Goal: Use online tool/utility: Utilize a website feature to perform a specific function

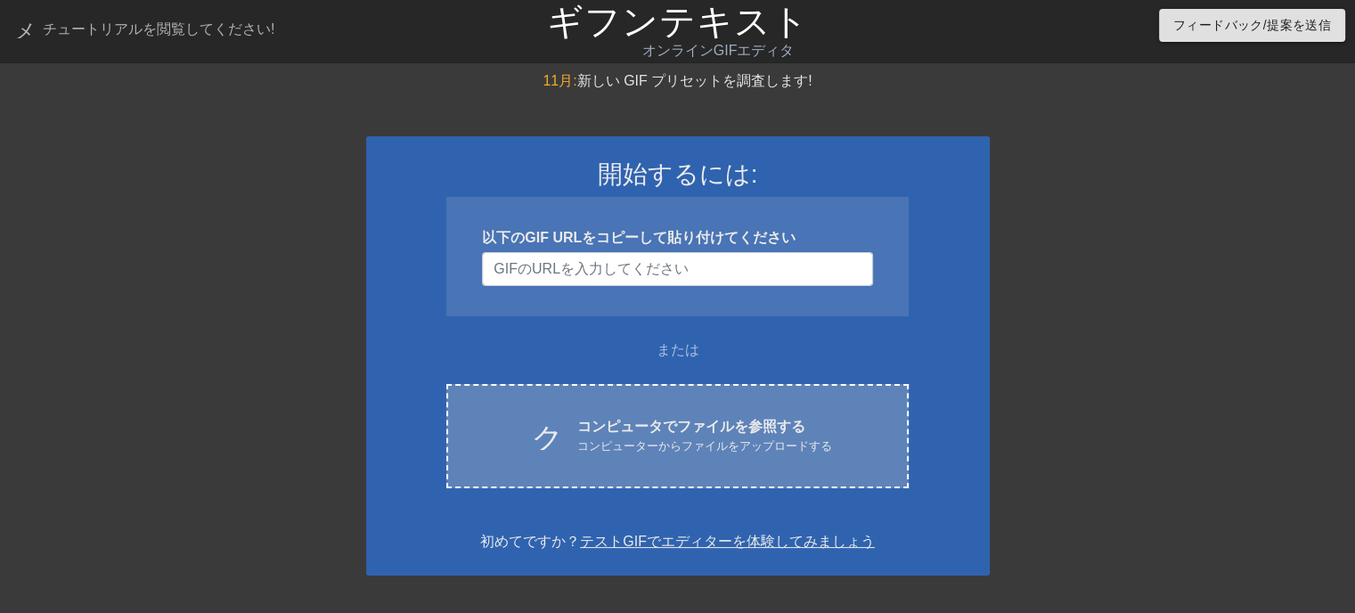
click at [624, 452] on font "コンピューターからファイルをアップロードする" at bounding box center [704, 445] width 255 height 13
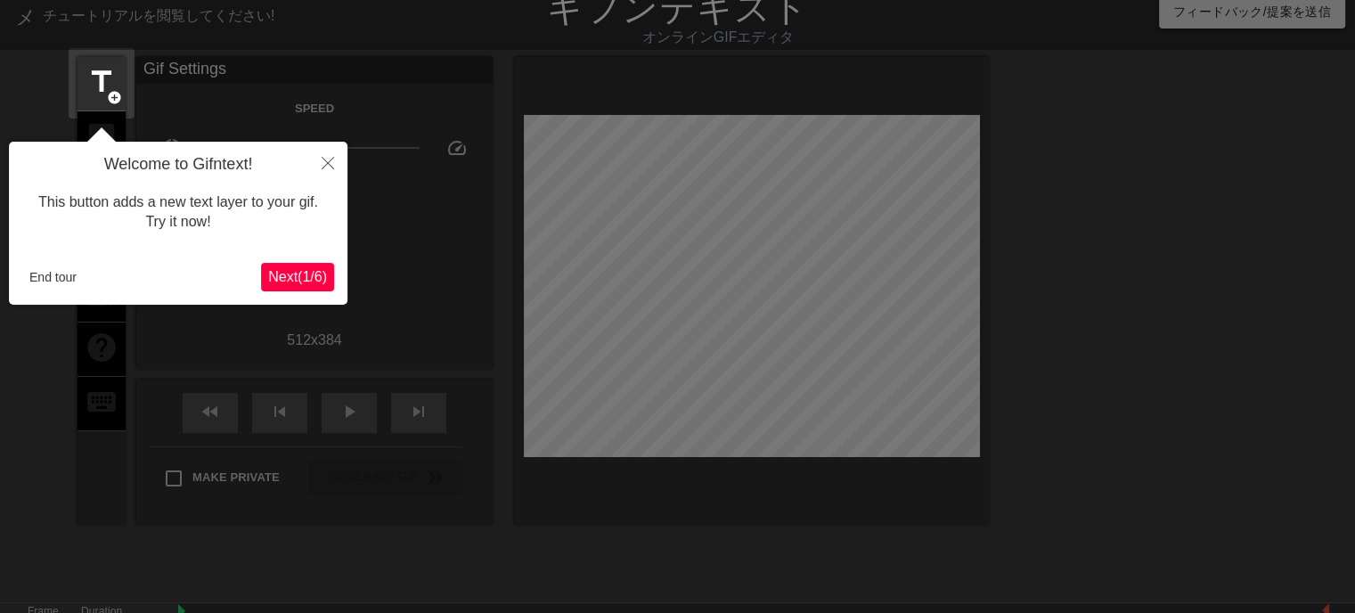
scroll to position [43, 0]
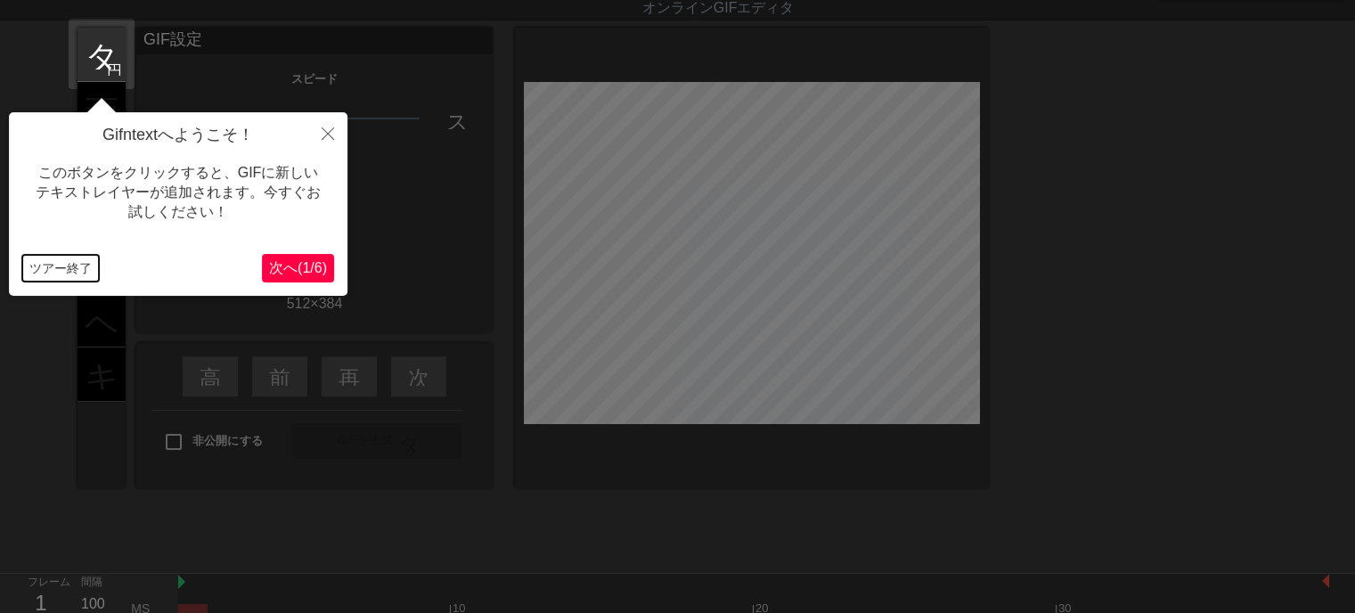
click at [67, 263] on font "ツアー終了" at bounding box center [60, 268] width 62 height 14
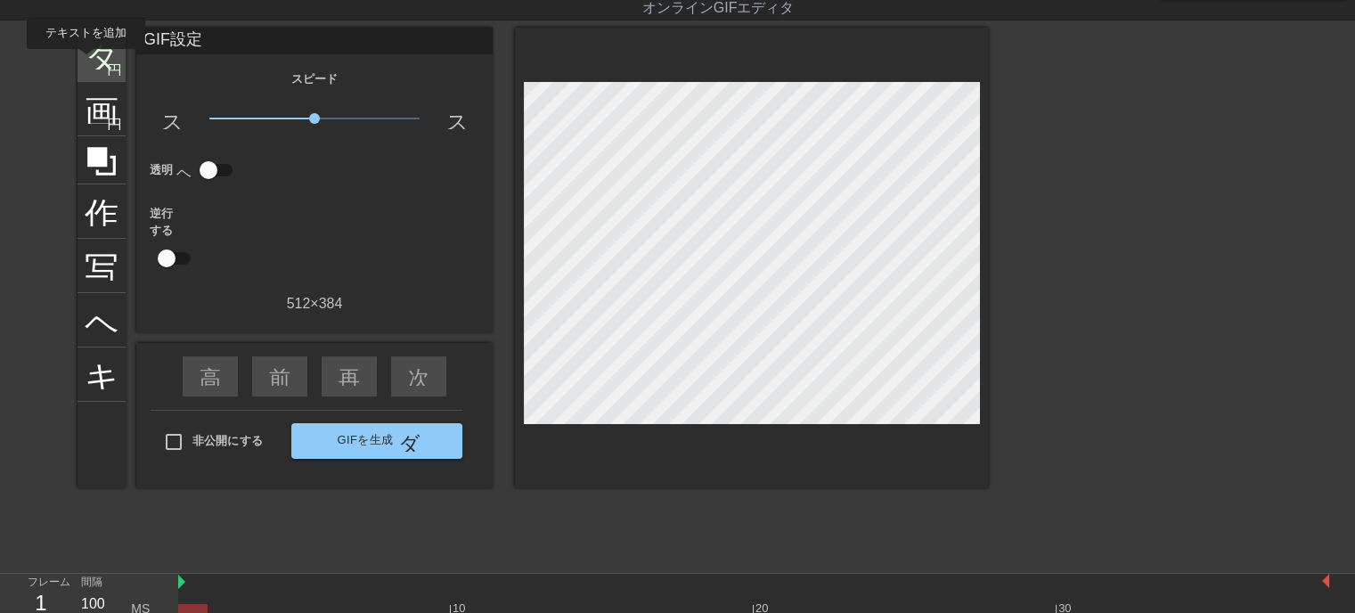
drag, startPoint x: 86, startPoint y: 61, endPoint x: 96, endPoint y: 60, distance: 10.8
click at [86, 61] on font "タイトル" at bounding box center [154, 53] width 139 height 34
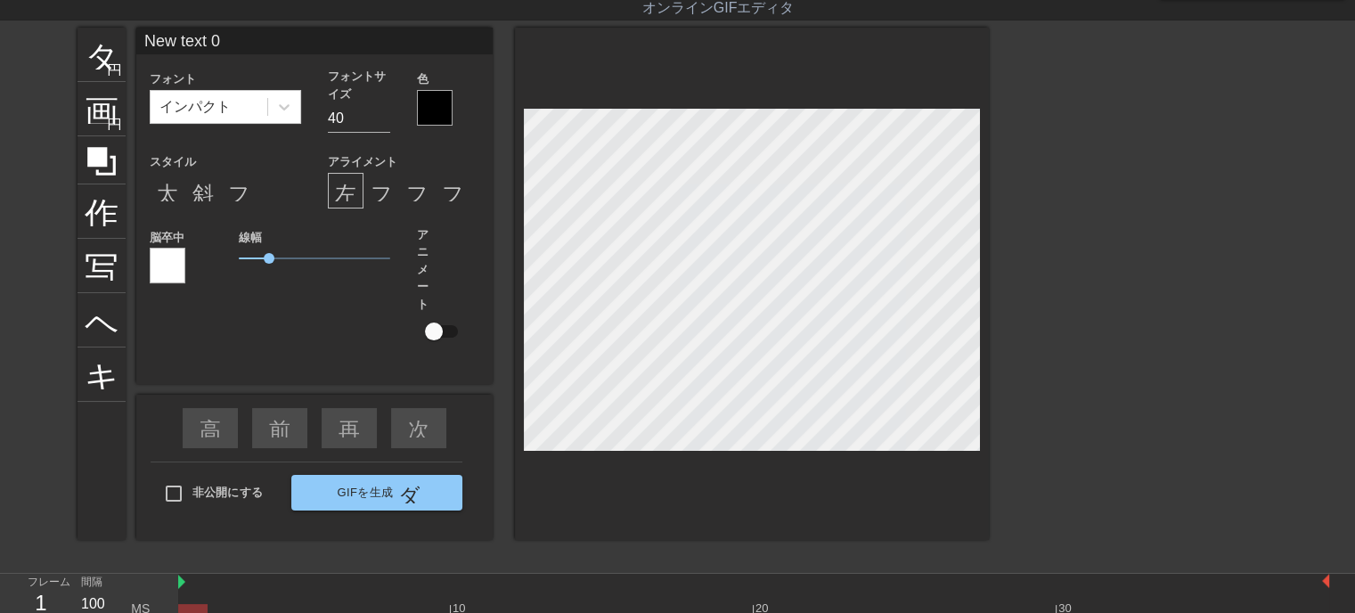
drag, startPoint x: 238, startPoint y: 39, endPoint x: 0, endPoint y: 36, distance: 237.9
click at [0, 36] on div "タイトル 円を追加 画像 円を追加 作物 写真サイズを大きく選択 ヘルプ キーボード New text 0 フォント インパクト フォントサイズ 40 色 ス…" at bounding box center [677, 295] width 1355 height 534
type input "何時もご訪問ありがとうございます"
click at [196, 198] on font "斜体形式" at bounding box center [235, 190] width 86 height 21
click at [381, 121] on input "30" at bounding box center [359, 118] width 62 height 29
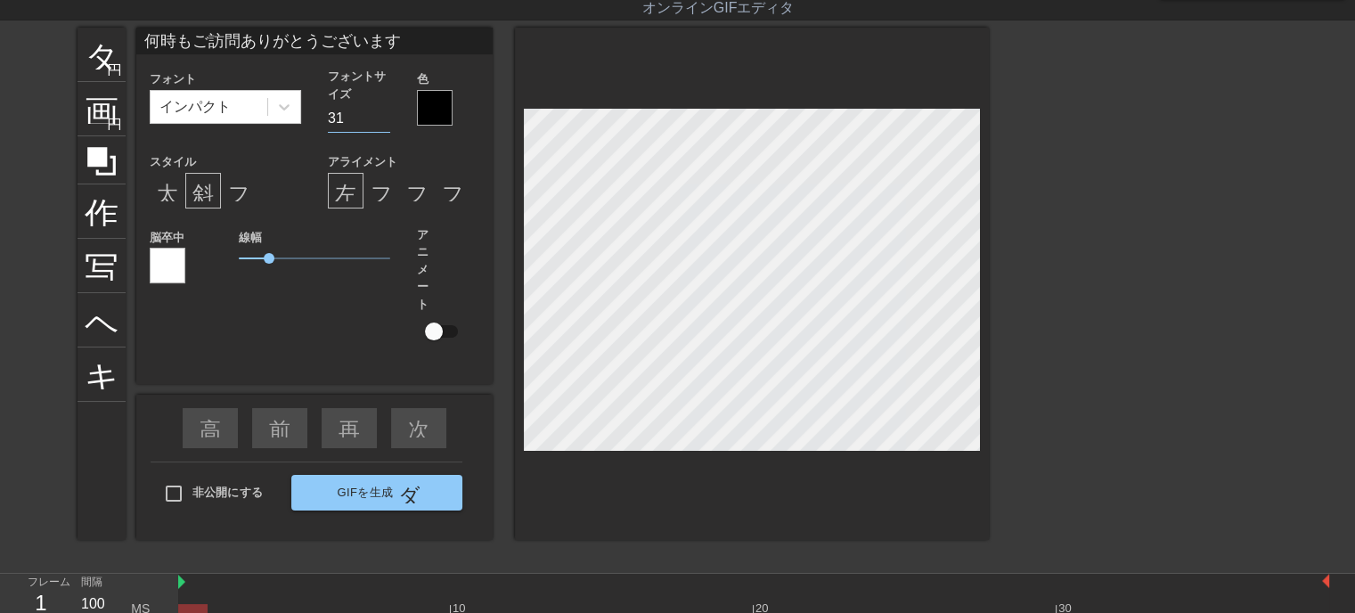
type input "31"
click at [382, 112] on input "31" at bounding box center [359, 118] width 62 height 29
click at [435, 102] on div at bounding box center [435, 108] width 36 height 36
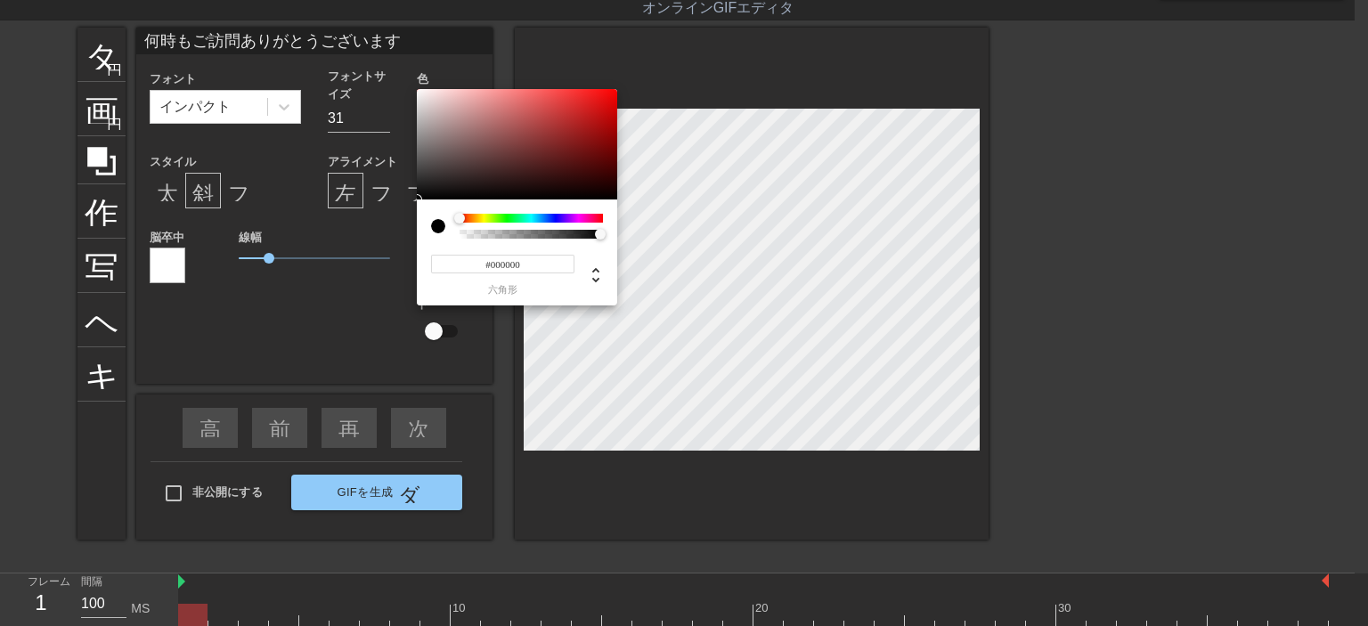
click at [529, 264] on input "#000000" at bounding box center [502, 264] width 143 height 19
type input "#ffff"
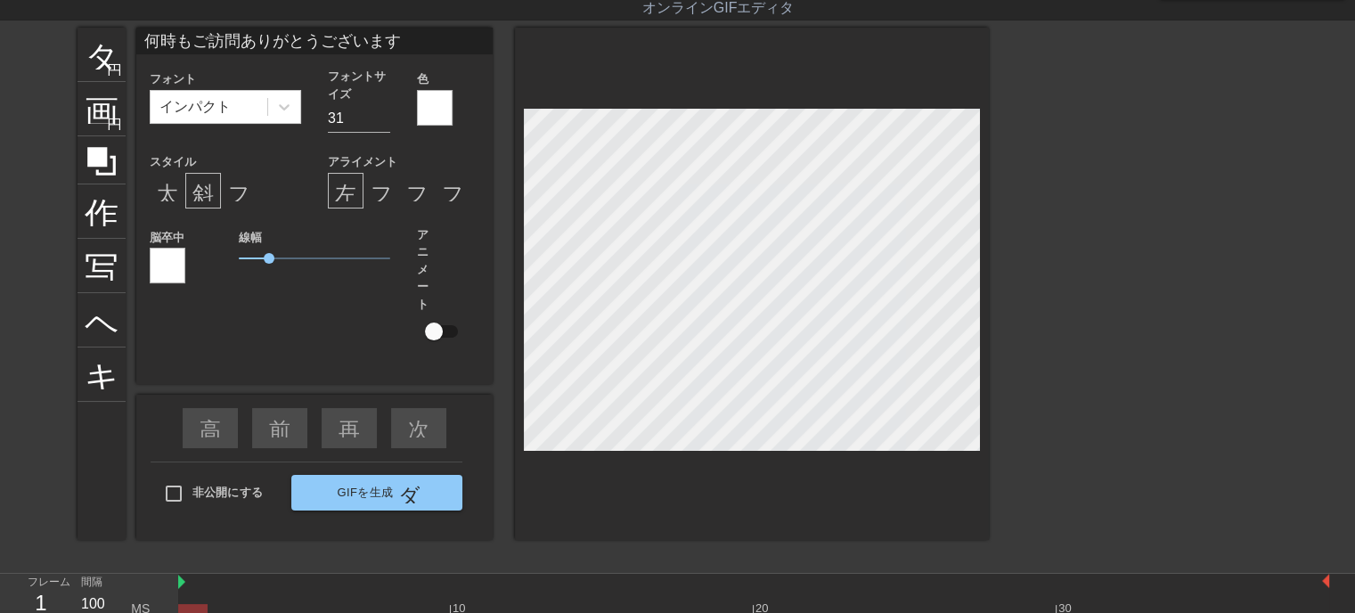
click at [151, 263] on div at bounding box center [168, 266] width 36 height 36
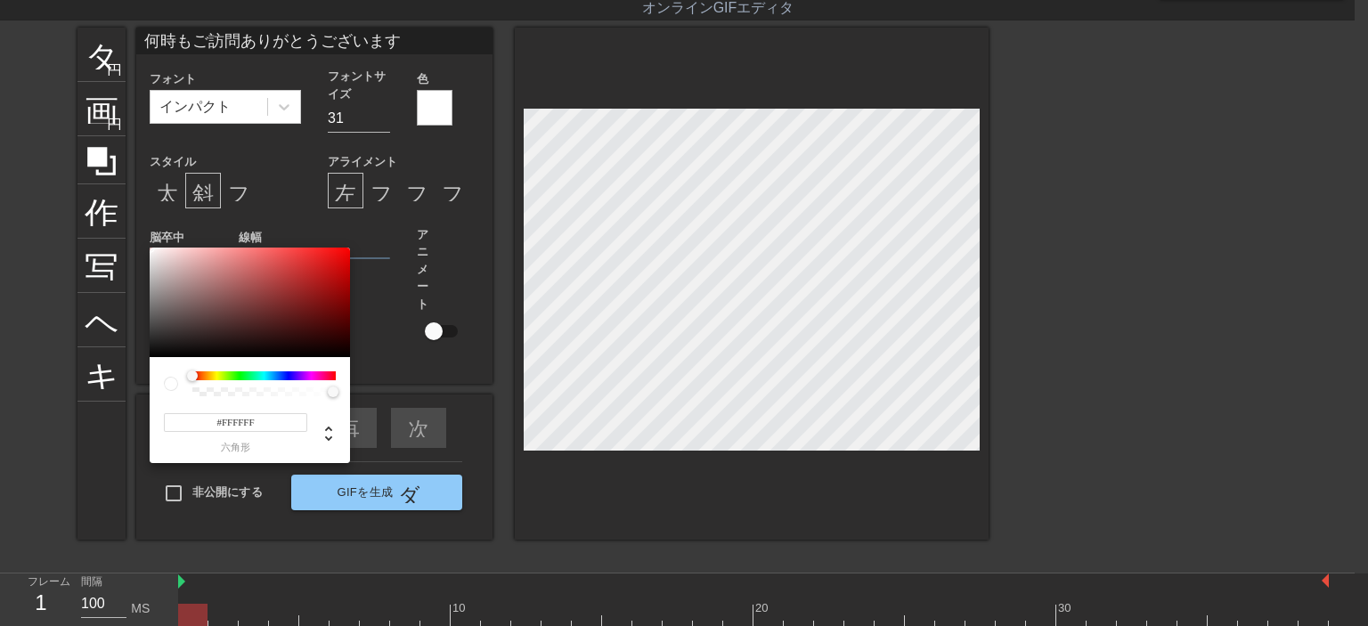
drag, startPoint x: 185, startPoint y: 373, endPoint x: 254, endPoint y: 375, distance: 68.6
click at [264, 372] on div at bounding box center [250, 383] width 172 height 25
click at [284, 374] on div at bounding box center [263, 375] width 143 height 9
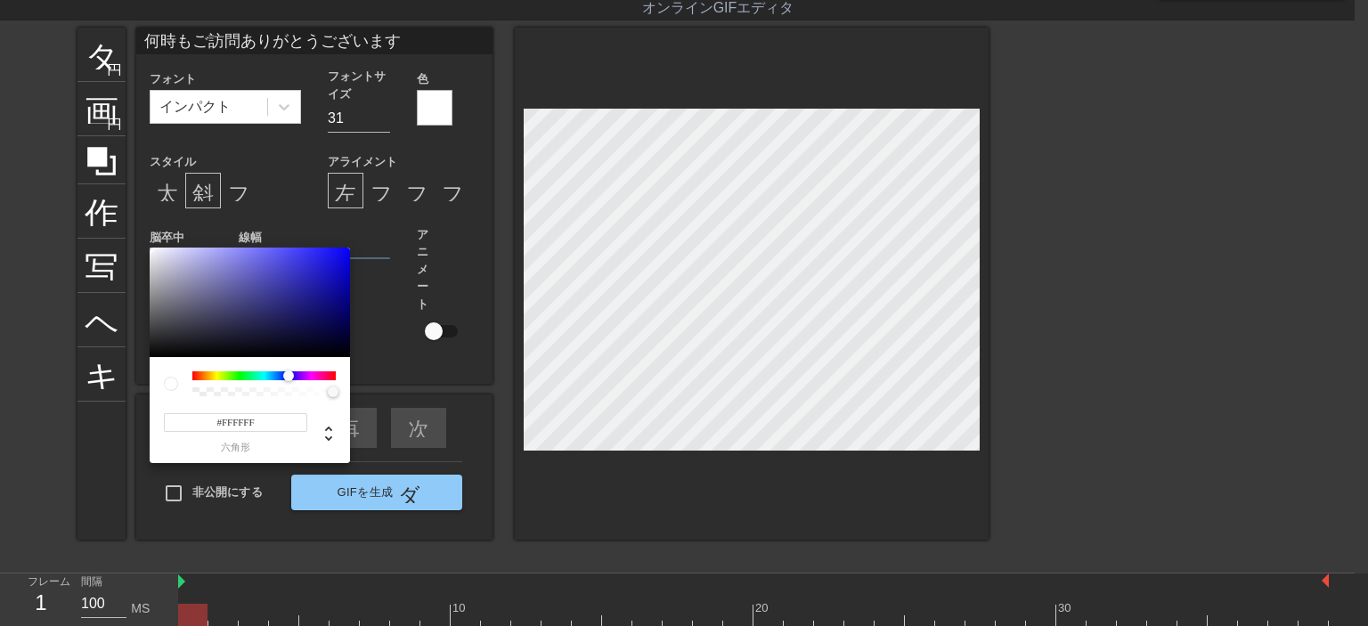
drag, startPoint x: 189, startPoint y: 377, endPoint x: 317, endPoint y: 325, distance: 138.3
click at [288, 378] on div at bounding box center [288, 376] width 11 height 11
click at [337, 254] on div at bounding box center [250, 303] width 200 height 110
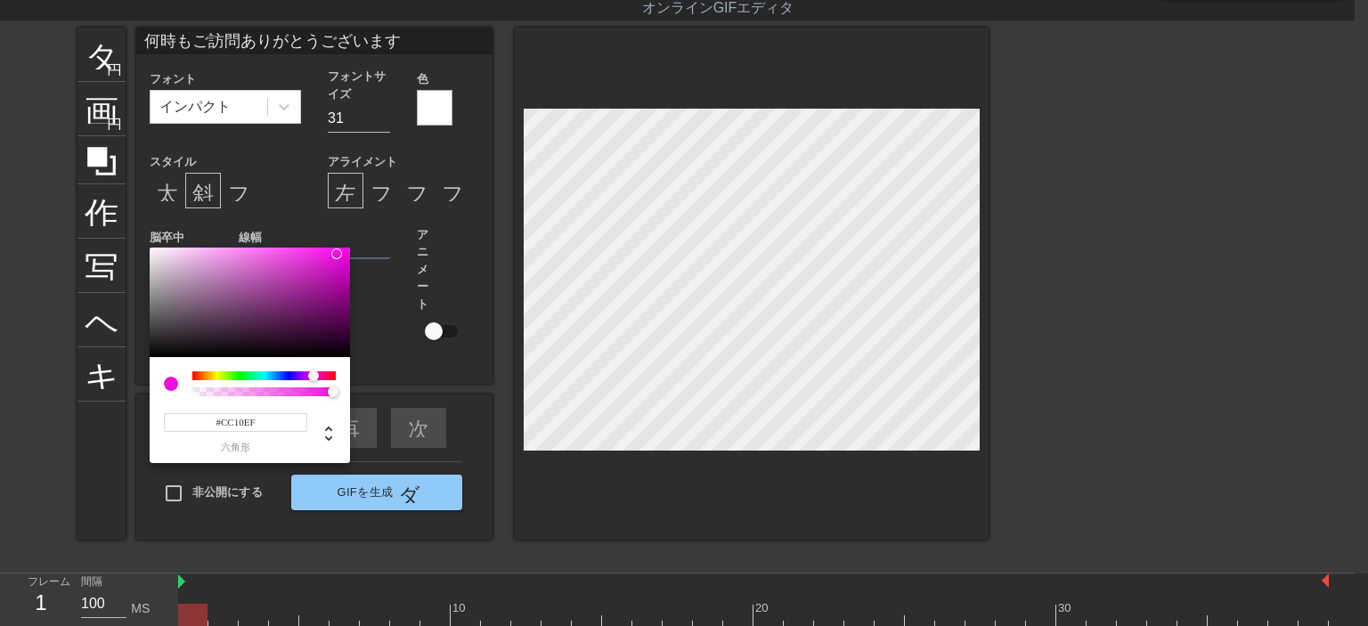
type input "#BC10EF"
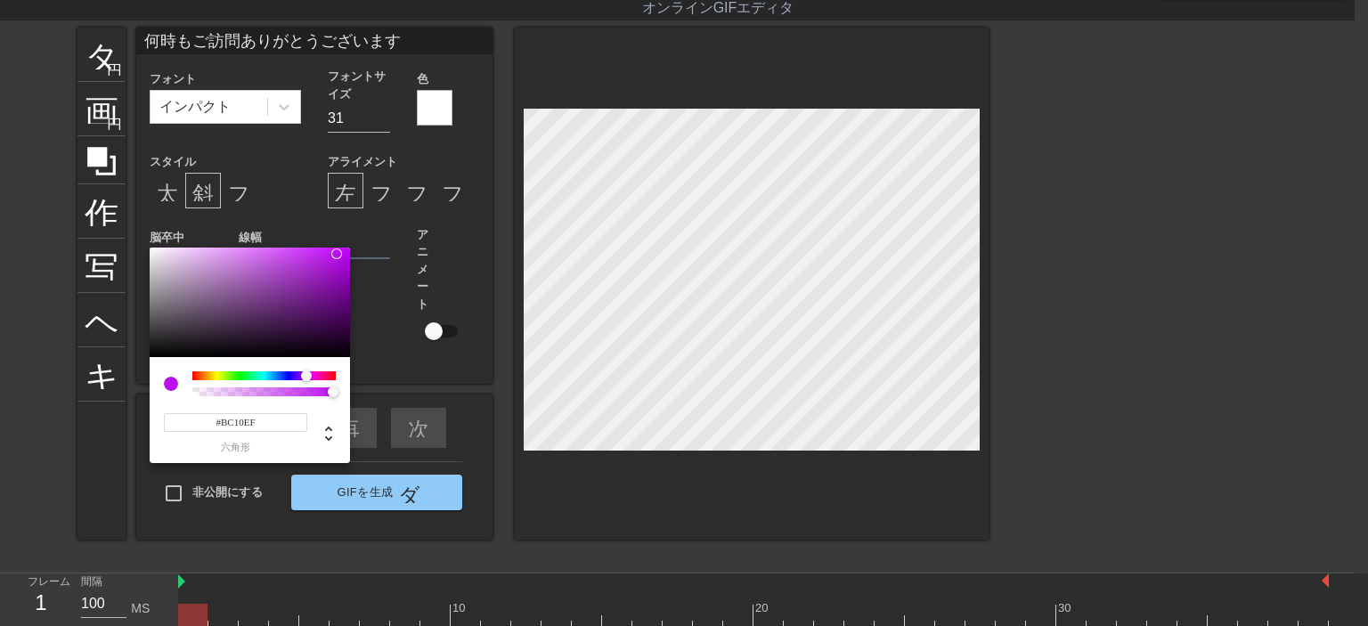
drag, startPoint x: 289, startPoint y: 377, endPoint x: 306, endPoint y: 381, distance: 18.4
click at [306, 381] on div at bounding box center [311, 376] width 11 height 11
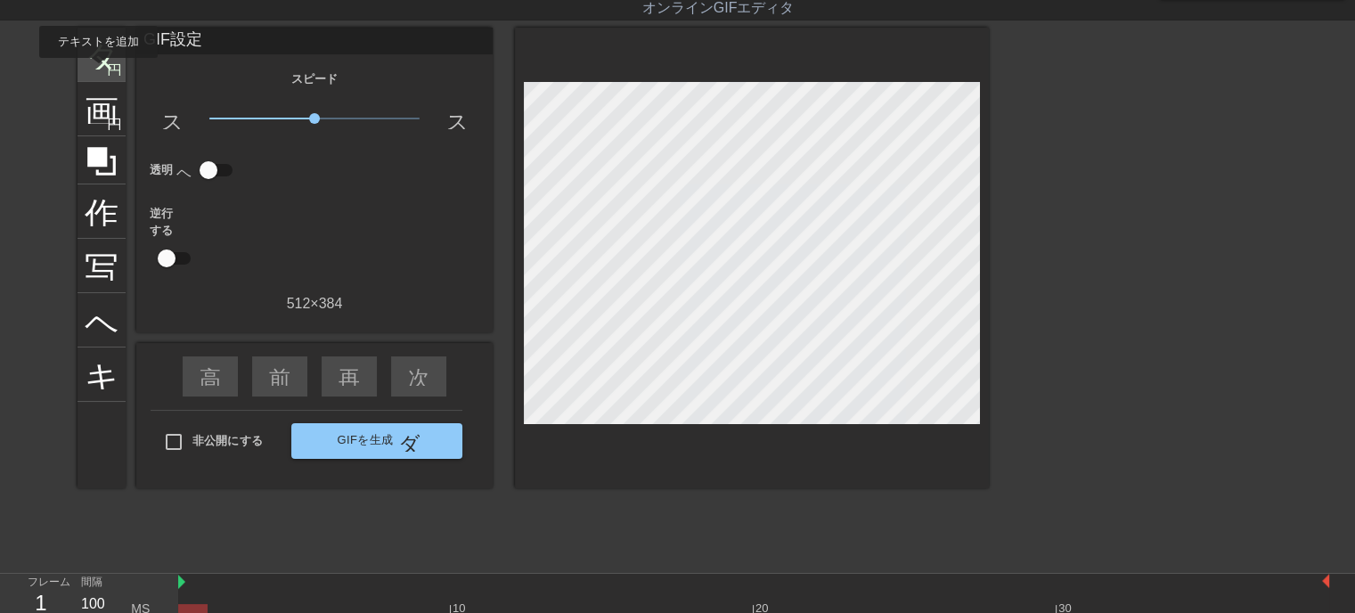
click at [98, 69] on div "タイトル 円を追加" at bounding box center [101, 55] width 48 height 54
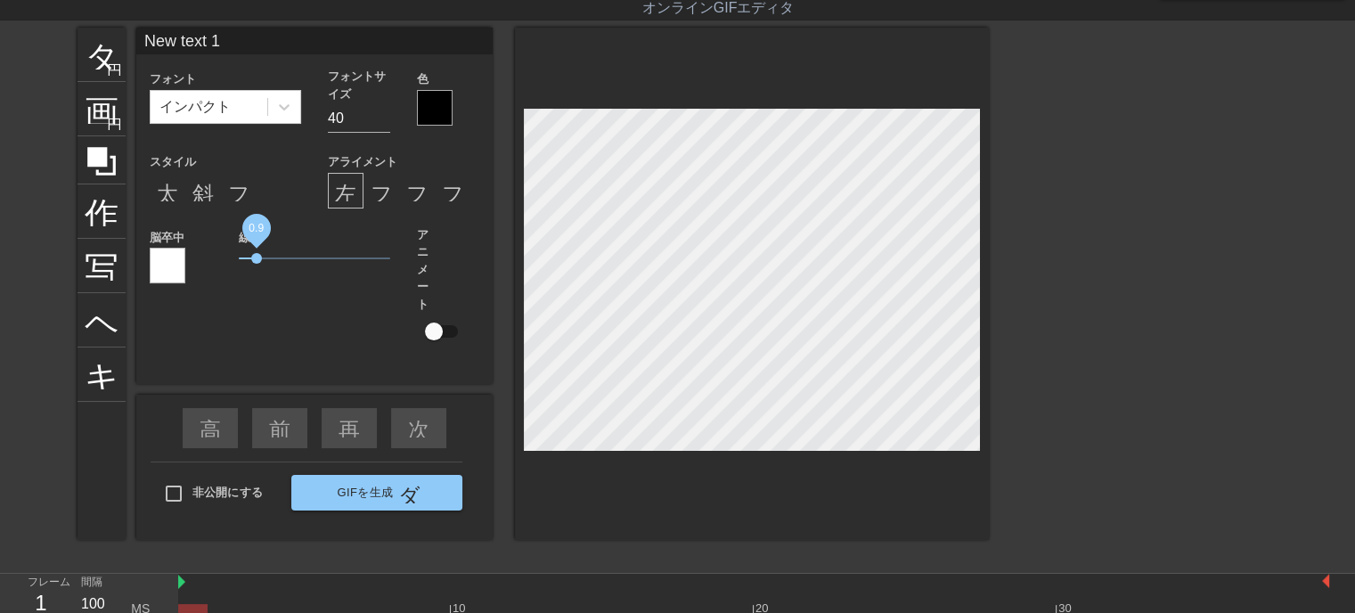
drag, startPoint x: 269, startPoint y: 257, endPoint x: 257, endPoint y: 262, distance: 13.2
click at [257, 262] on span "0.9" at bounding box center [256, 258] width 11 height 11
click at [167, 199] on font "太字形式" at bounding box center [200, 190] width 86 height 21
click at [1355, 232] on html "メニューブック チュートリアルを閲覧してください! ギフンテキスト オンラインGIFエディタ フィードバック/提案を送信 タイトル 円を追加 画像 円を追加 …" at bounding box center [677, 332] width 1355 height 750
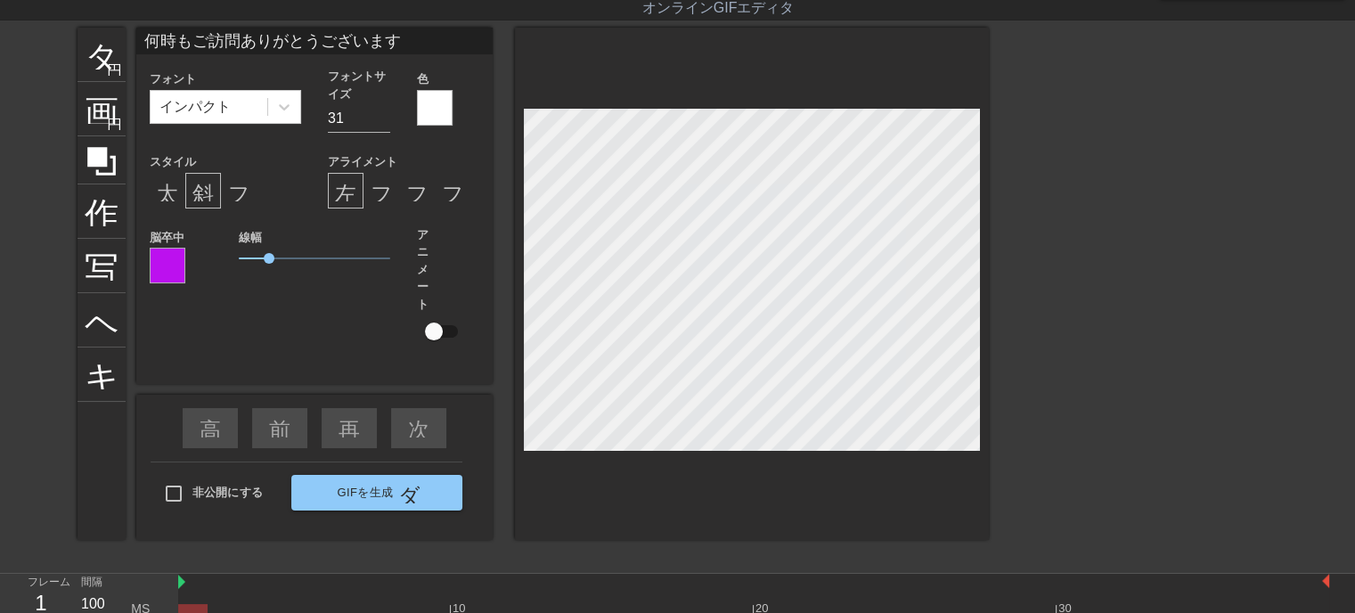
type input "何時もご訪問ありがとうございます"
type input "31"
click at [169, 194] on font "太字形式" at bounding box center [200, 190] width 86 height 21
drag, startPoint x: 267, startPoint y: 260, endPoint x: 285, endPoint y: 260, distance: 17.8
click at [285, 260] on span "1.4" at bounding box center [286, 258] width 11 height 11
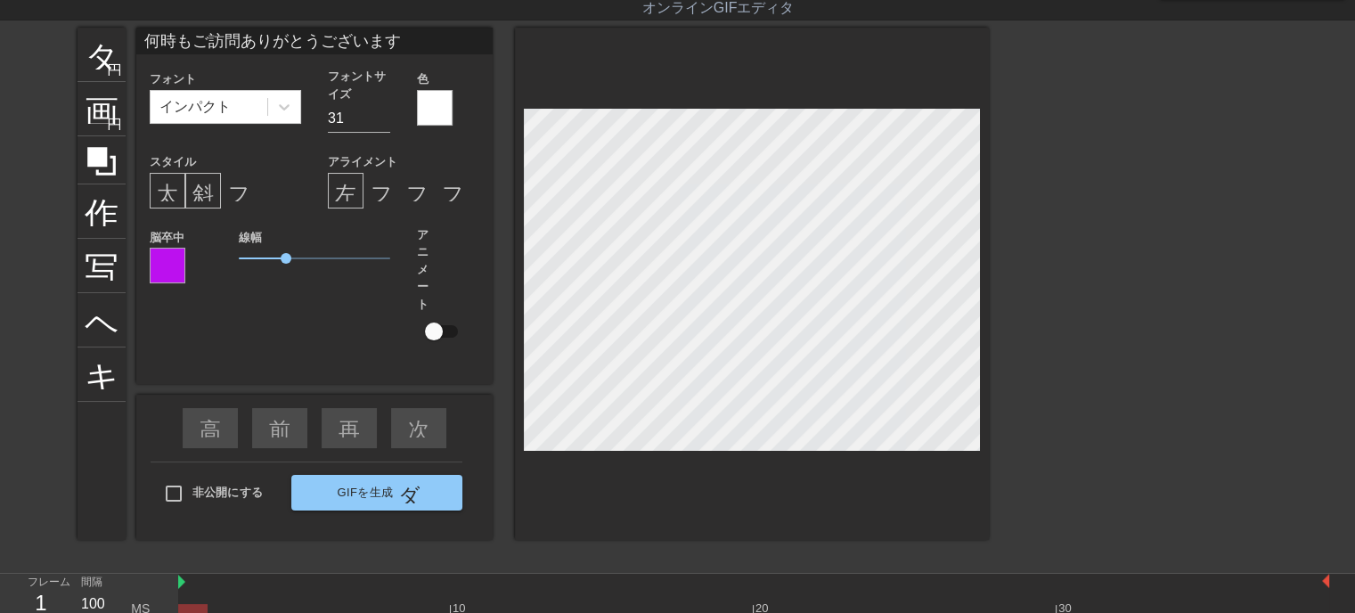
click at [170, 192] on font "太字形式" at bounding box center [200, 190] width 86 height 21
drag, startPoint x: 280, startPoint y: 260, endPoint x: 261, endPoint y: 261, distance: 18.7
click at [261, 261] on span "0.75" at bounding box center [262, 258] width 11 height 11
click at [752, 496] on div "タイトル 円を追加 画像 円を追加 作物 写真サイズを大きく選択 ヘルプ キーボード 何時もご訪問ありがとうございます フォント インパクト フォントサイズ …" at bounding box center [532, 295] width 911 height 534
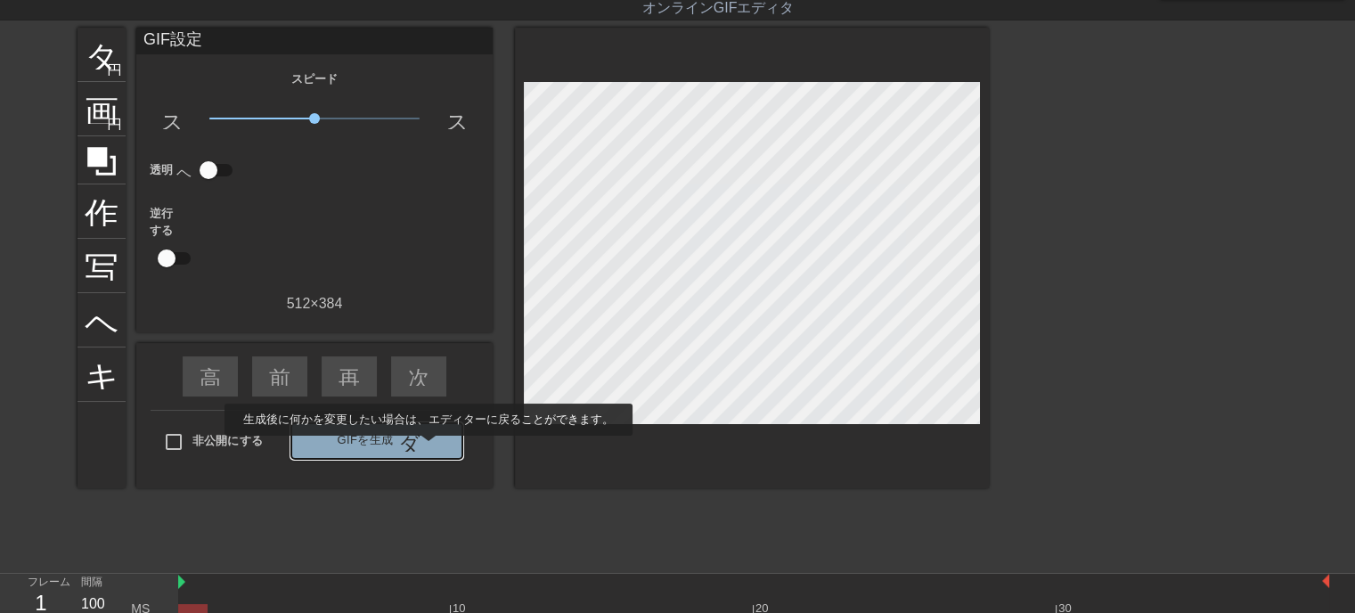
click at [428, 448] on button "GIFを生成 ダブルアロー" at bounding box center [376, 441] width 171 height 36
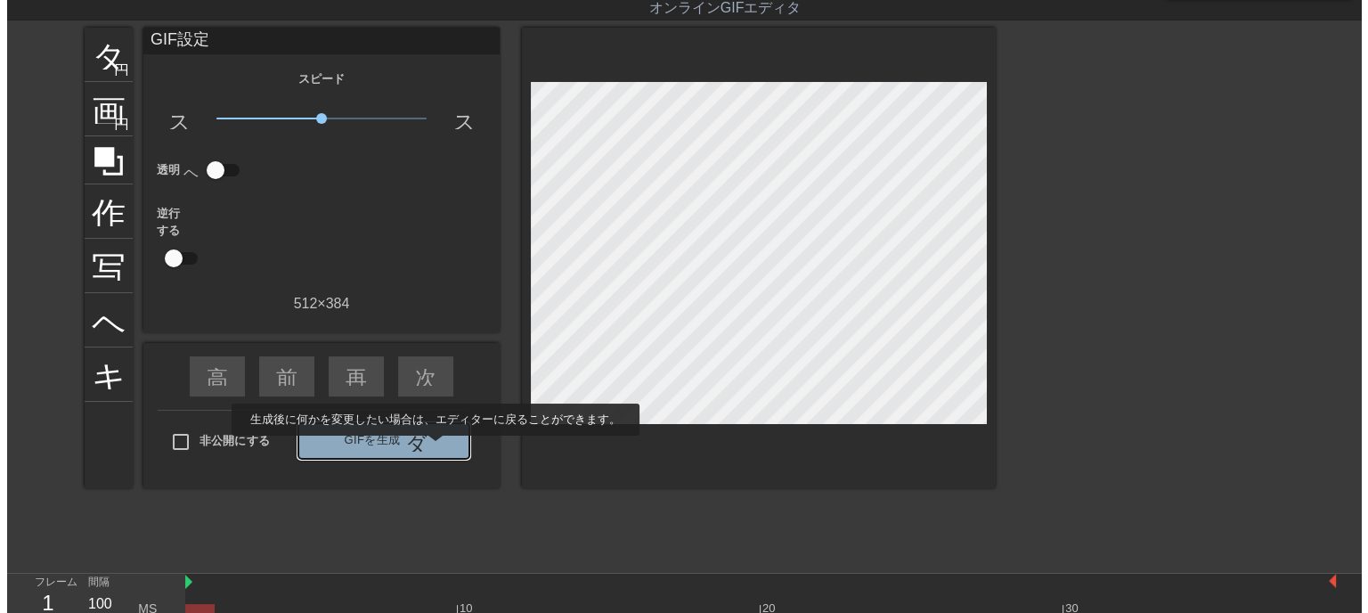
scroll to position [0, 0]
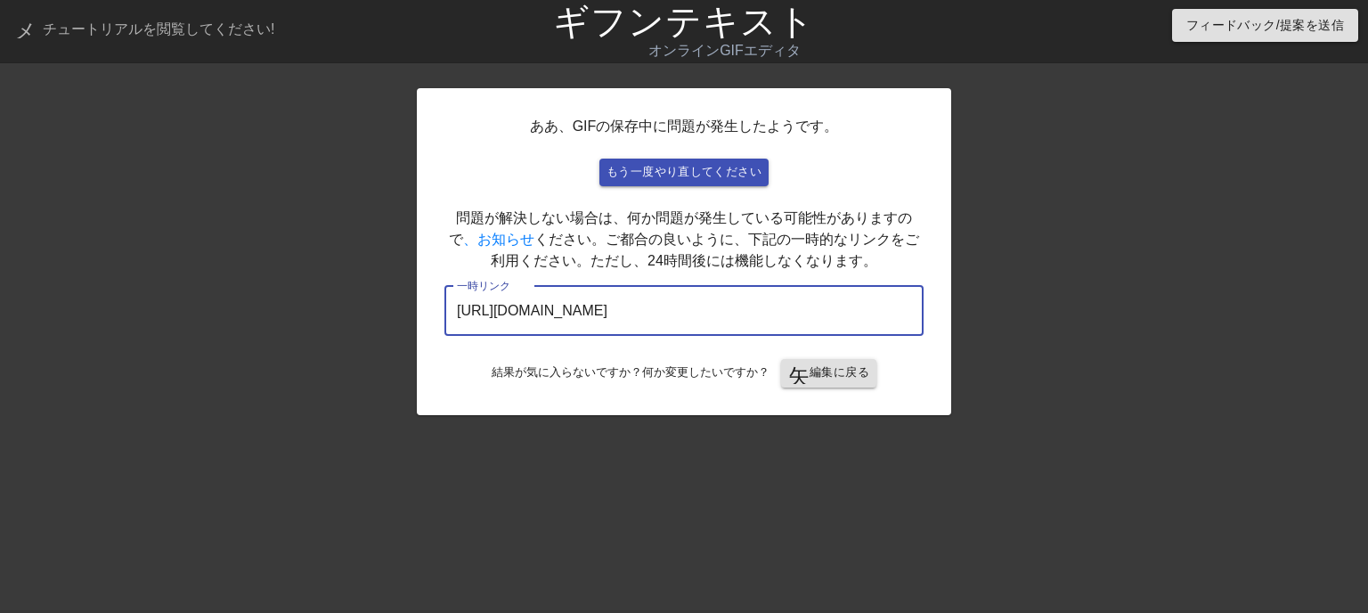
drag, startPoint x: 841, startPoint y: 309, endPoint x: 386, endPoint y: 335, distance: 455.9
click at [386, 335] on div "ああ、GIFの保存中に問題が発生したようです。 もう一度やり直してください 問題が解決しない場合は、何か問題が発生している可能性がありますので 、お知らせ く…" at bounding box center [684, 337] width 1368 height 534
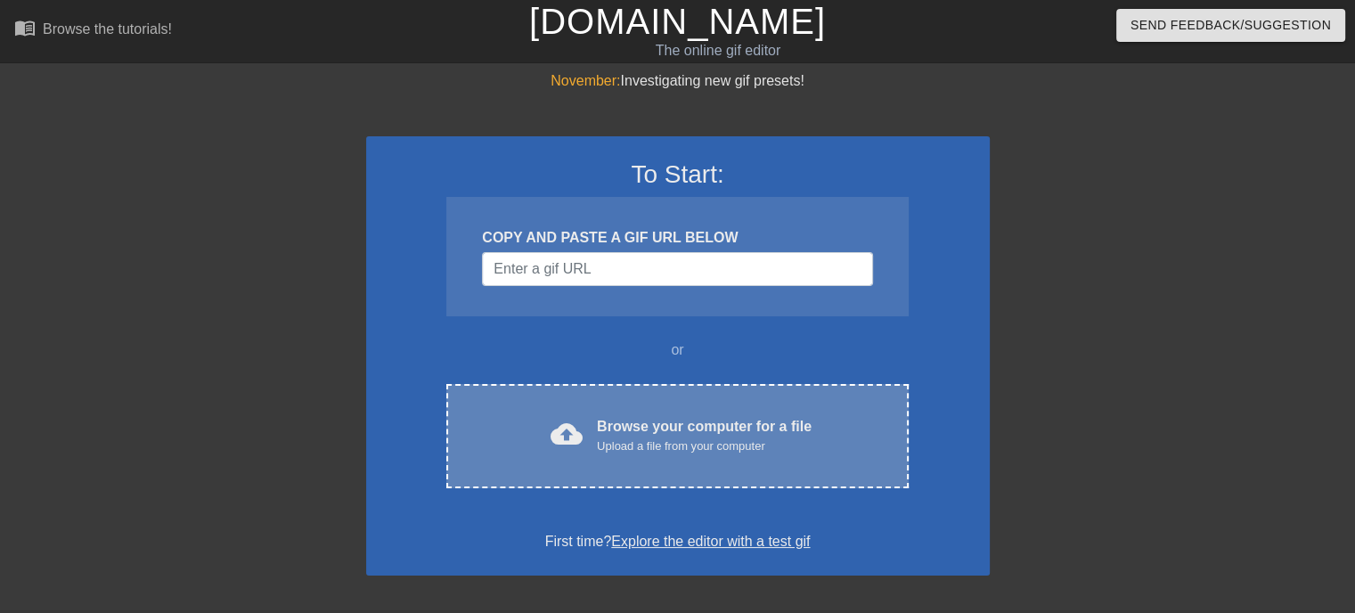
click at [692, 450] on div "Upload a file from your computer" at bounding box center [704, 446] width 215 height 18
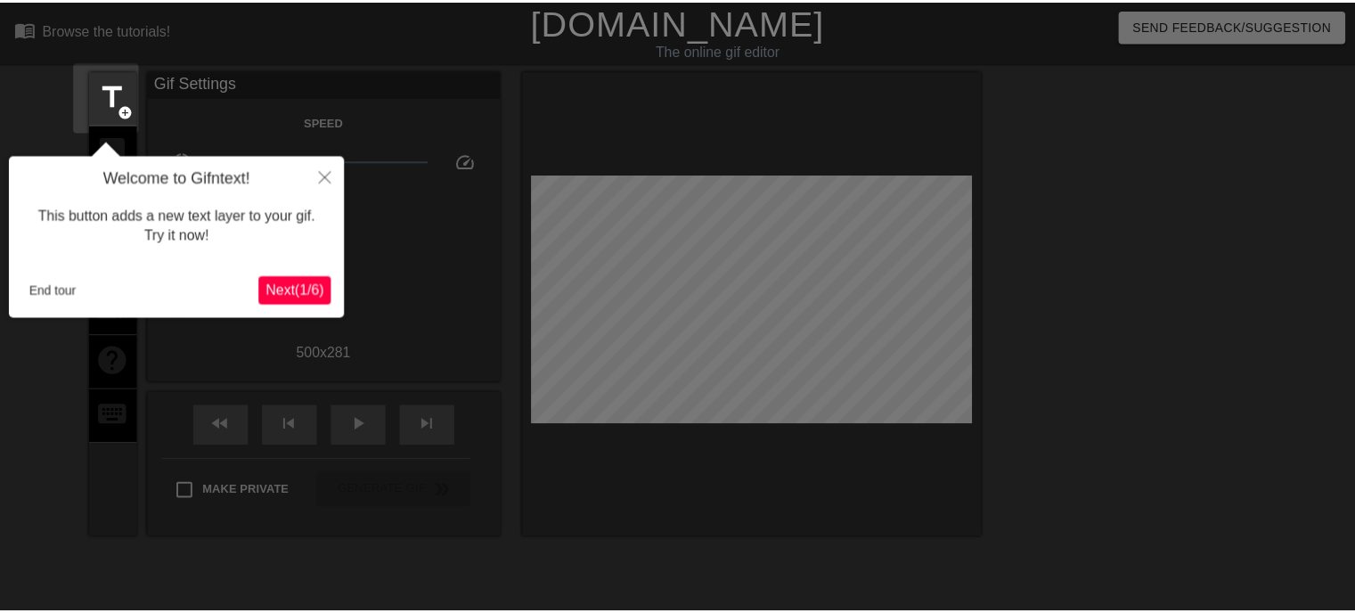
scroll to position [43, 0]
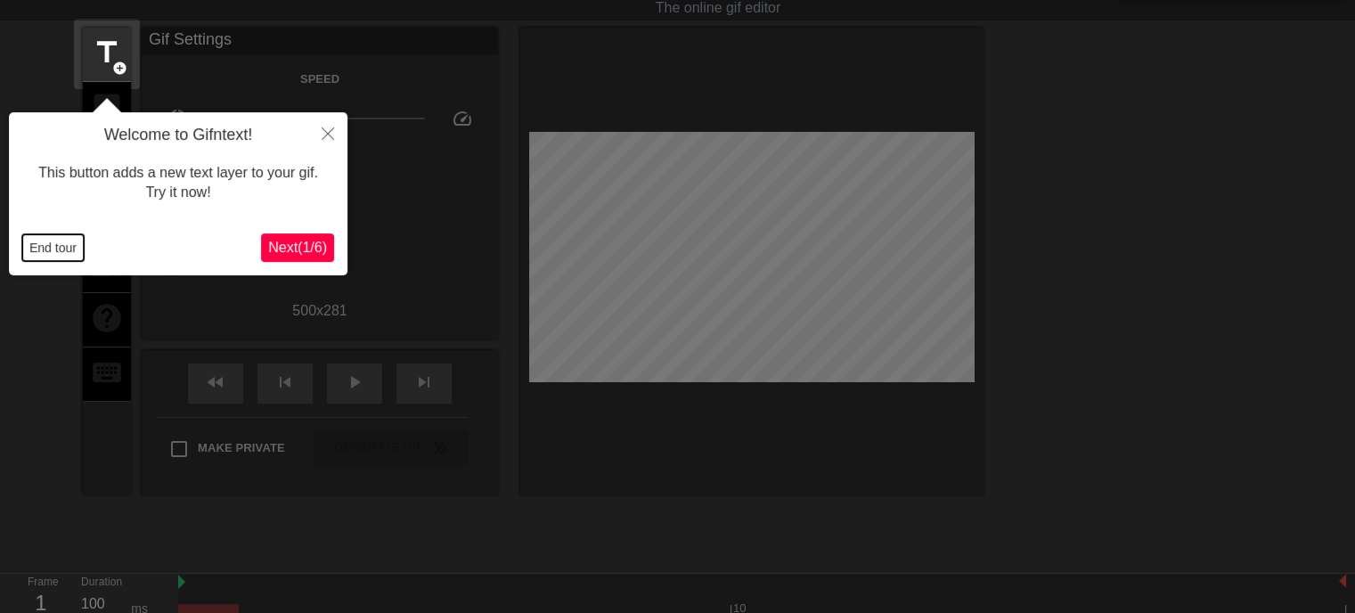
click at [60, 249] on button "End tour" at bounding box center [52, 247] width 61 height 27
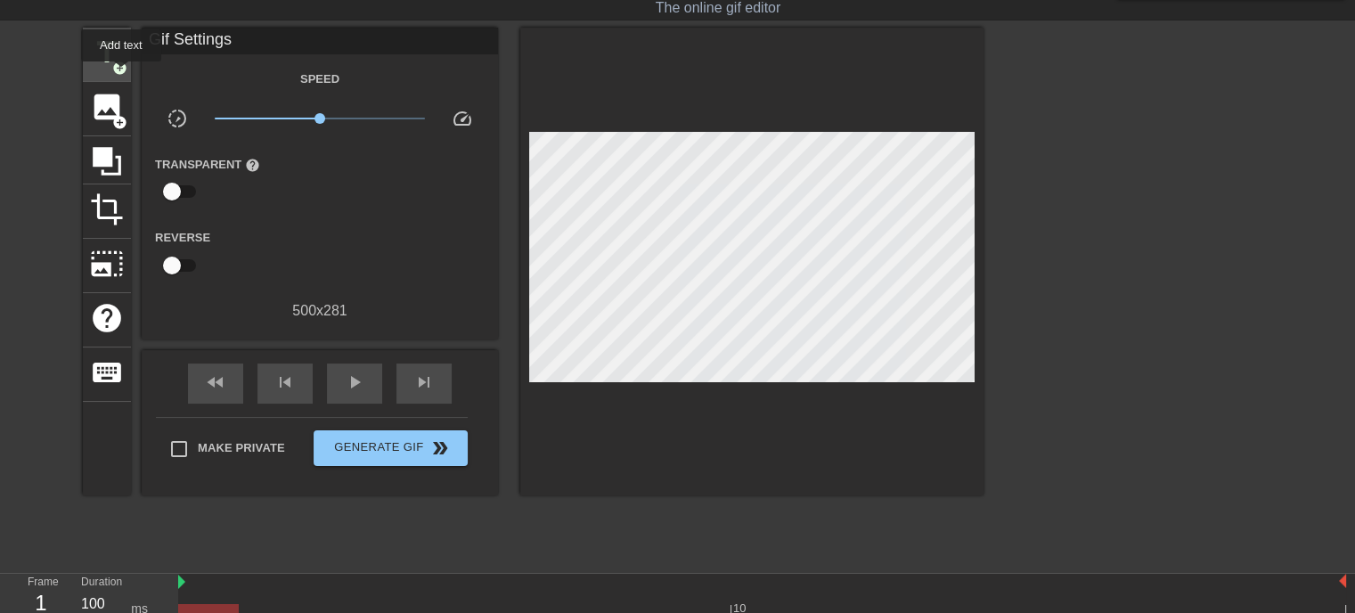
click at [118, 63] on span "add_circle" at bounding box center [119, 68] width 15 height 15
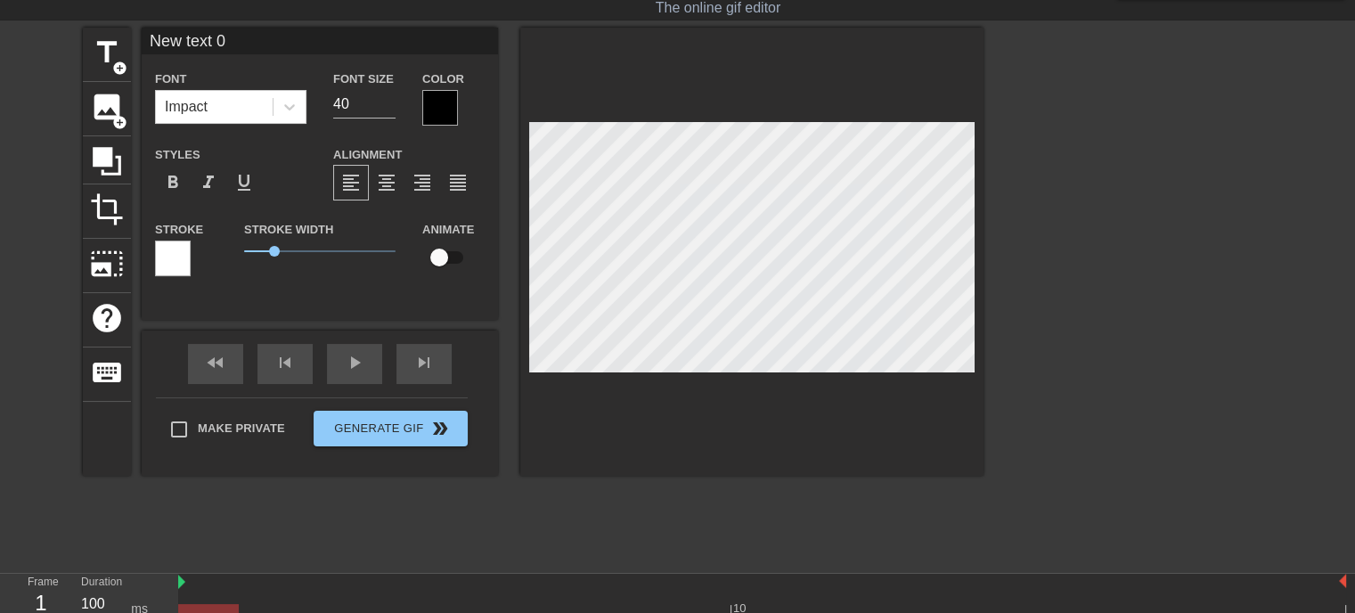
drag, startPoint x: 267, startPoint y: 35, endPoint x: 152, endPoint y: 46, distance: 115.5
click at [152, 45] on input "New text 0" at bounding box center [320, 41] width 356 height 27
click at [152, 46] on input "New text 0" at bounding box center [320, 41] width 356 height 27
drag, startPoint x: 257, startPoint y: 28, endPoint x: 151, endPoint y: 56, distance: 108.9
click at [154, 55] on div "New text 0 Font Impact Font Size 40 Color Styles format_bold format_italic form…" at bounding box center [320, 160] width 356 height 265
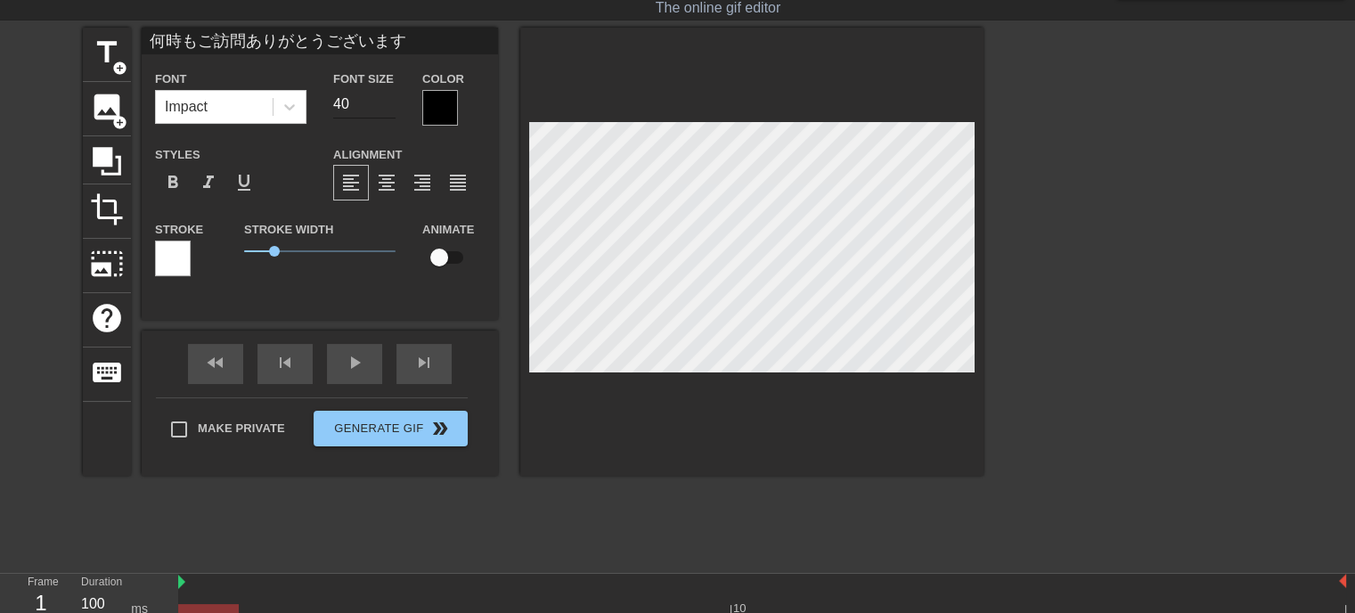
type input "何時もご訪問ありがとうございます"
click at [388, 109] on input "29" at bounding box center [364, 104] width 62 height 29
type input "30"
click at [388, 99] on input "30" at bounding box center [364, 104] width 62 height 29
click at [202, 186] on span "format_italic" at bounding box center [208, 182] width 21 height 21
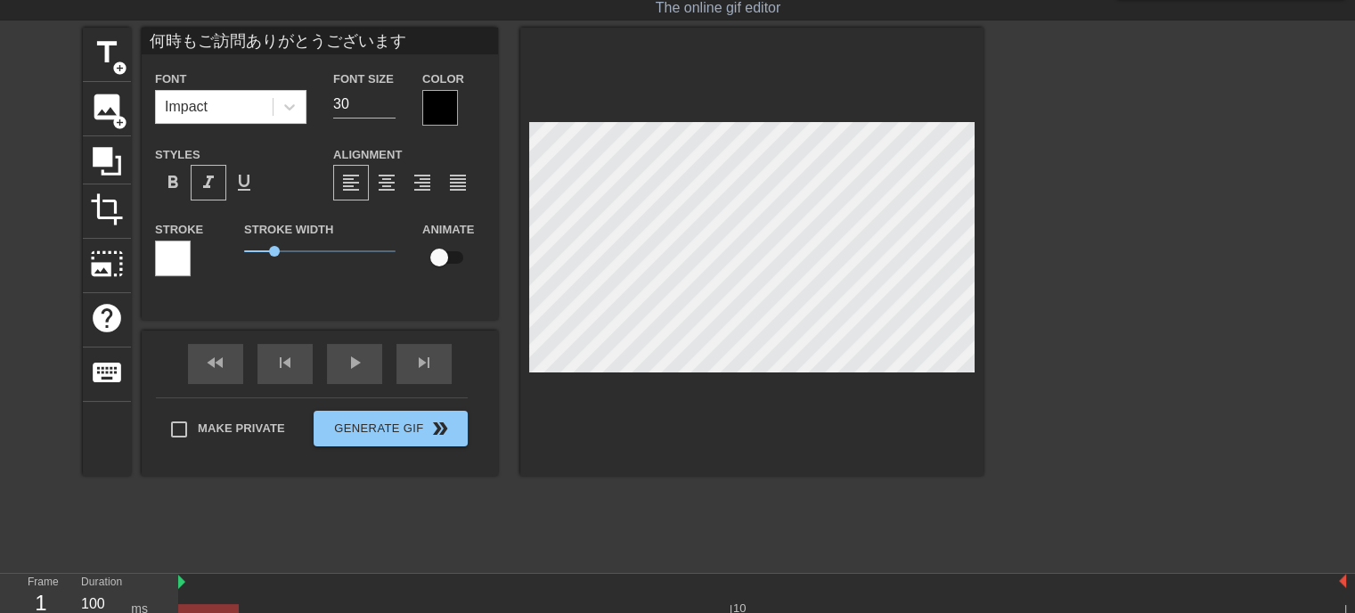
click at [441, 120] on div at bounding box center [440, 108] width 36 height 36
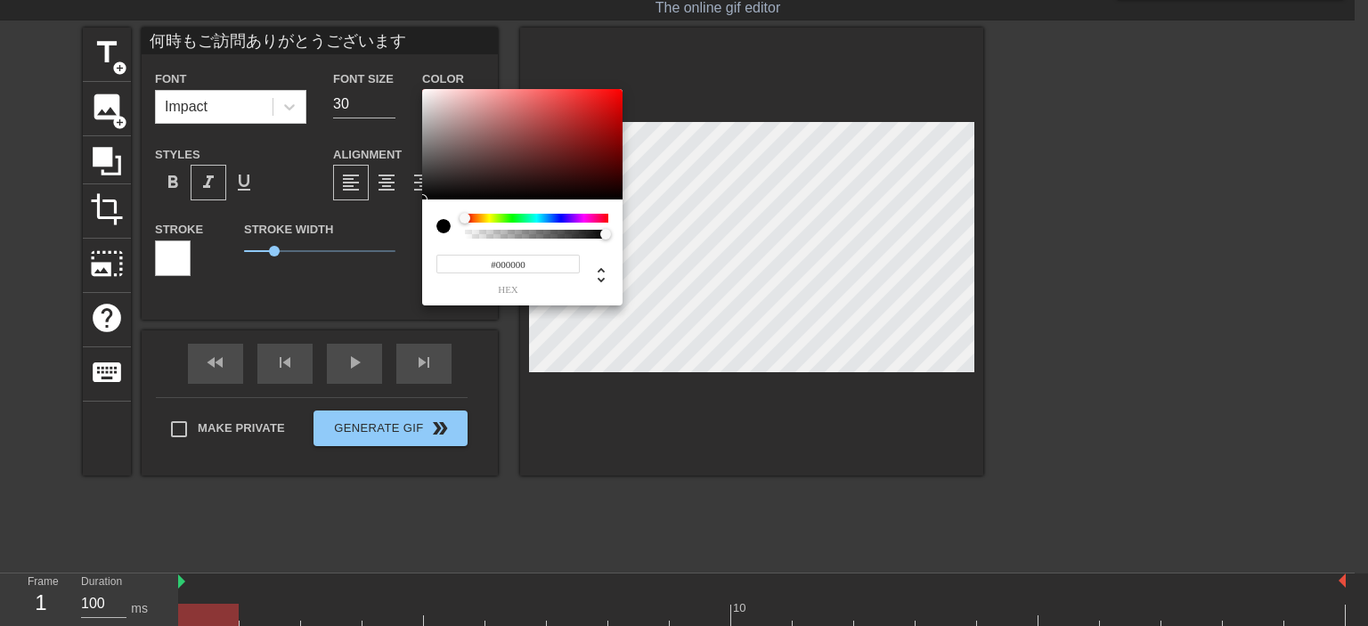
drag, startPoint x: 534, startPoint y: 264, endPoint x: 522, endPoint y: 265, distance: 12.6
click at [534, 264] on input "#000000" at bounding box center [507, 264] width 143 height 19
type input "#ffff"
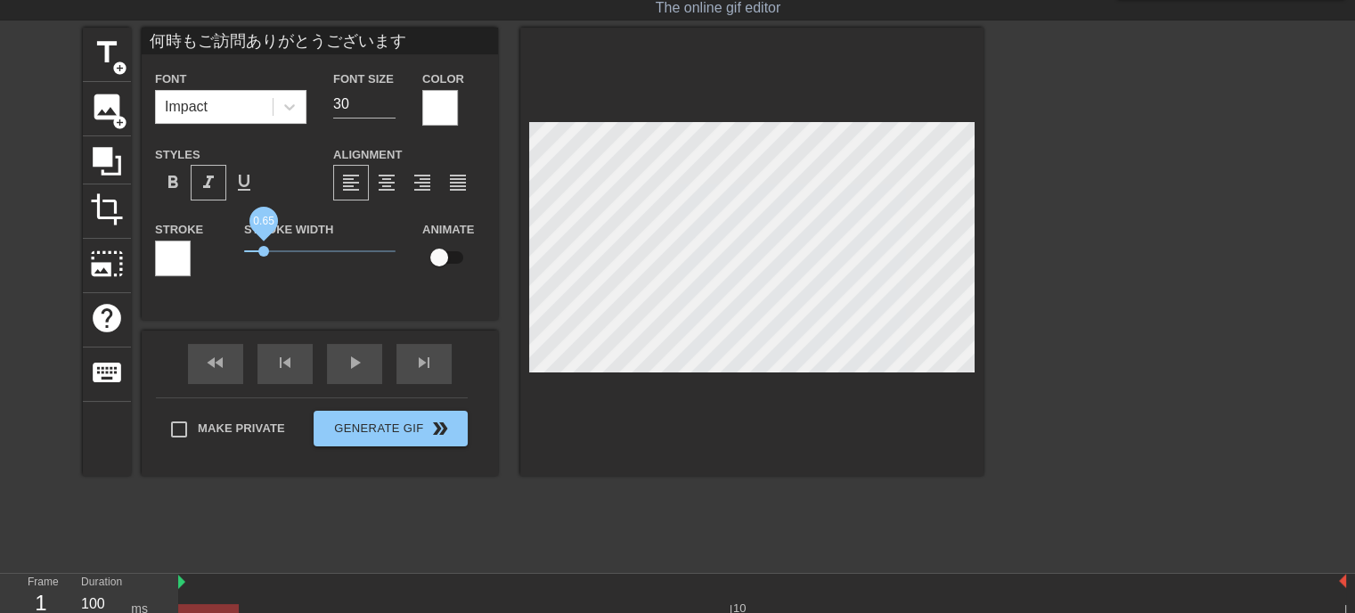
drag, startPoint x: 273, startPoint y: 252, endPoint x: 264, endPoint y: 251, distance: 9.0
click at [264, 251] on span "0.65" at bounding box center [263, 251] width 11 height 11
click at [164, 184] on span "format_bold" at bounding box center [172, 182] width 21 height 21
click at [183, 263] on div at bounding box center [173, 259] width 36 height 36
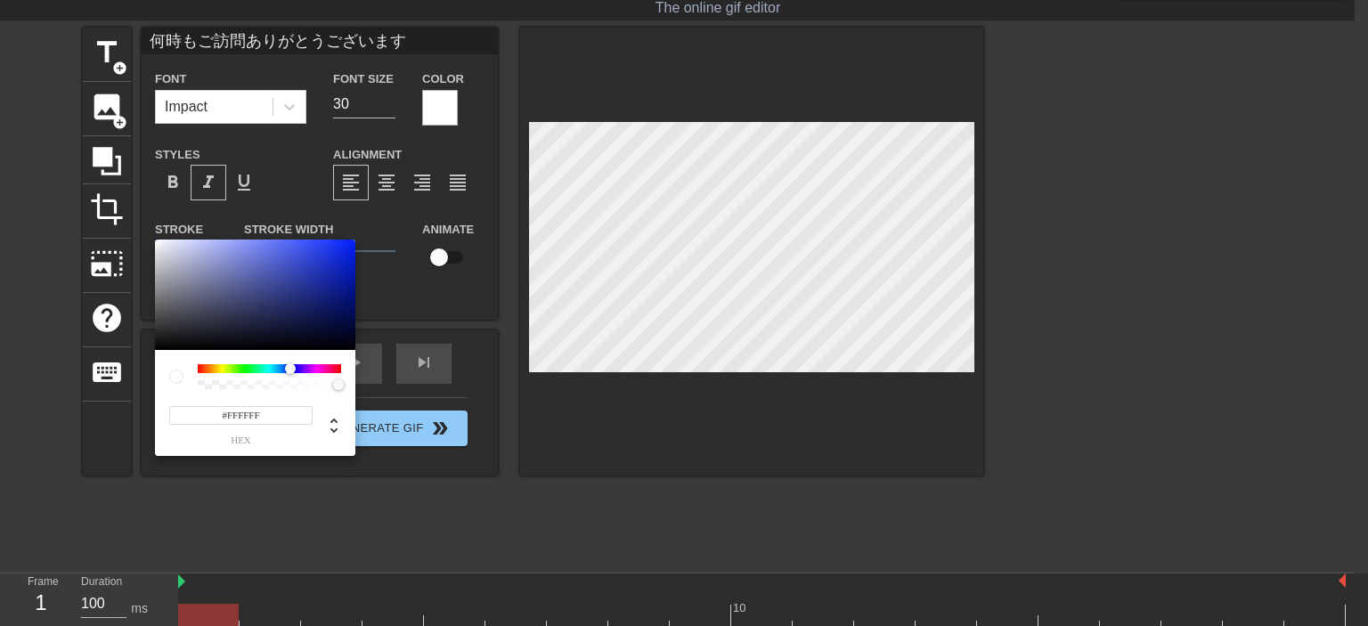
drag, startPoint x: 200, startPoint y: 370, endPoint x: 290, endPoint y: 373, distance: 90.0
click at [290, 373] on div at bounding box center [290, 368] width 11 height 11
click at [343, 253] on div at bounding box center [255, 295] width 200 height 110
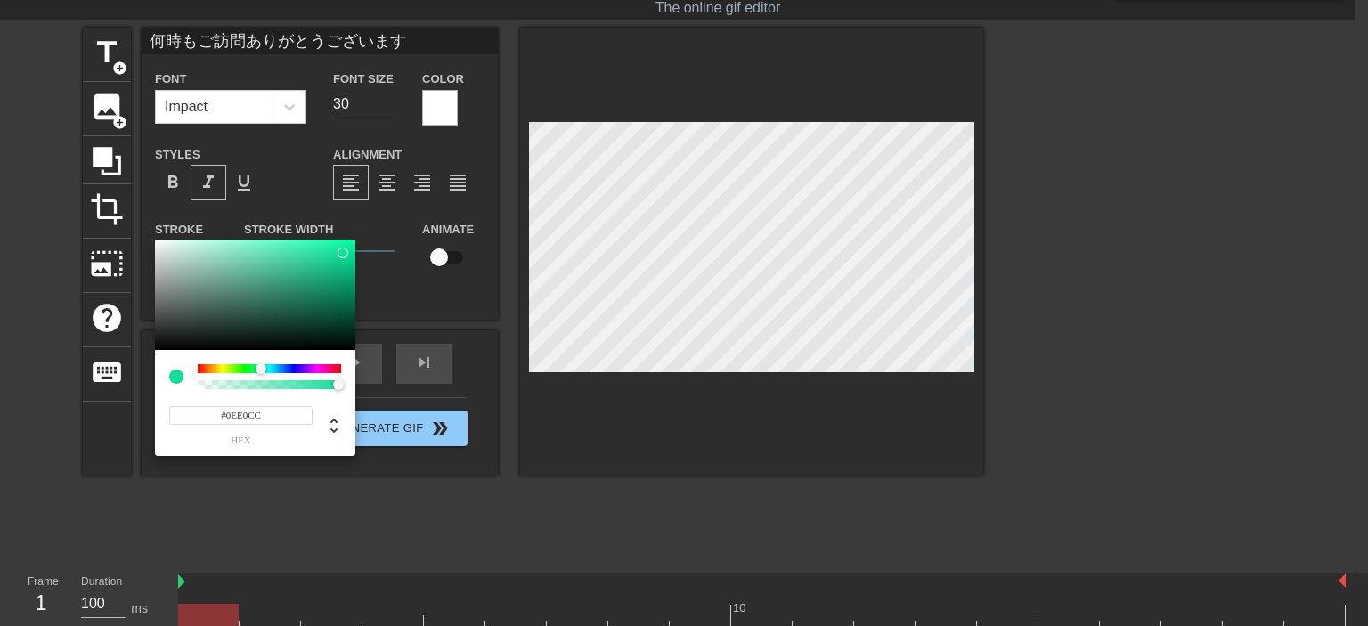
type input "#0EE0D4"
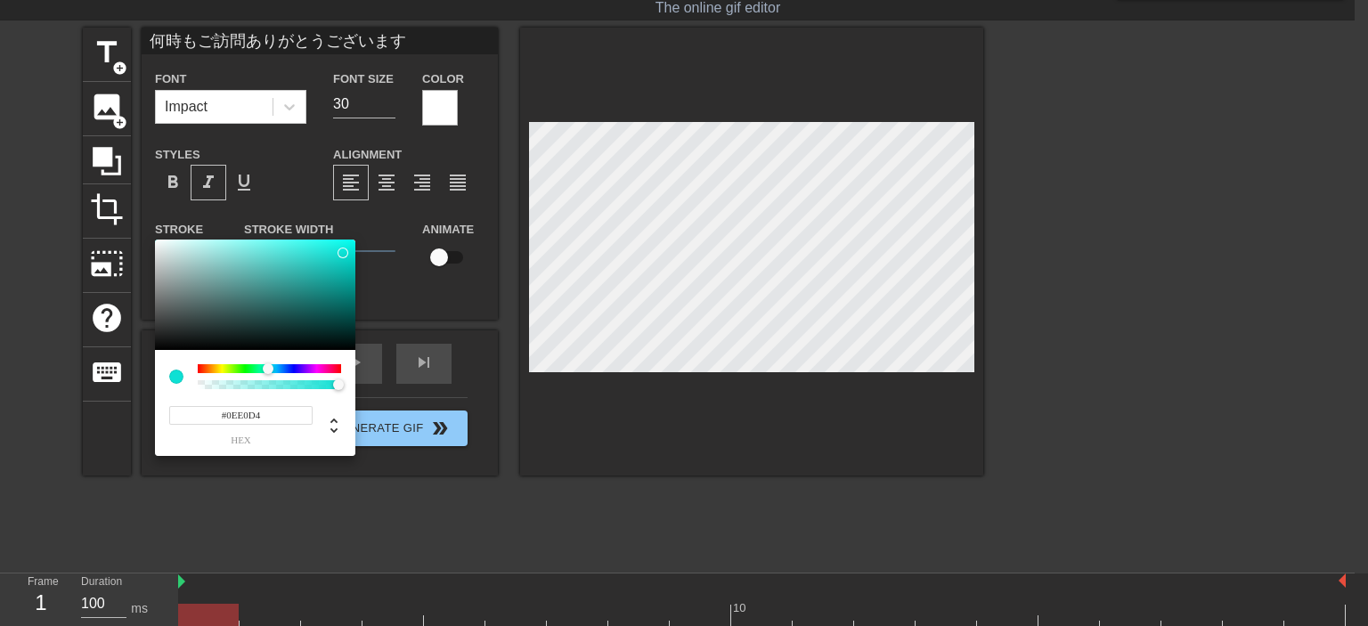
drag, startPoint x: 292, startPoint y: 369, endPoint x: 268, endPoint y: 379, distance: 26.0
click at [268, 379] on div at bounding box center [269, 376] width 143 height 25
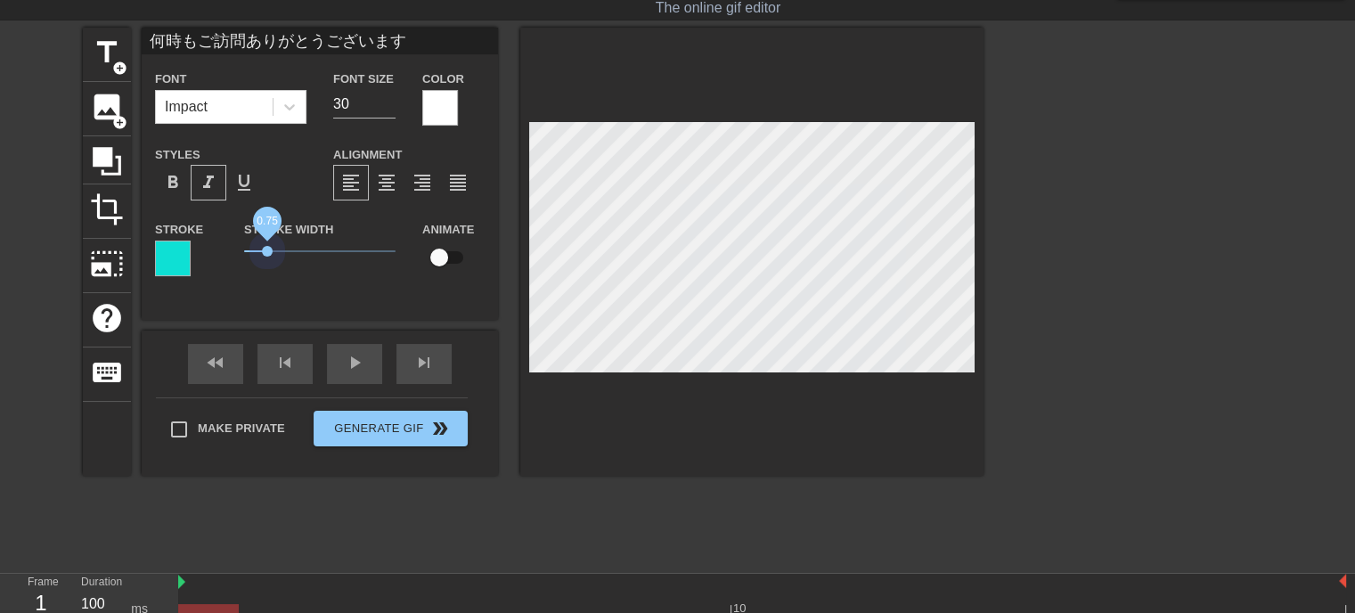
drag, startPoint x: 257, startPoint y: 252, endPoint x: 266, endPoint y: 263, distance: 14.5
click at [266, 263] on div "Stroke Width 0.75" at bounding box center [320, 255] width 178 height 74
click at [638, 423] on div at bounding box center [751, 252] width 463 height 448
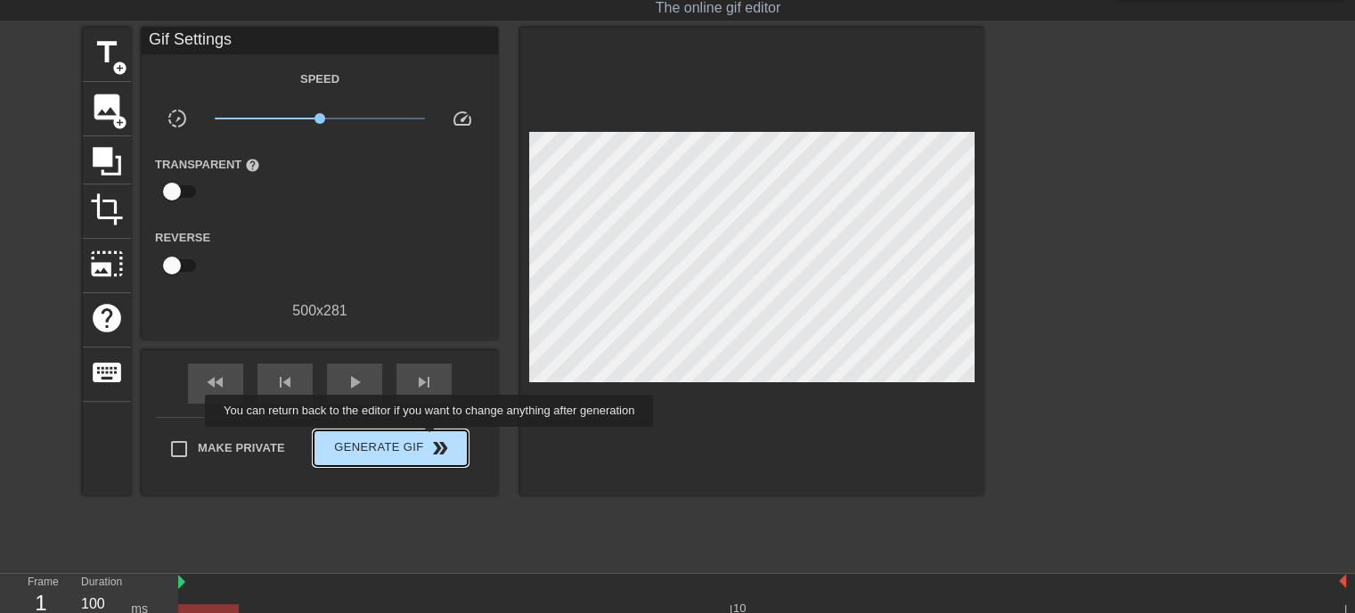
click at [431, 439] on span "double_arrow" at bounding box center [439, 447] width 21 height 21
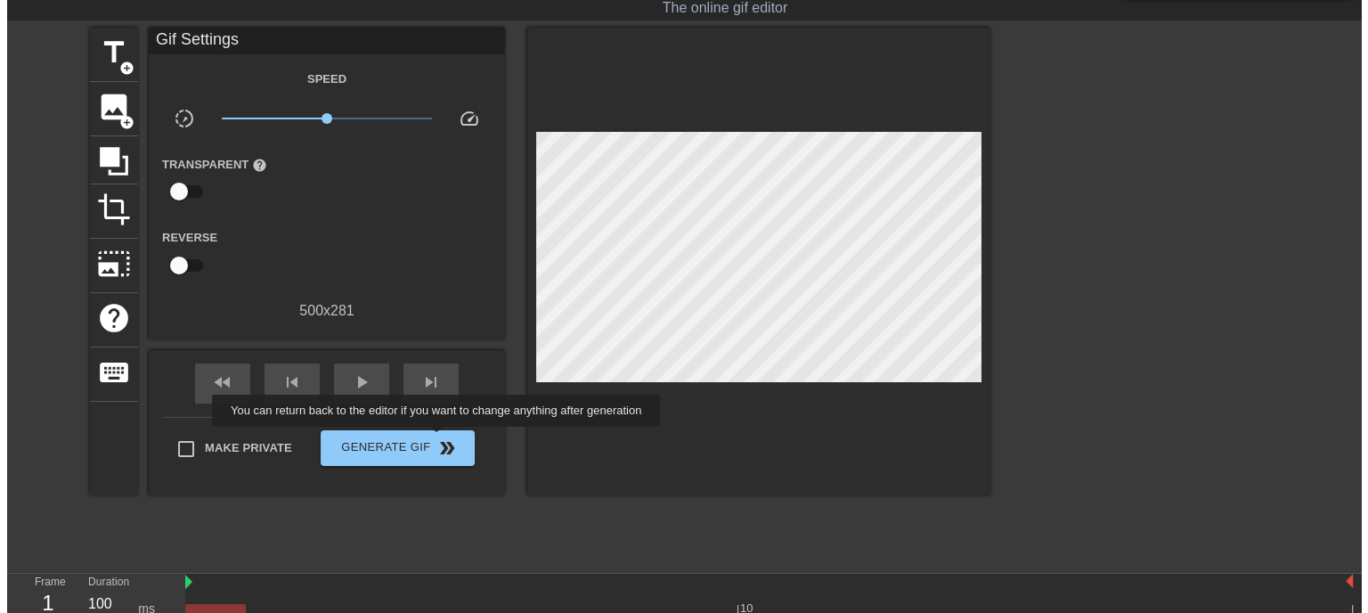
scroll to position [0, 0]
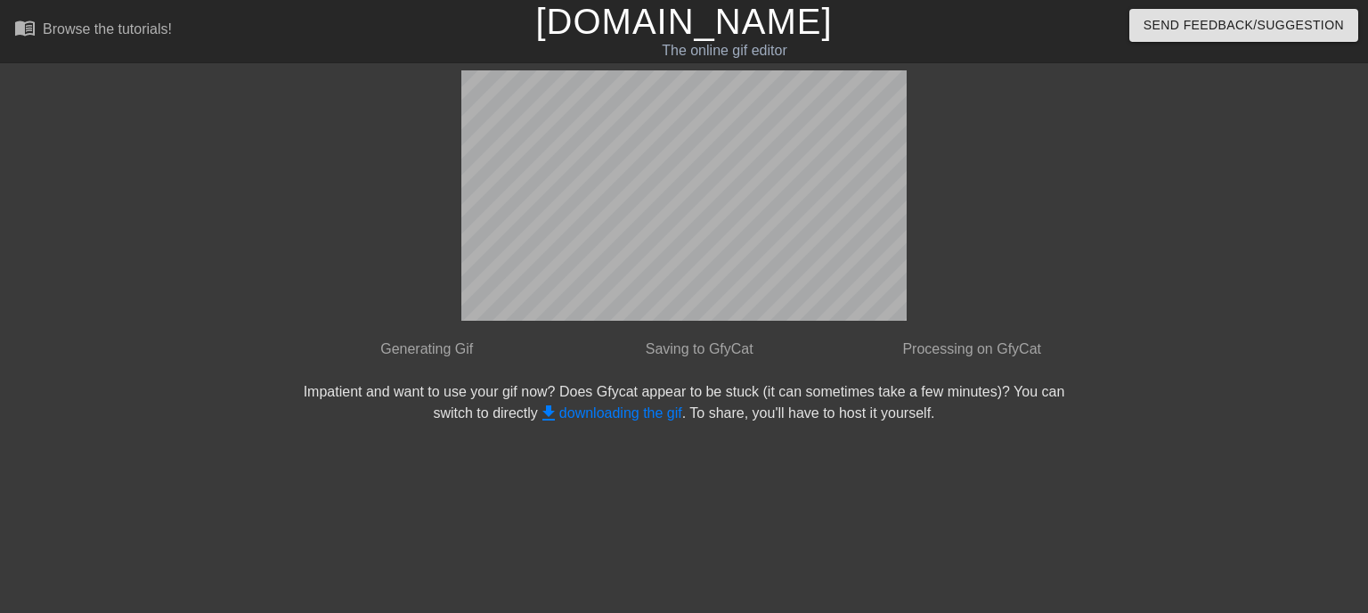
click at [584, 402] on div "done Generating Gif done Saving to GfyCat done Processing on GfyCat Impatient a…" at bounding box center [684, 337] width 791 height 534
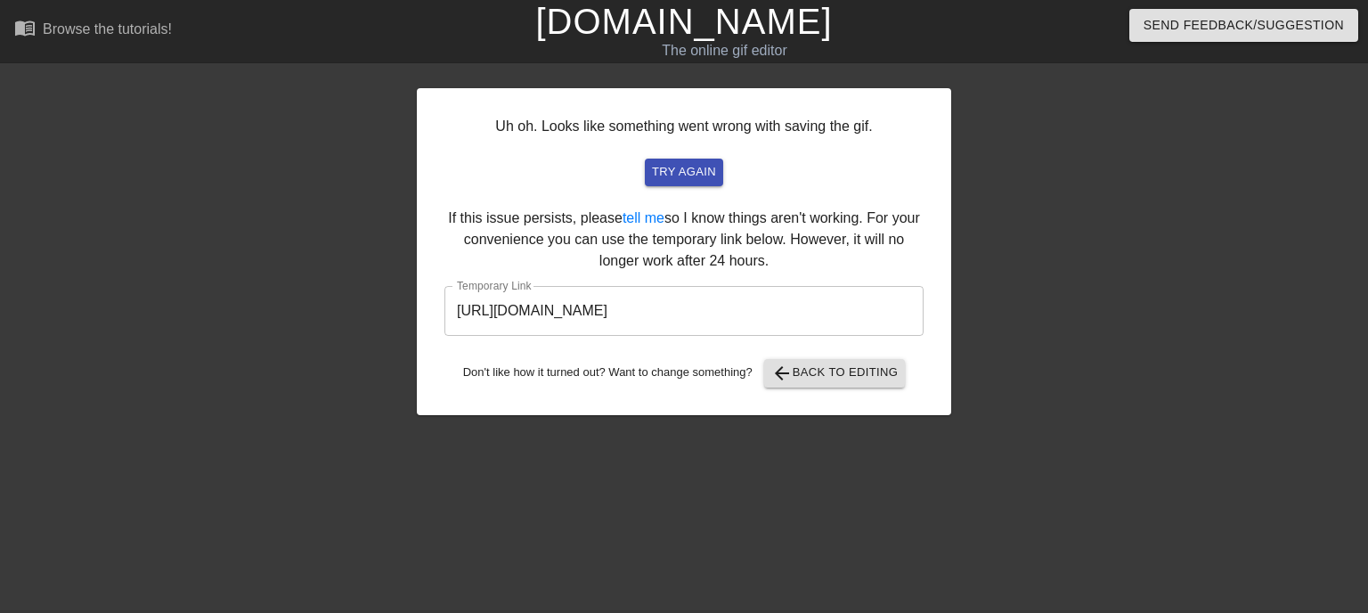
click at [1069, 327] on div at bounding box center [1106, 337] width 267 height 534
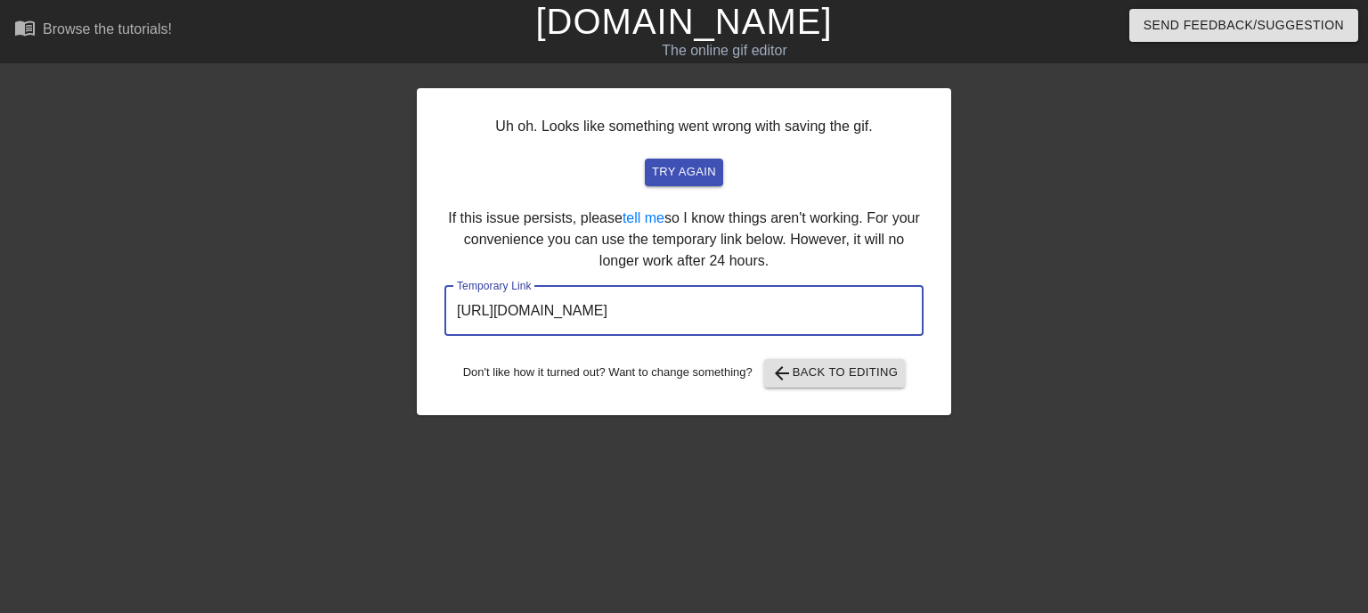
drag, startPoint x: 850, startPoint y: 313, endPoint x: 118, endPoint y: 307, distance: 732.2
click at [210, 313] on div "Uh oh. Looks like something went wrong with saving the gif. try again If this i…" at bounding box center [684, 337] width 1368 height 534
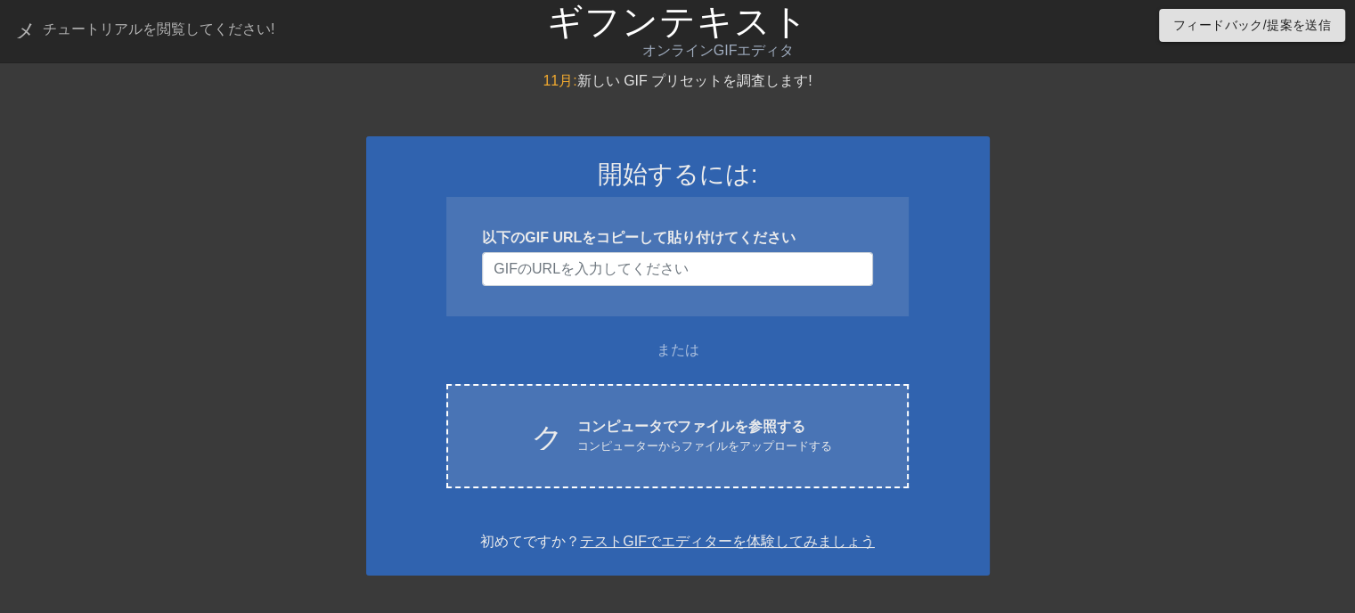
click at [1221, 324] on div at bounding box center [1144, 337] width 267 height 534
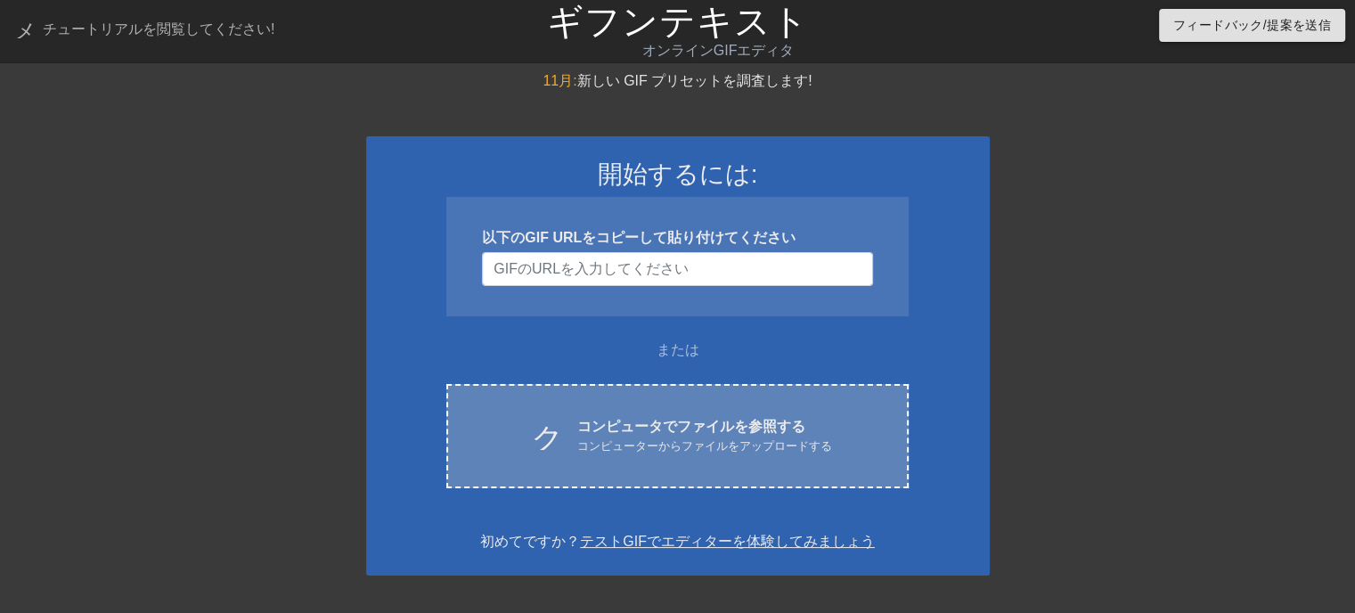
click at [620, 427] on font "コンピュータでファイルを参照する" at bounding box center [691, 426] width 228 height 15
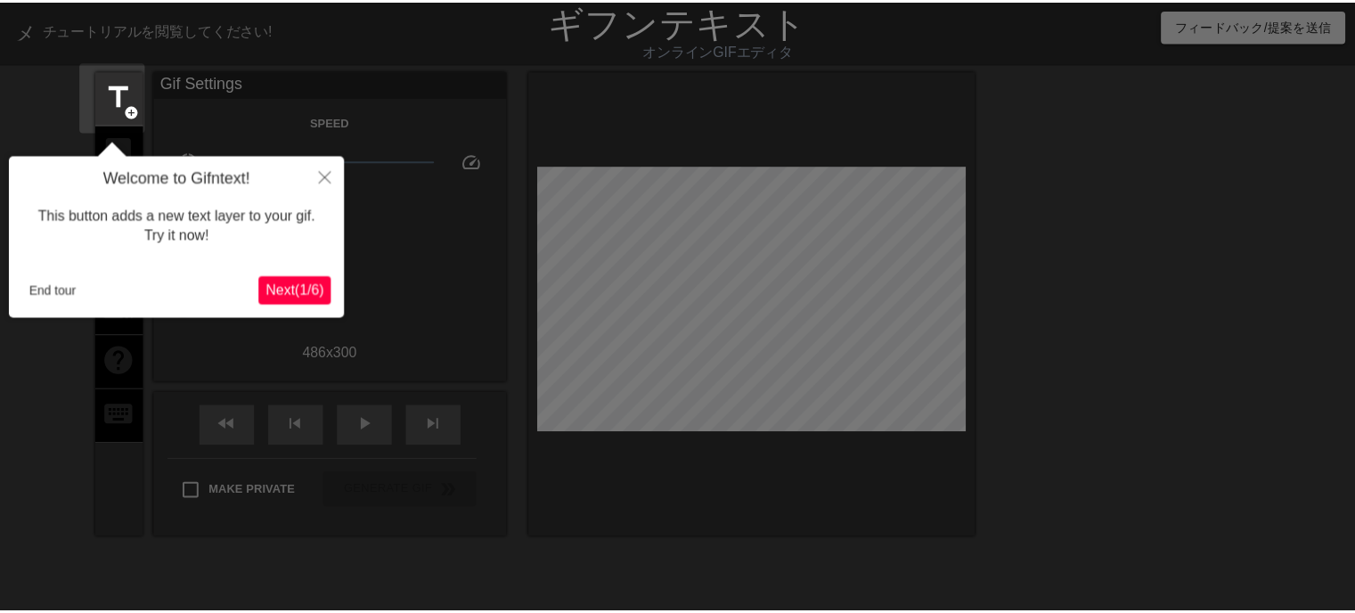
scroll to position [43, 0]
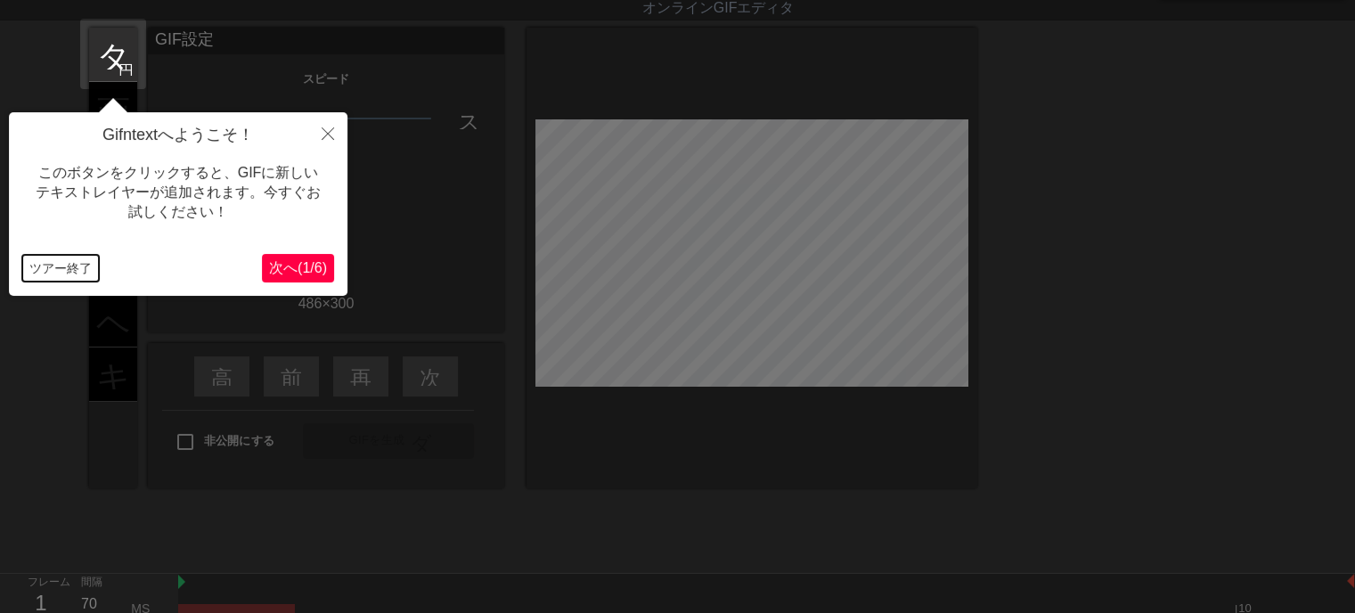
drag, startPoint x: 66, startPoint y: 263, endPoint x: 56, endPoint y: 213, distance: 50.8
click at [61, 245] on div "Gifntextへようこそ！ このボタンをクリックすると、GIFに新しいテキストレイヤーが追加されます。今すぐお試しください！ ツアー終了 次へ ( 1 / …" at bounding box center [178, 203] width 338 height 183
click at [56, 261] on font "ツアー終了" at bounding box center [60, 268] width 62 height 14
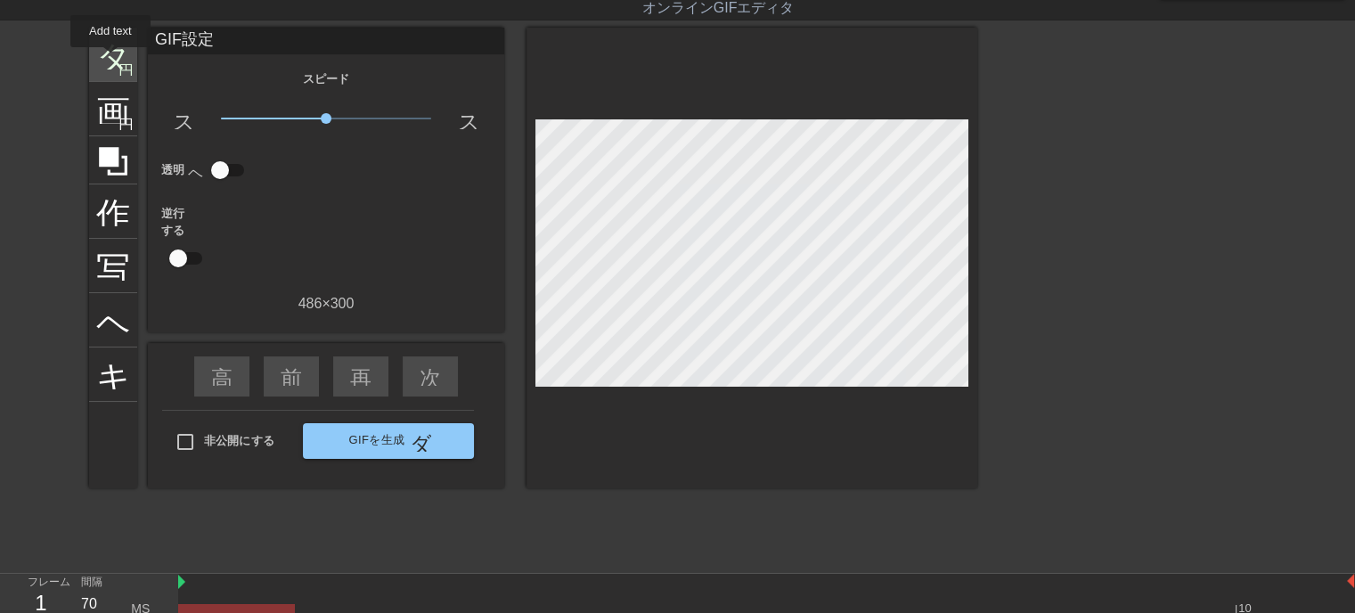
click at [110, 60] on font "タイトル" at bounding box center [165, 53] width 139 height 34
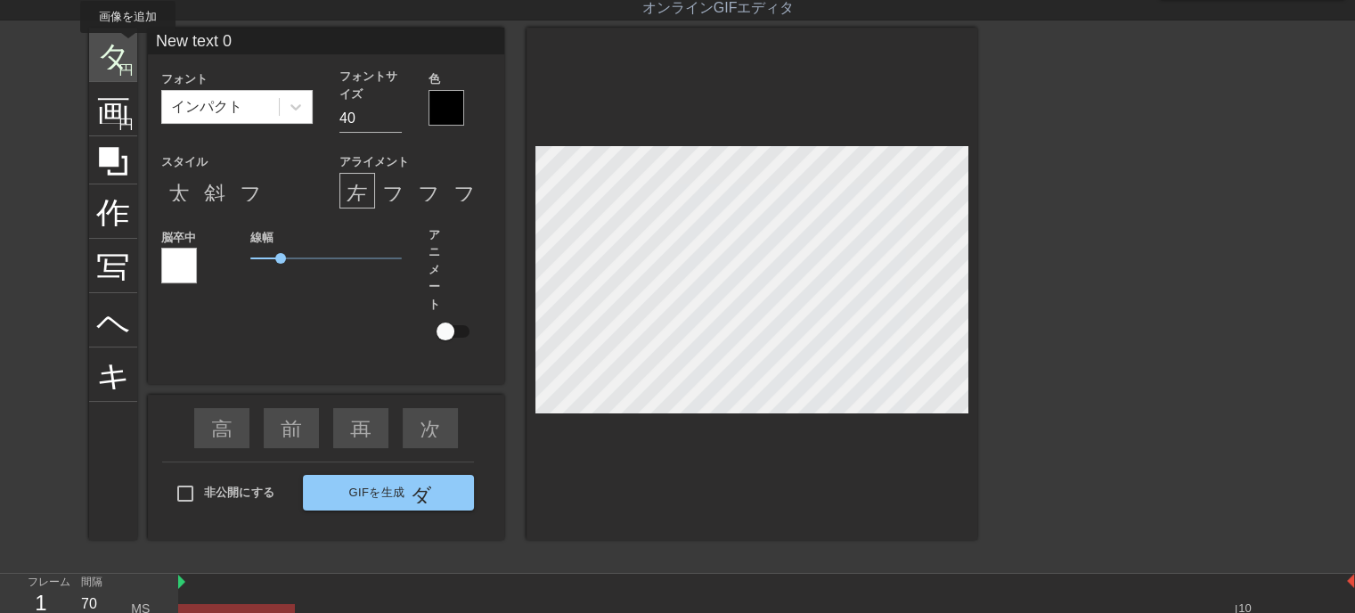
drag, startPoint x: 277, startPoint y: 32, endPoint x: 128, endPoint y: 45, distance: 149.4
click at [128, 45] on div "タイトル 円を追加 画像 円を追加 作物 写真サイズを大きく選択 ヘルプ キーボード New text 0 フォント インパクト フォントサイズ 40 色 ス…" at bounding box center [533, 284] width 888 height 512
type input "何時もご訪問ありがとうございます"
click at [392, 122] on input "31" at bounding box center [370, 118] width 62 height 29
type input "30"
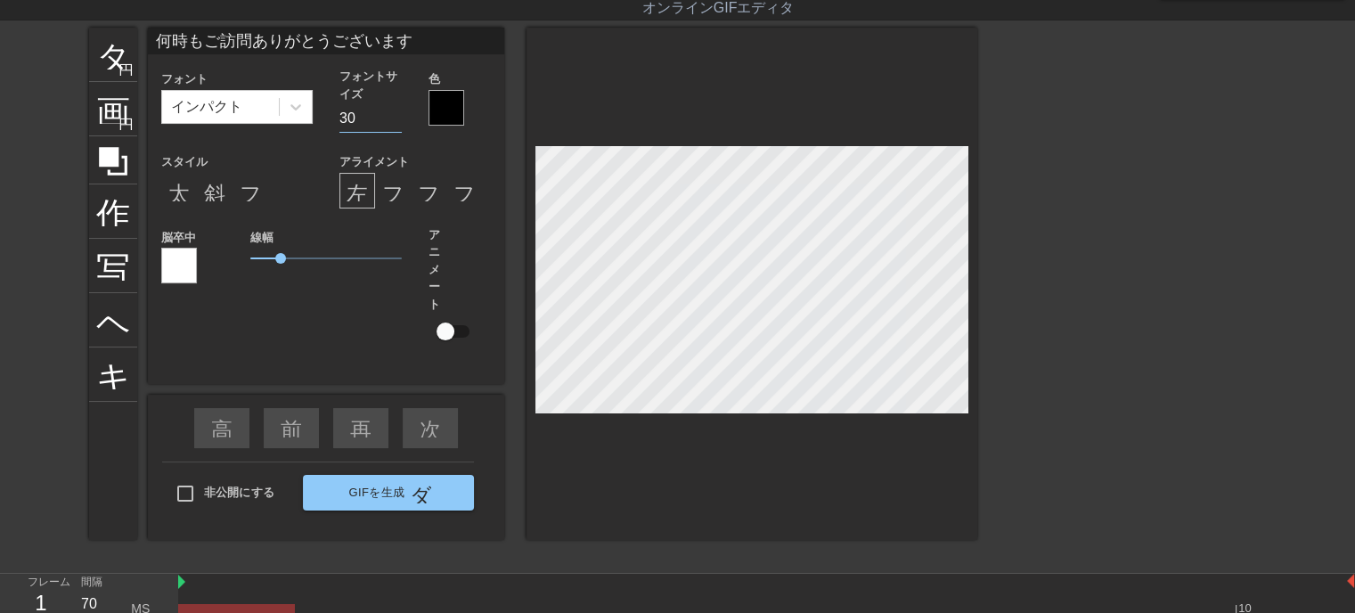
click at [392, 122] on input "30" at bounding box center [370, 118] width 62 height 29
click at [207, 192] on font "斜体形式" at bounding box center [247, 190] width 86 height 21
click at [428, 114] on div "色" at bounding box center [459, 100] width 89 height 65
click at [454, 108] on div at bounding box center [446, 108] width 36 height 36
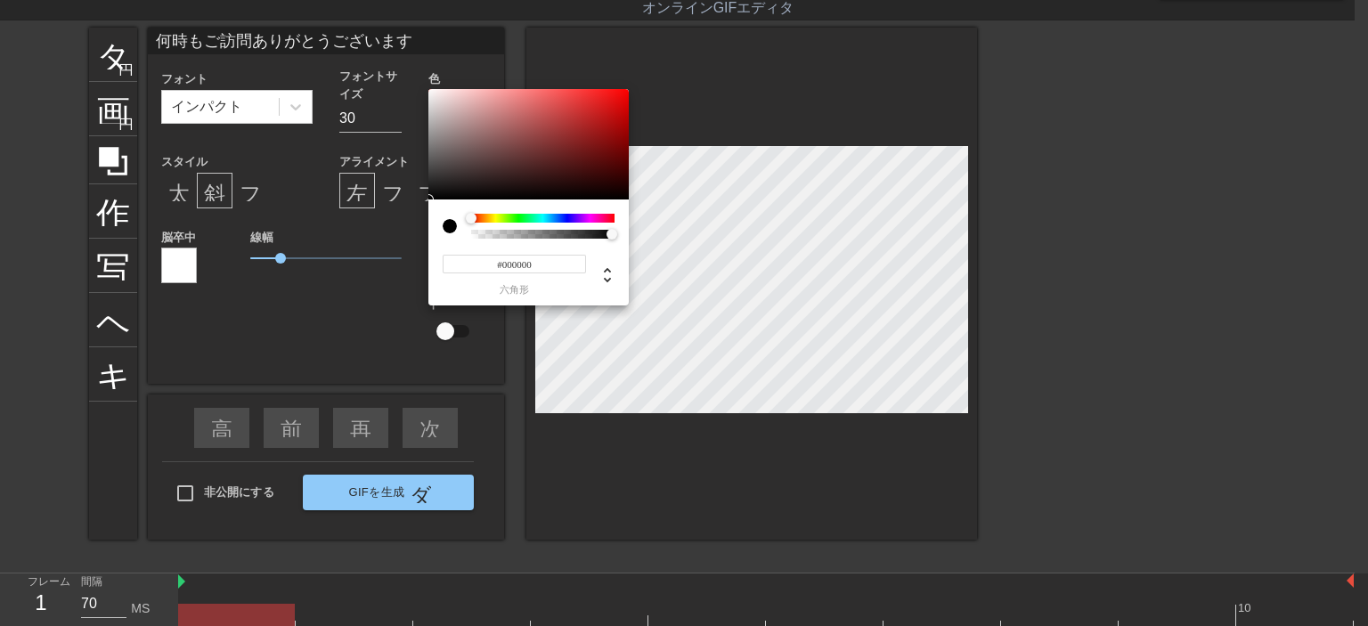
drag, startPoint x: 548, startPoint y: 266, endPoint x: 534, endPoint y: 264, distance: 13.6
click at [545, 266] on input "#000000" at bounding box center [514, 264] width 143 height 19
type input "#ffff"
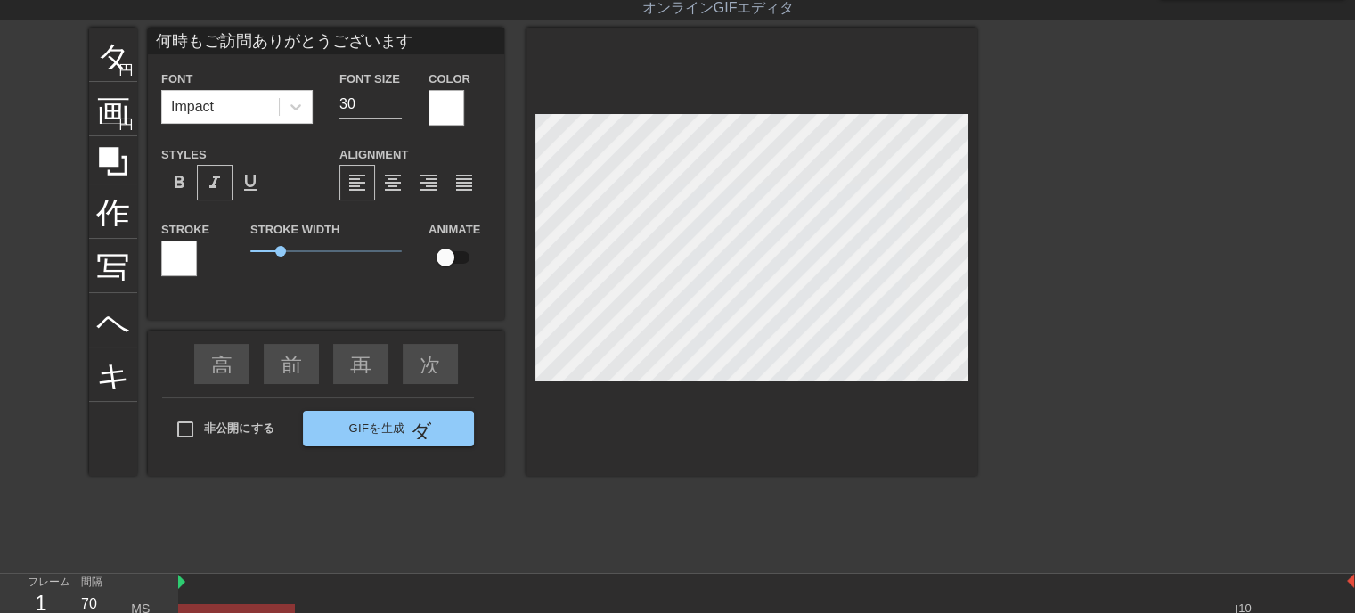
drag, startPoint x: 251, startPoint y: 278, endPoint x: 645, endPoint y: 393, distance: 410.1
click at [630, 380] on div at bounding box center [751, 252] width 451 height 448
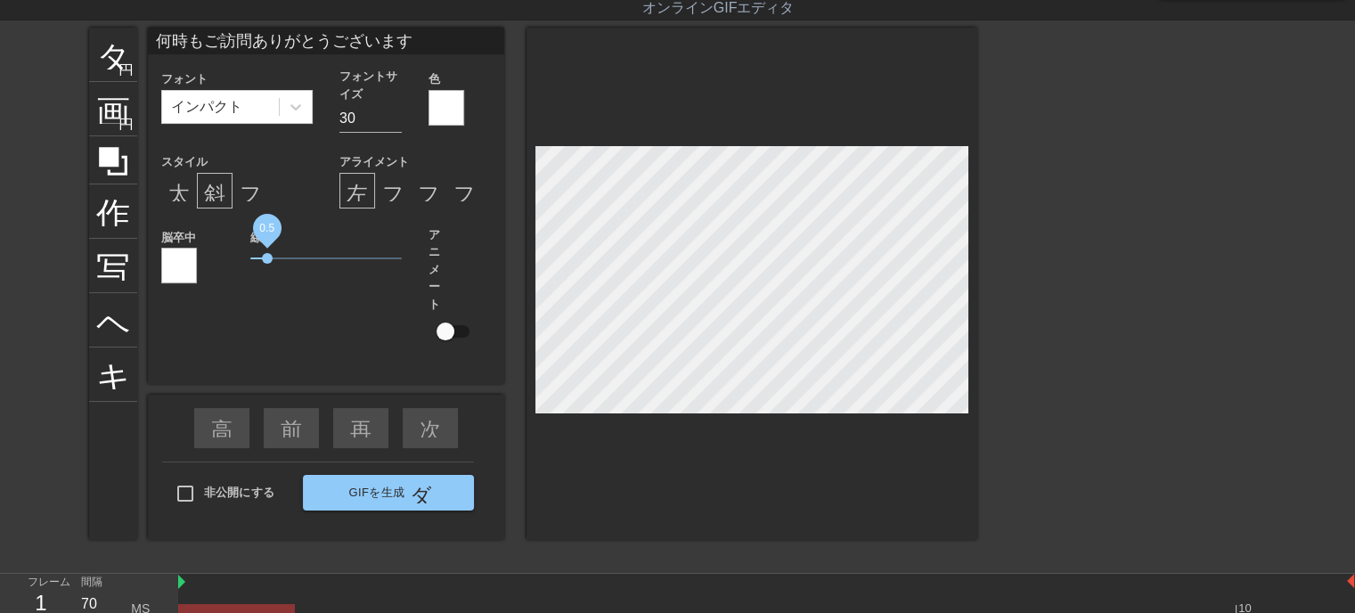
drag, startPoint x: 279, startPoint y: 259, endPoint x: 267, endPoint y: 260, distance: 11.6
click at [267, 260] on span "0.5" at bounding box center [267, 258] width 11 height 11
click at [725, 470] on div at bounding box center [751, 284] width 451 height 512
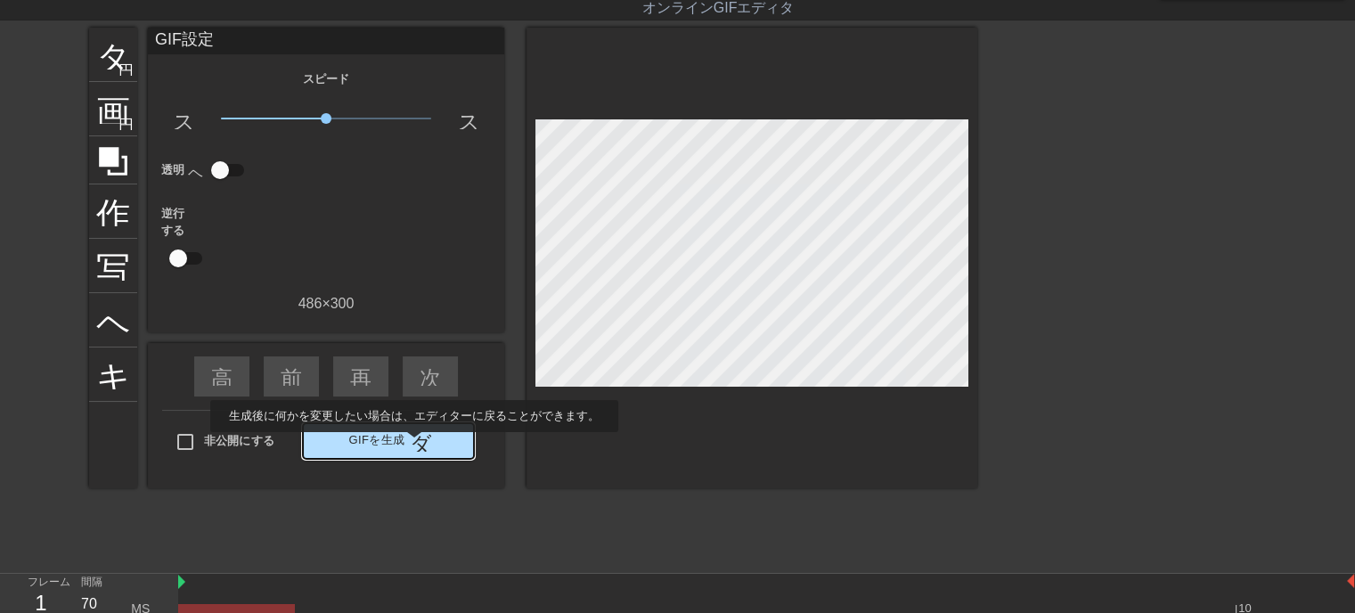
click at [413, 444] on font "ダブルアロー" at bounding box center [476, 440] width 133 height 21
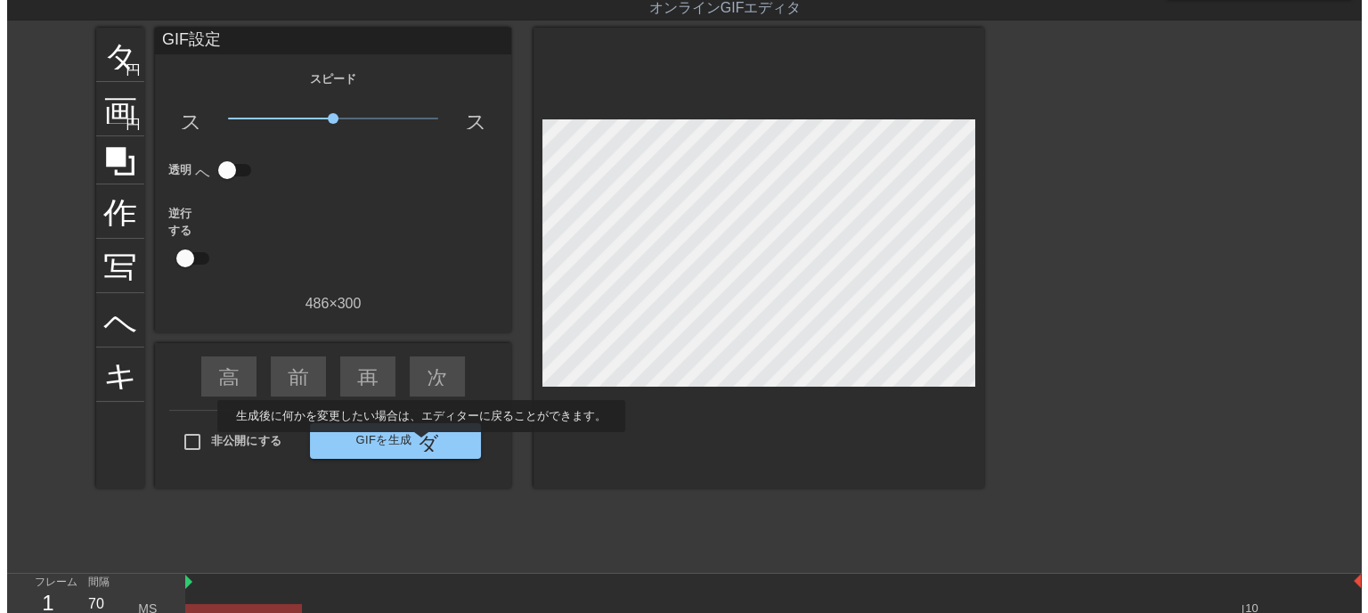
scroll to position [0, 0]
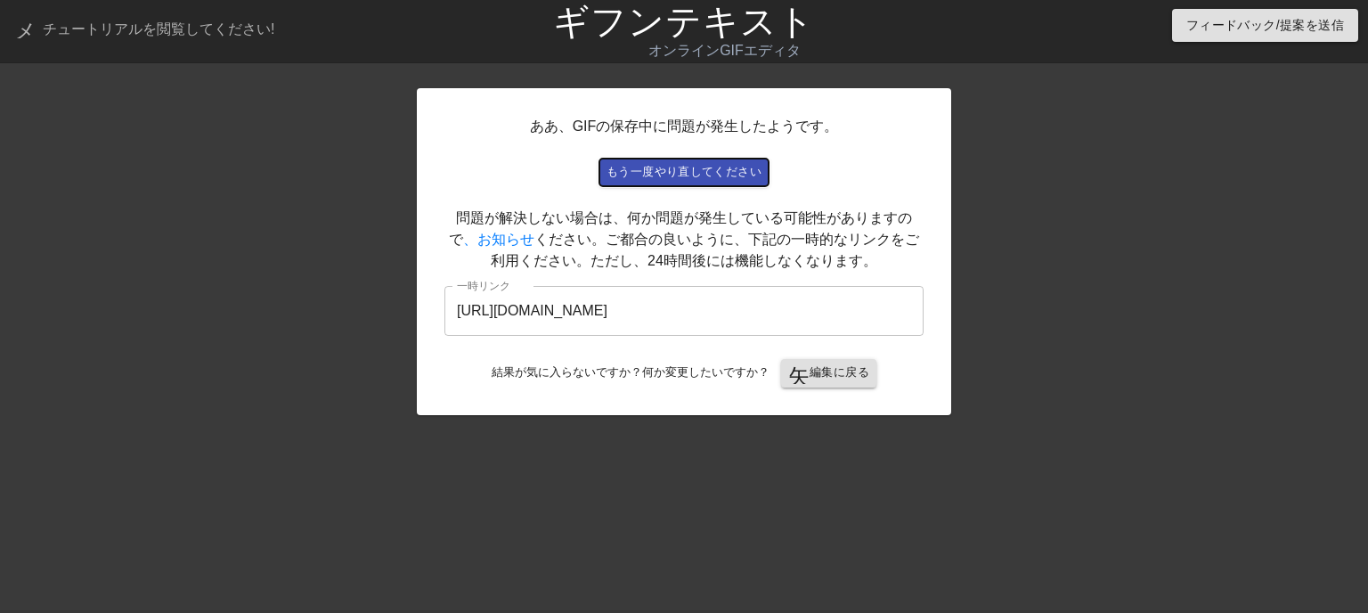
click at [700, 170] on font "もう一度やり直してください" at bounding box center [684, 171] width 155 height 13
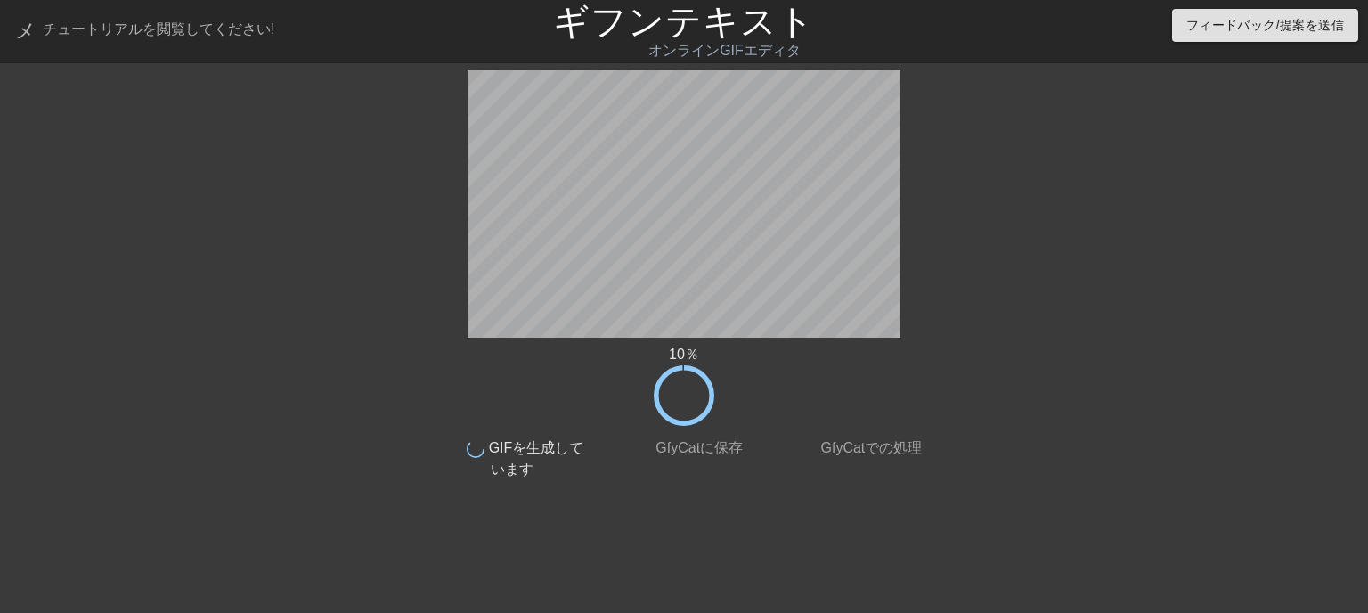
click at [605, 436] on div "終わり GfyCatに保存" at bounding box center [684, 453] width 172 height 54
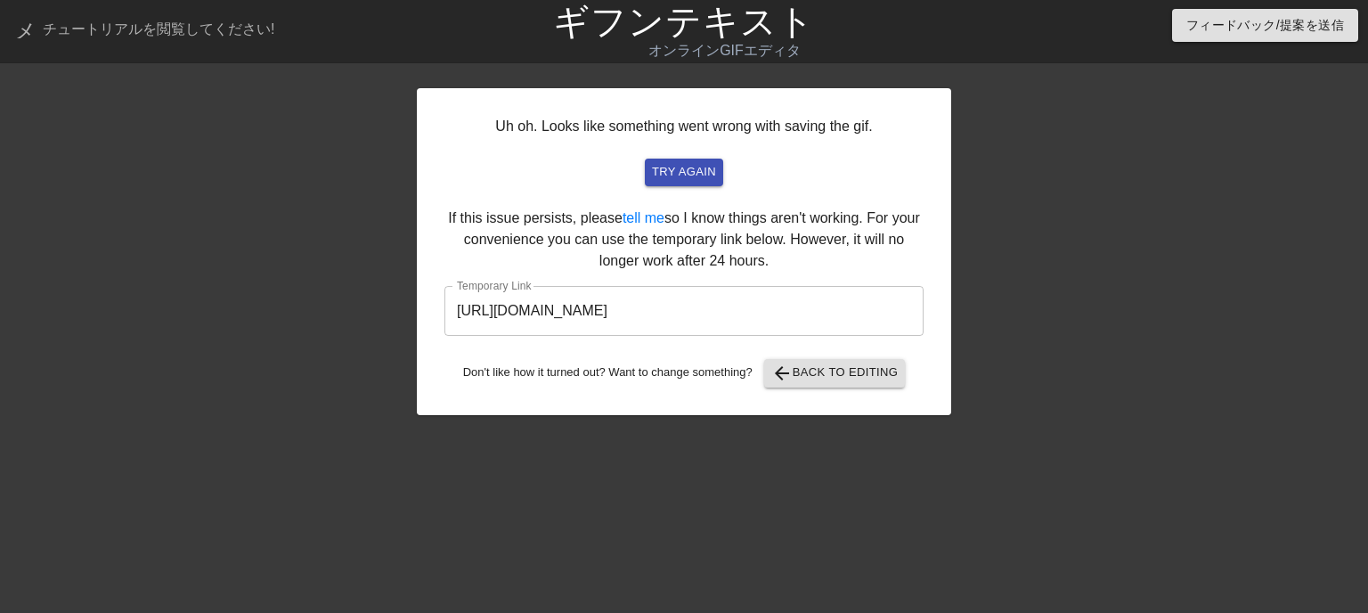
click at [605, 436] on div "Uh oh. Looks like something went wrong with saving the gif. try again If this i…" at bounding box center [684, 337] width 534 height 534
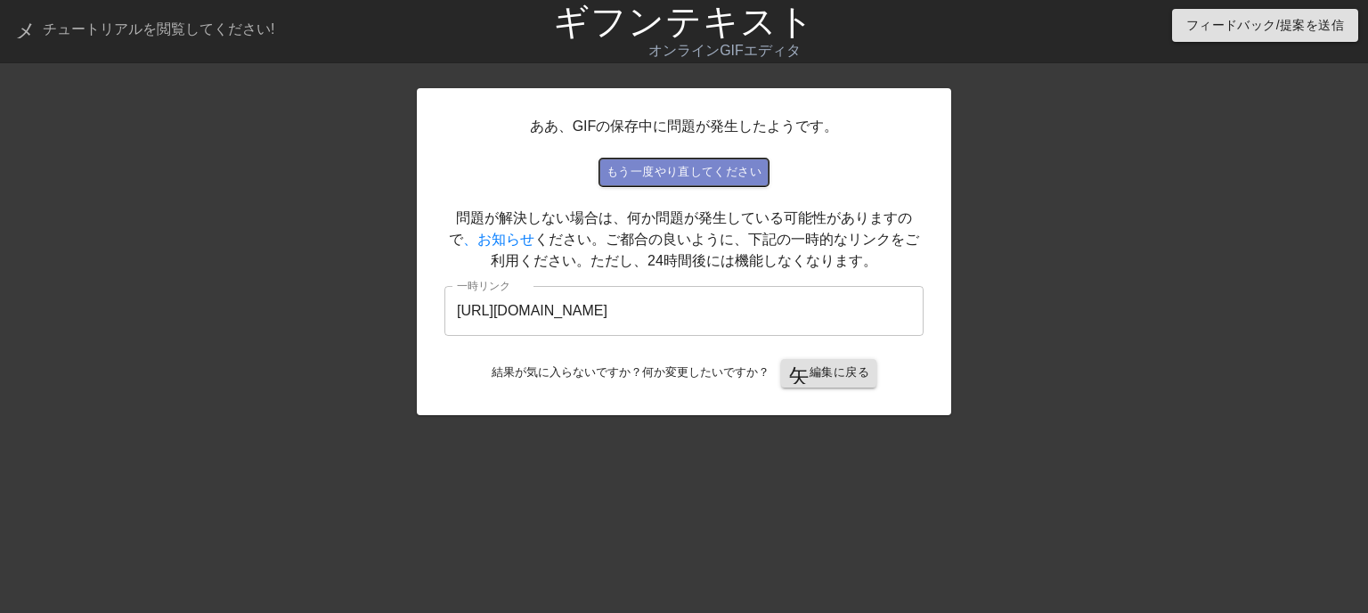
click at [709, 177] on font "もう一度やり直してください" at bounding box center [684, 171] width 155 height 13
click at [1129, 151] on div at bounding box center [1106, 337] width 267 height 534
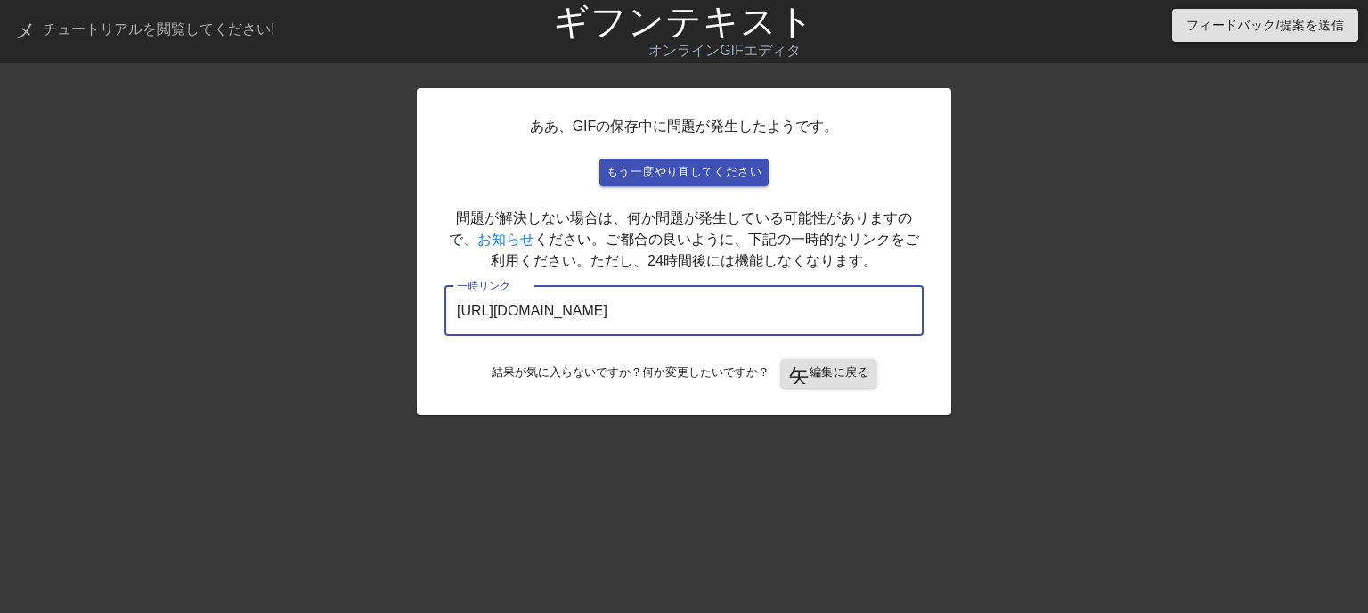
drag, startPoint x: 830, startPoint y: 300, endPoint x: 442, endPoint y: 297, distance: 388.4
click at [384, 322] on div "ああ、GIFの保存中に問題が発生したようです。 もう一度やり直してください 問題が解決しない場合は、何か問題が発生している可能性がありますので 、お知らせ く…" at bounding box center [684, 337] width 1368 height 534
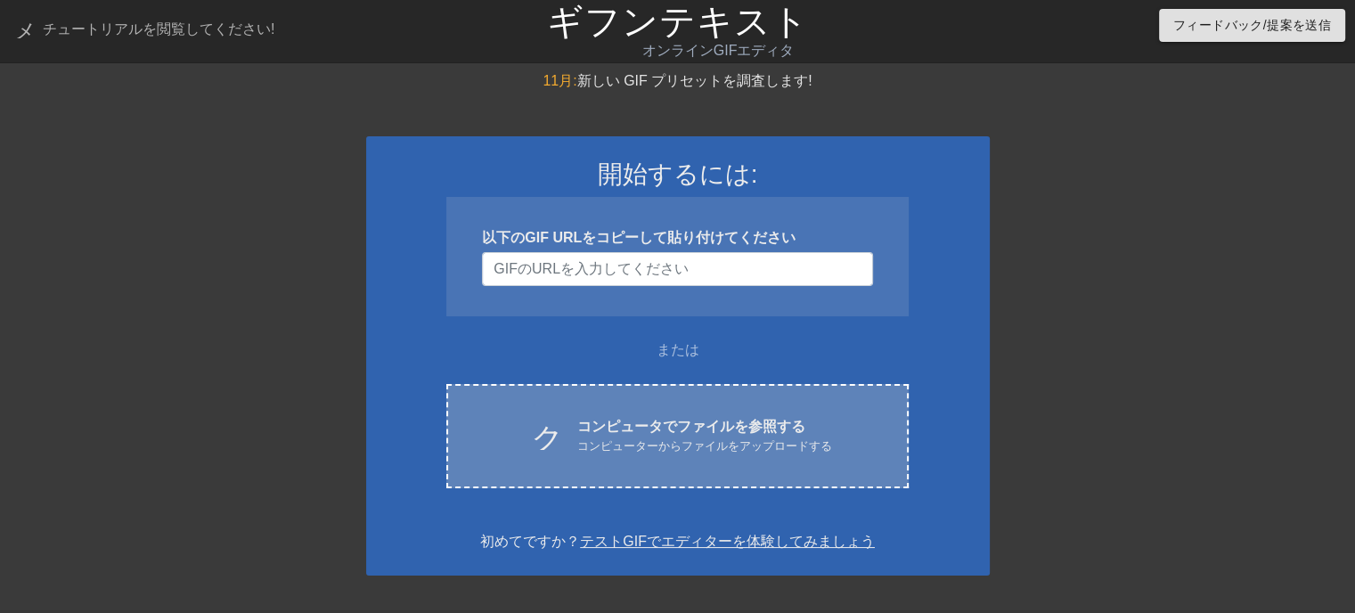
click at [692, 414] on div "クラウドアップロード コンピュータでファイルを参照する コンピューターからファイルをアップロードする Choose files" at bounding box center [676, 436] width 461 height 104
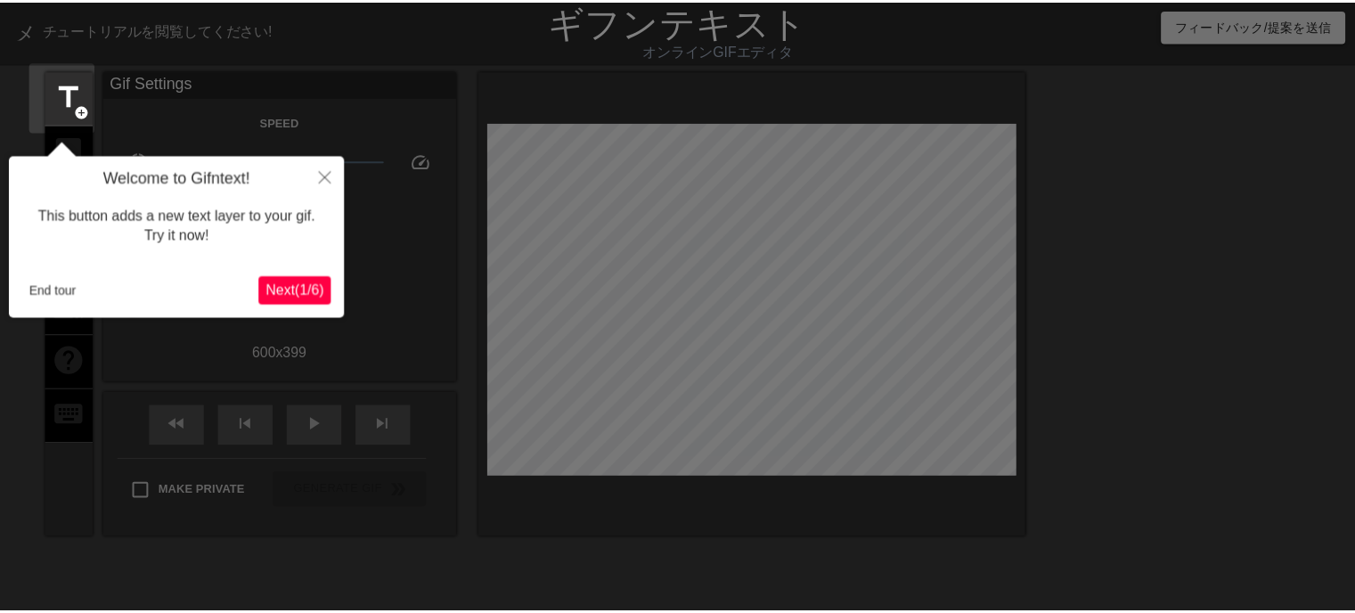
scroll to position [43, 0]
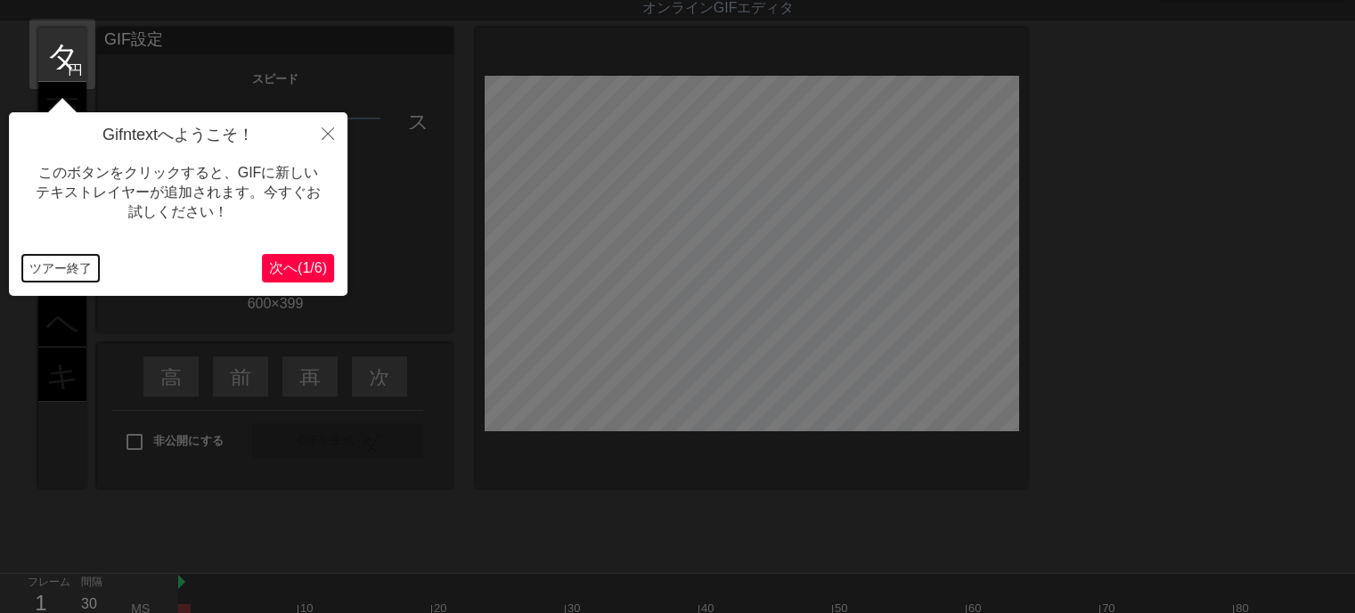
click at [76, 265] on font "ツアー終了" at bounding box center [60, 268] width 62 height 14
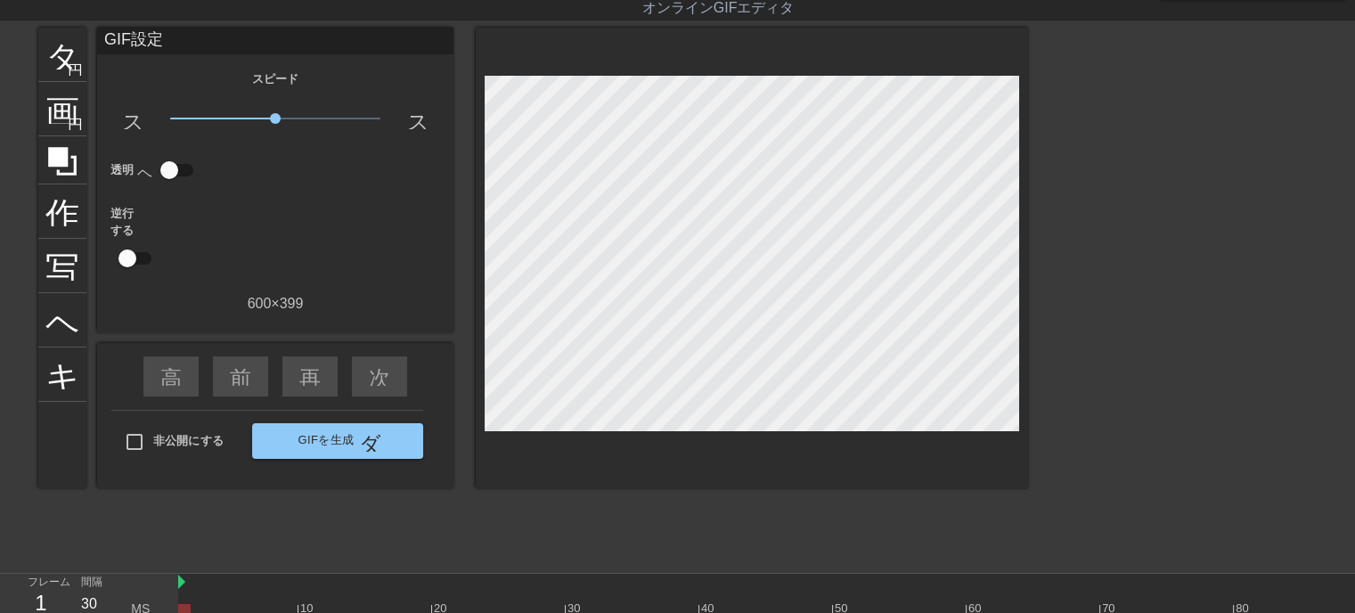
click at [171, 37] on div "GIF設定" at bounding box center [275, 41] width 356 height 27
click at [62, 45] on font "タイトル" at bounding box center [114, 53] width 139 height 34
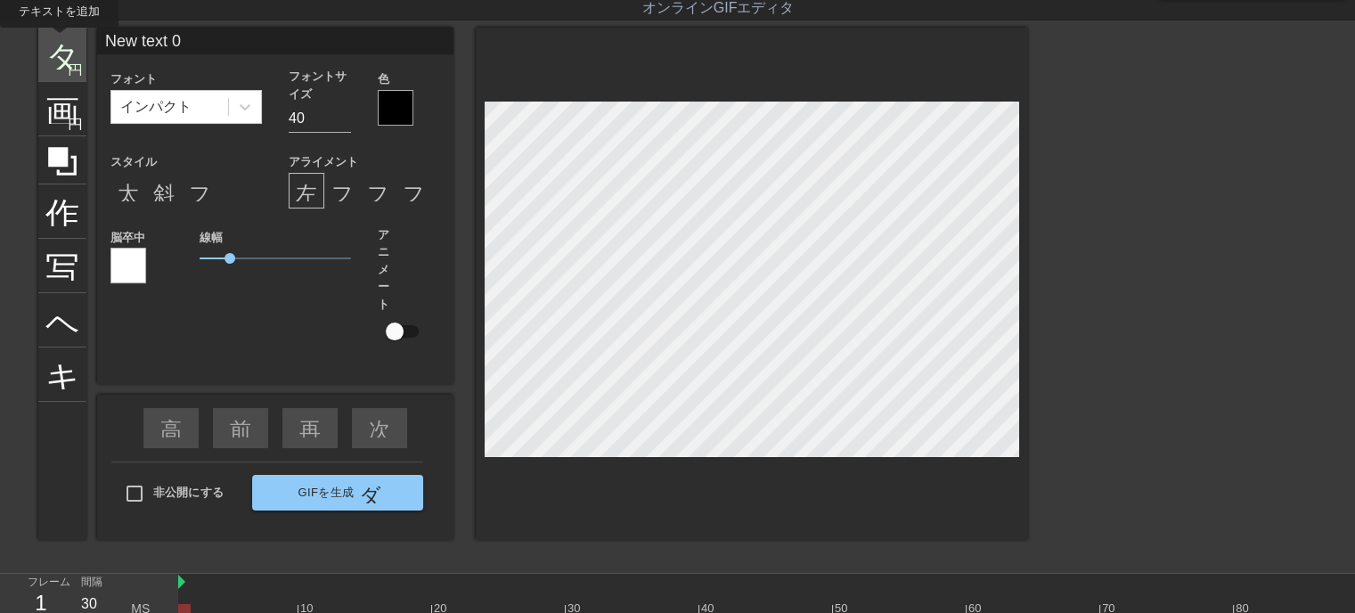
drag, startPoint x: 203, startPoint y: 32, endPoint x: 59, endPoint y: 40, distance: 144.5
click at [59, 40] on div "タイトル 円を追加 画像 円を追加 作物 写真サイズを大きく選択 ヘルプ キーボード New text 0 フォント インパクト フォントサイズ 40 色 ス…" at bounding box center [533, 284] width 990 height 512
type input "何時もご訪問ありがとうございます"
click at [341, 121] on input "29" at bounding box center [320, 118] width 62 height 29
click at [346, 111] on input "30" at bounding box center [320, 118] width 62 height 29
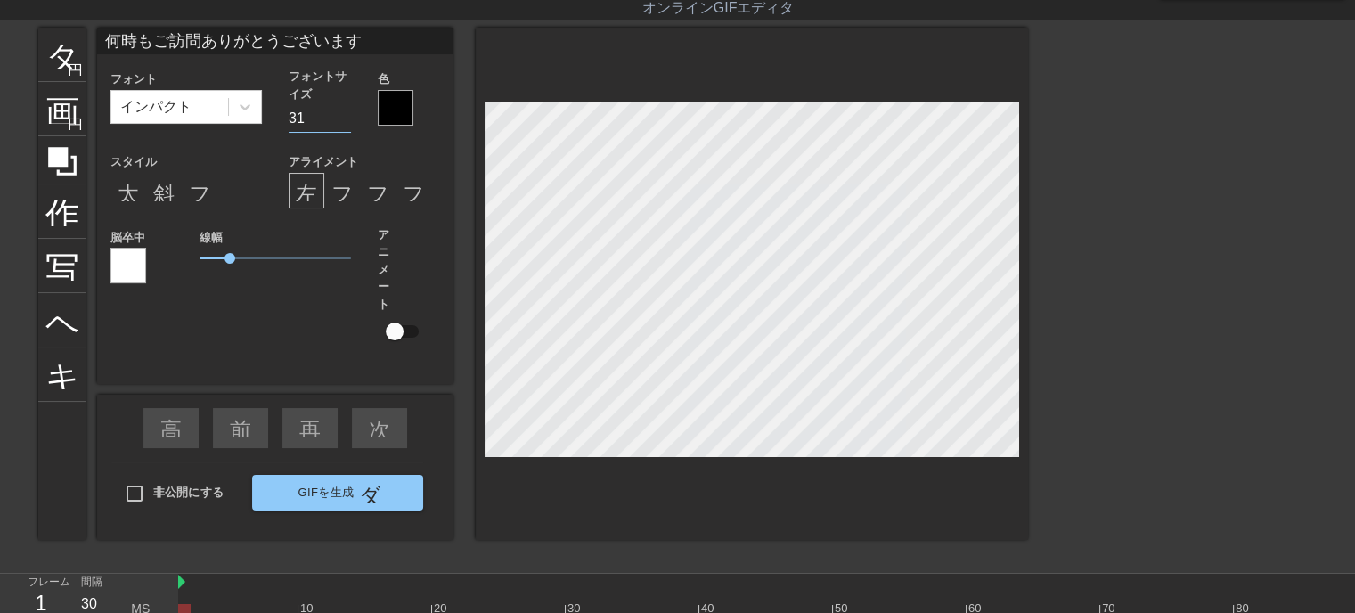
click at [346, 111] on input "31" at bounding box center [320, 118] width 62 height 29
click at [346, 111] on input "32" at bounding box center [320, 118] width 62 height 29
click at [346, 111] on input "33" at bounding box center [320, 118] width 62 height 29
click at [346, 111] on input "34" at bounding box center [320, 118] width 62 height 29
click at [346, 110] on input "35" at bounding box center [320, 118] width 62 height 29
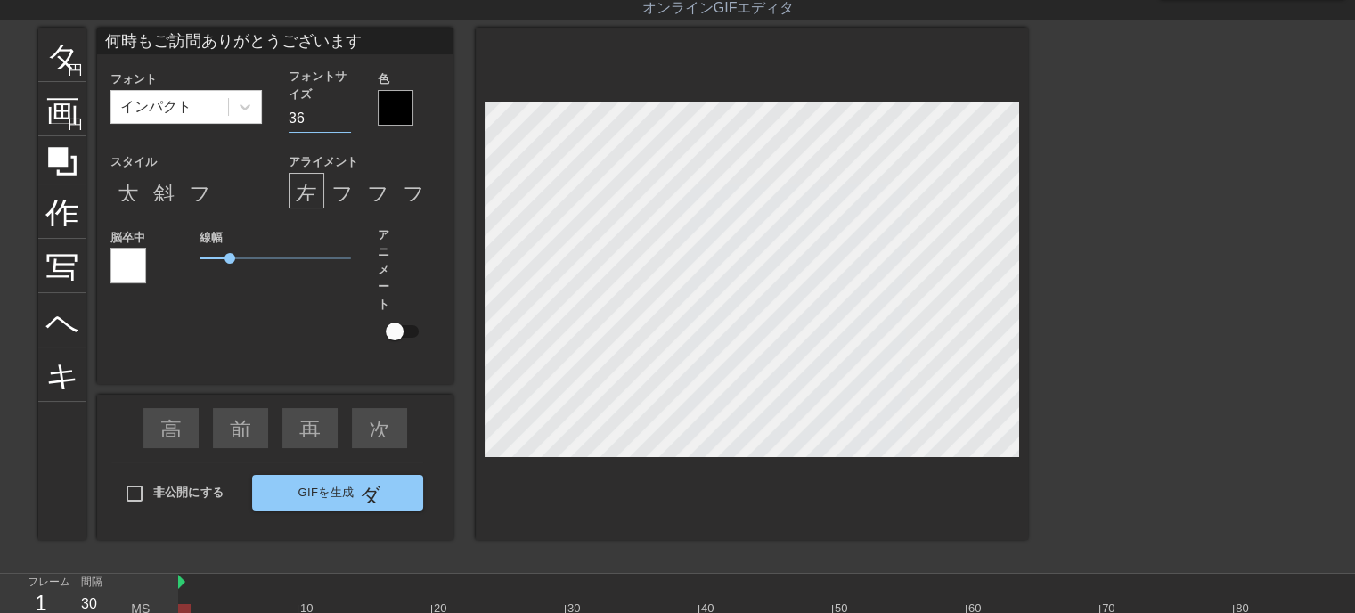
click at [346, 110] on input "36" at bounding box center [320, 118] width 62 height 29
click at [346, 110] on input "37" at bounding box center [320, 118] width 62 height 29
click at [346, 110] on input "38" at bounding box center [320, 118] width 62 height 29
type input "37"
click at [340, 123] on input "37" at bounding box center [320, 118] width 62 height 29
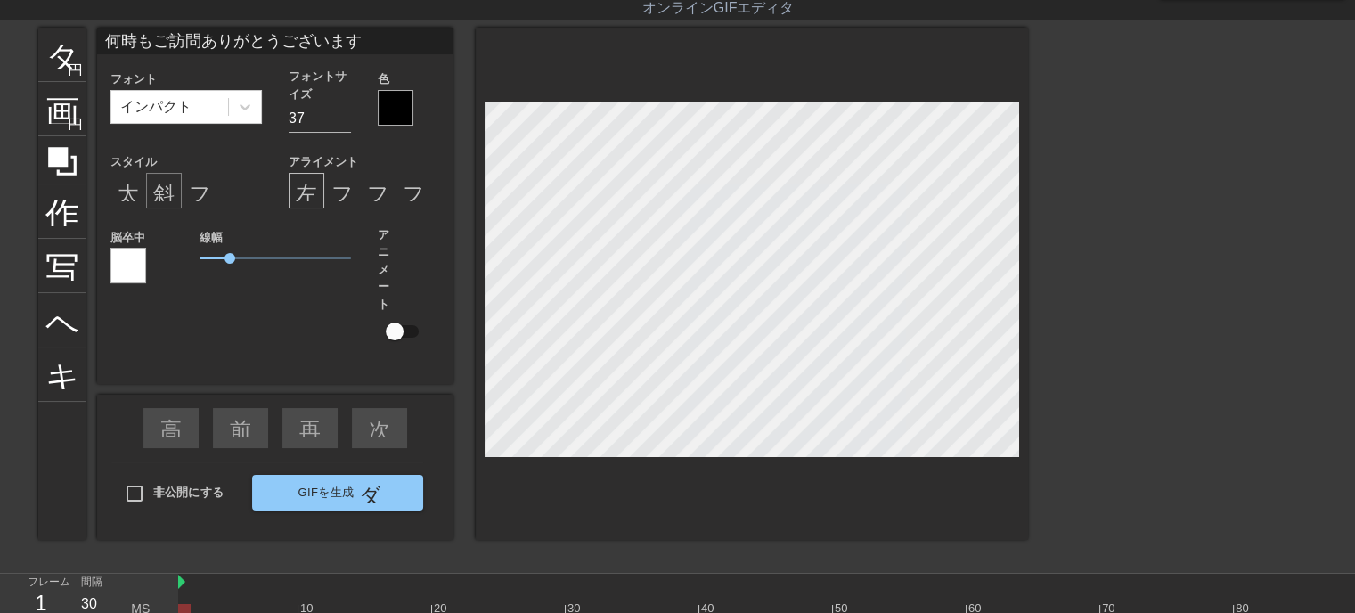
click at [147, 197] on div "斜体形式" at bounding box center [164, 191] width 36 height 36
click at [398, 113] on div at bounding box center [396, 108] width 36 height 36
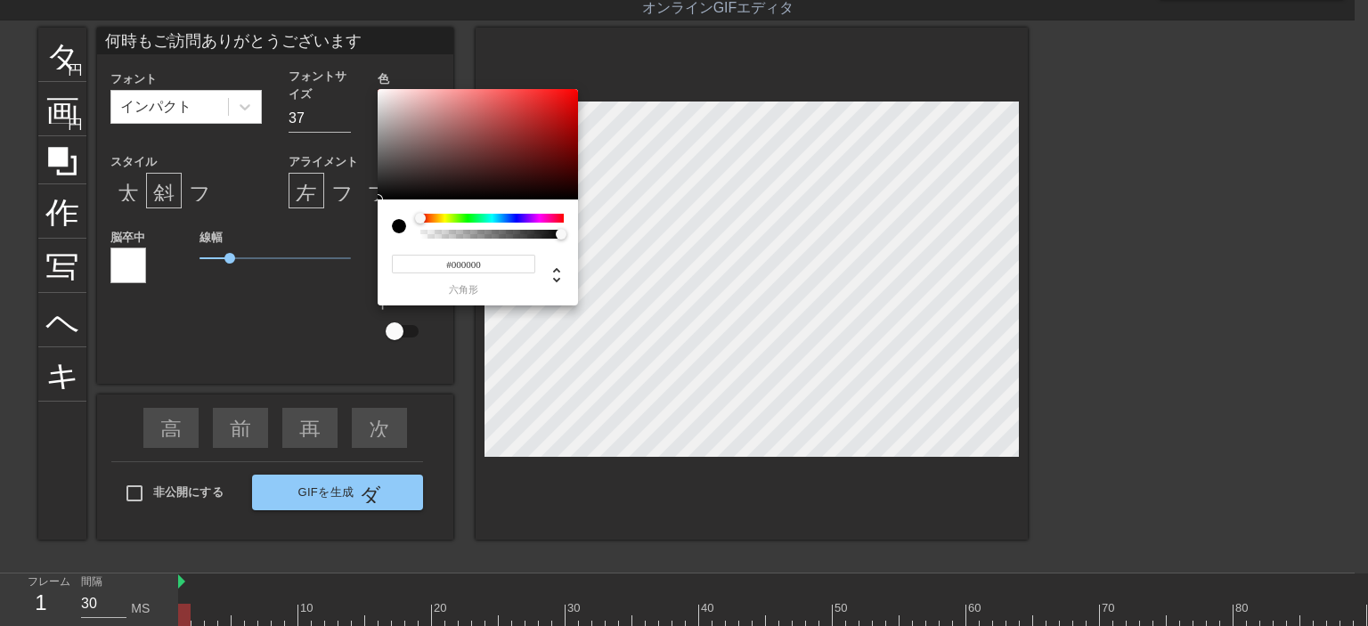
click at [495, 259] on input "#000000" at bounding box center [463, 264] width 143 height 19
type input "#ffff"
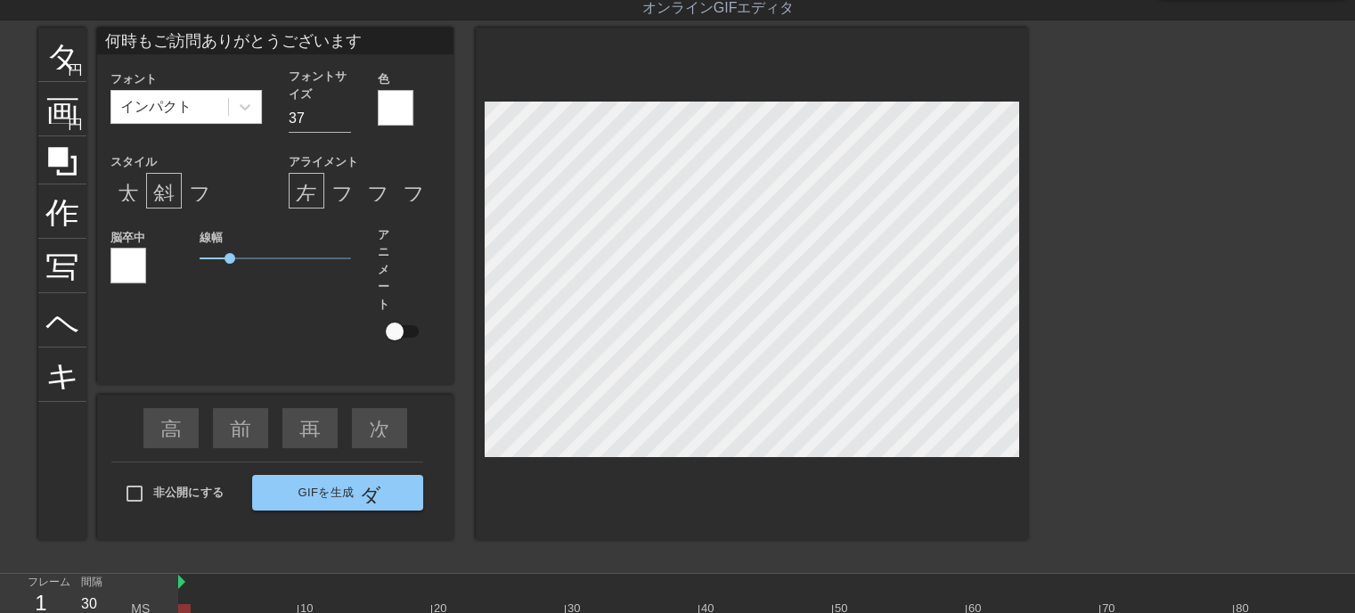
click at [131, 265] on div at bounding box center [128, 266] width 36 height 36
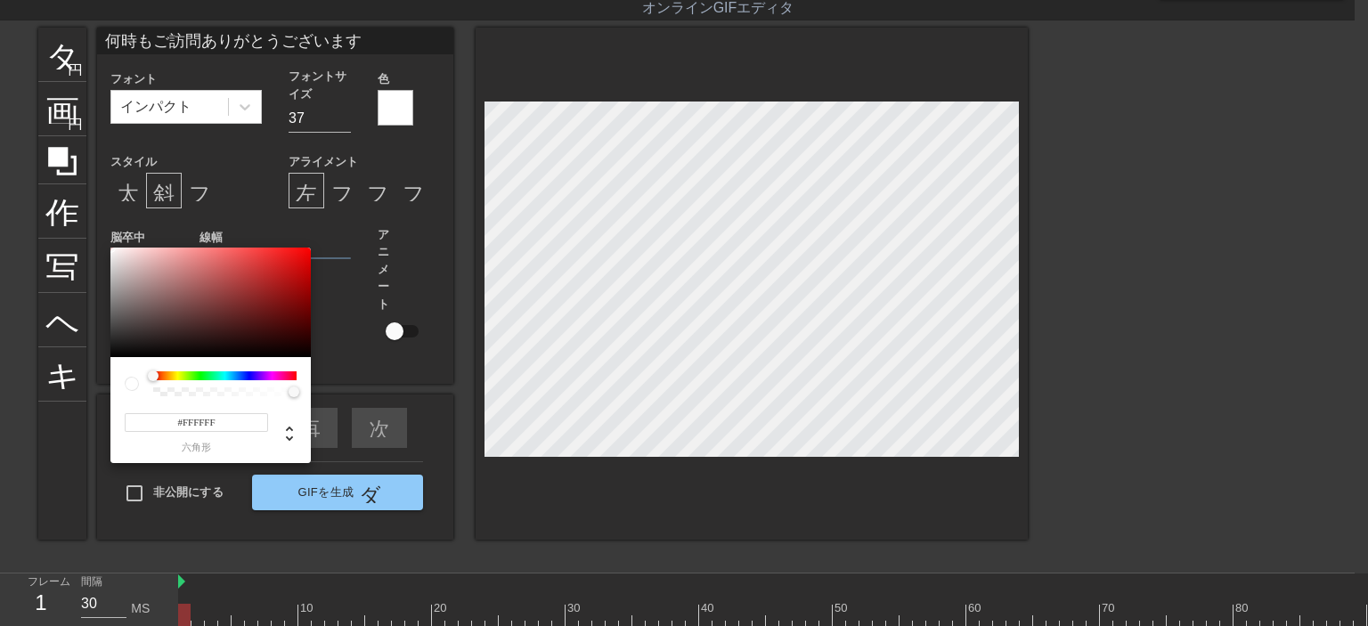
click at [197, 375] on div at bounding box center [224, 375] width 143 height 9
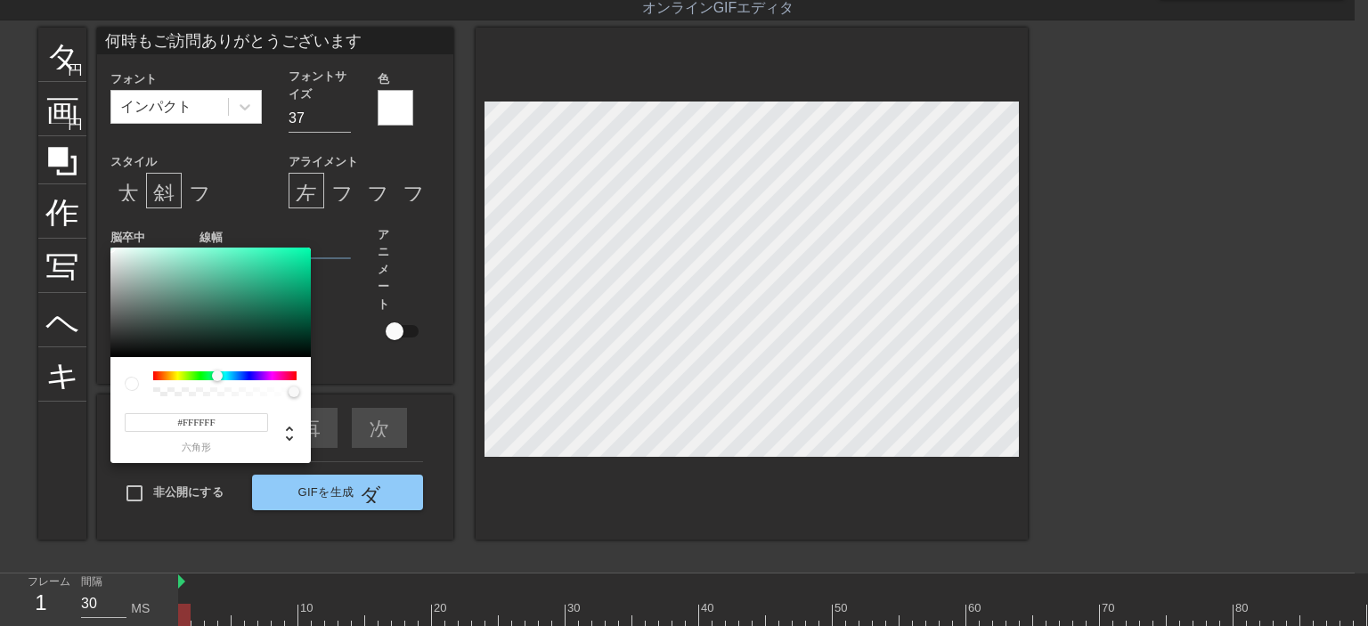
drag, startPoint x: 159, startPoint y: 375, endPoint x: 217, endPoint y: 375, distance: 57.9
click at [217, 375] on div at bounding box center [222, 376] width 11 height 11
click at [277, 259] on div at bounding box center [210, 303] width 200 height 110
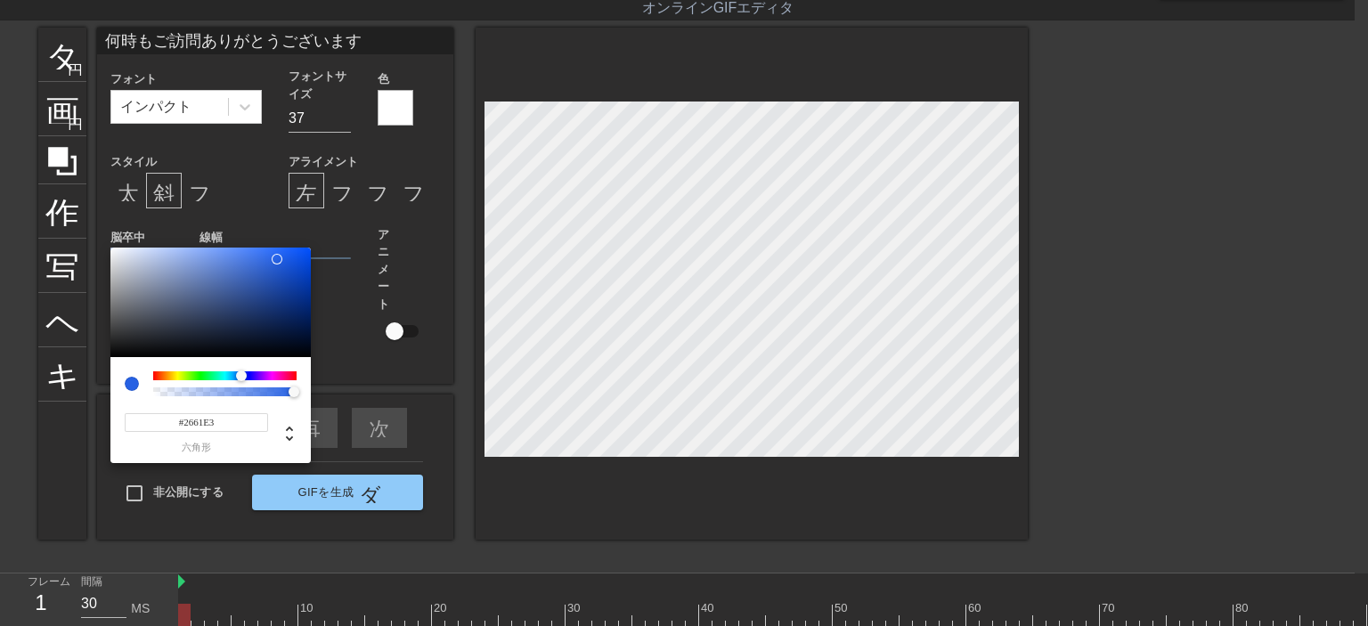
drag, startPoint x: 216, startPoint y: 373, endPoint x: 241, endPoint y: 373, distance: 24.9
click at [241, 373] on div at bounding box center [241, 376] width 11 height 11
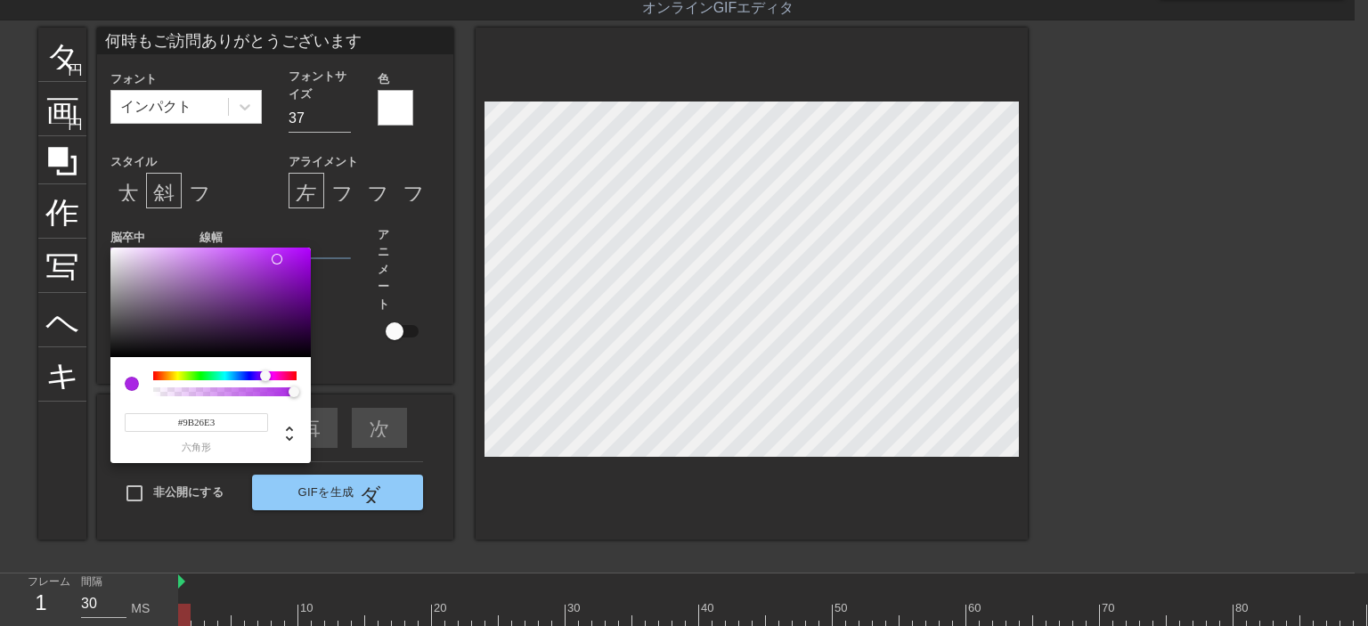
type input "#7F26E3"
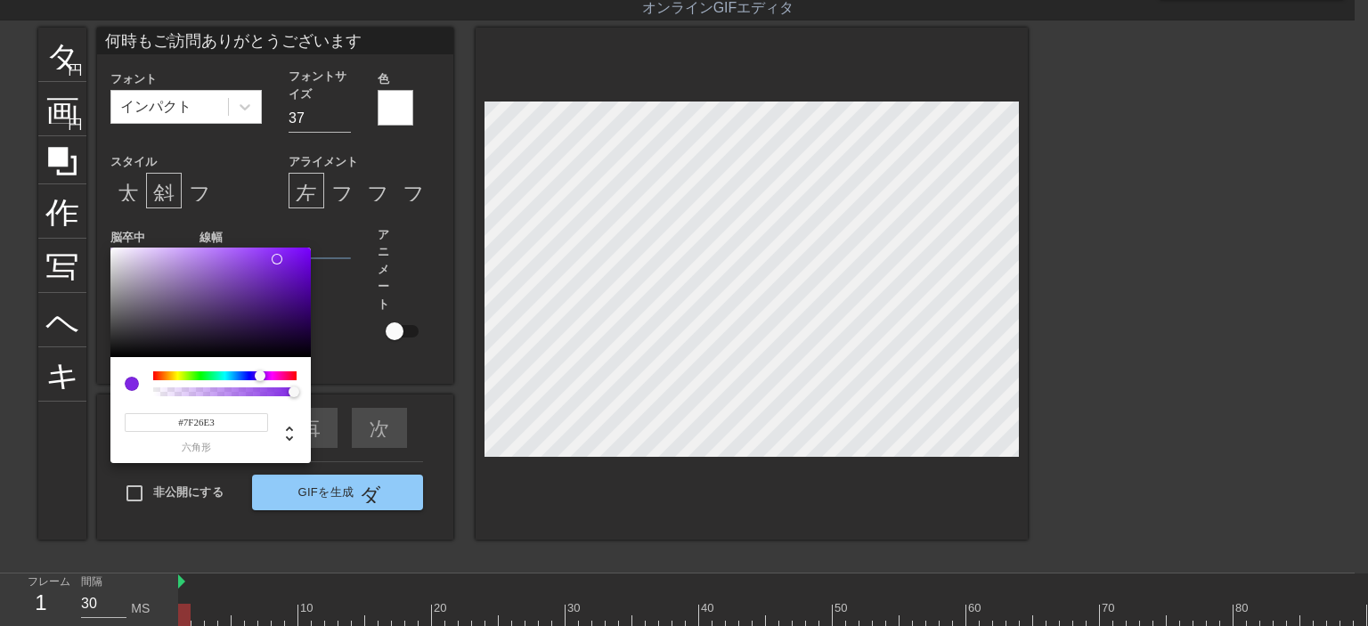
drag, startPoint x: 245, startPoint y: 372, endPoint x: 260, endPoint y: 380, distance: 17.1
click at [260, 380] on div at bounding box center [260, 376] width 11 height 11
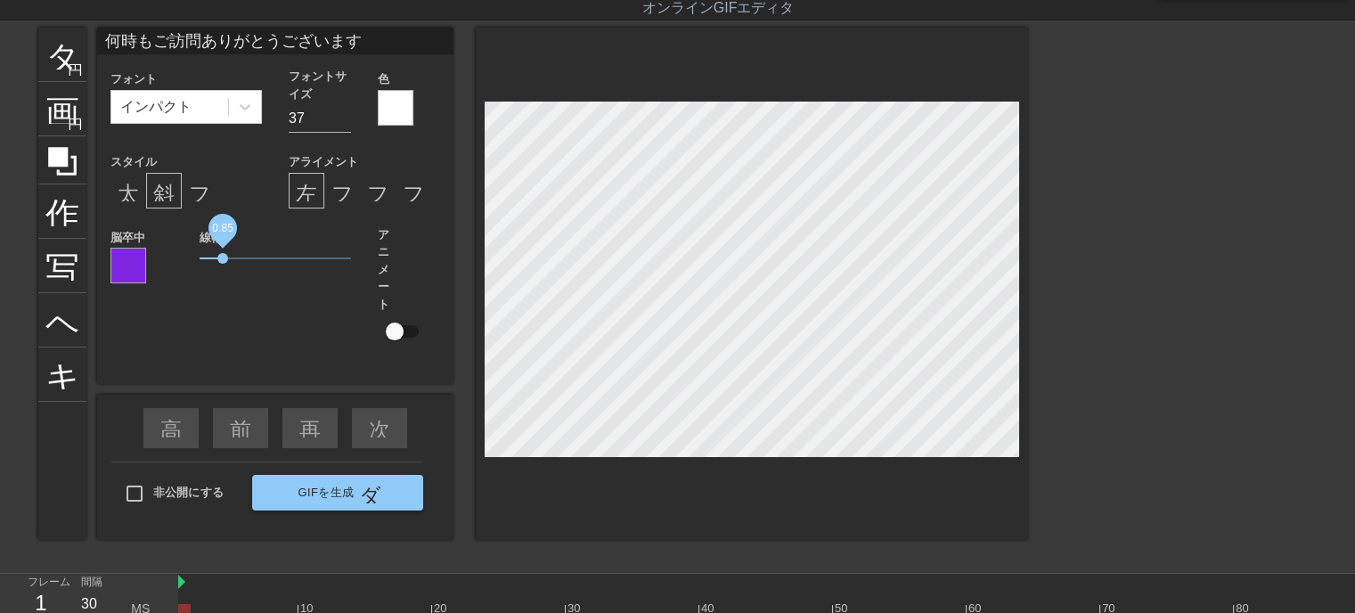
click at [223, 257] on span "0.85" at bounding box center [222, 258] width 11 height 11
click at [122, 190] on font "太字形式" at bounding box center [161, 190] width 86 height 21
drag, startPoint x: 224, startPoint y: 256, endPoint x: 239, endPoint y: 262, distance: 15.6
click at [239, 262] on span "1.3" at bounding box center [238, 258] width 11 height 11
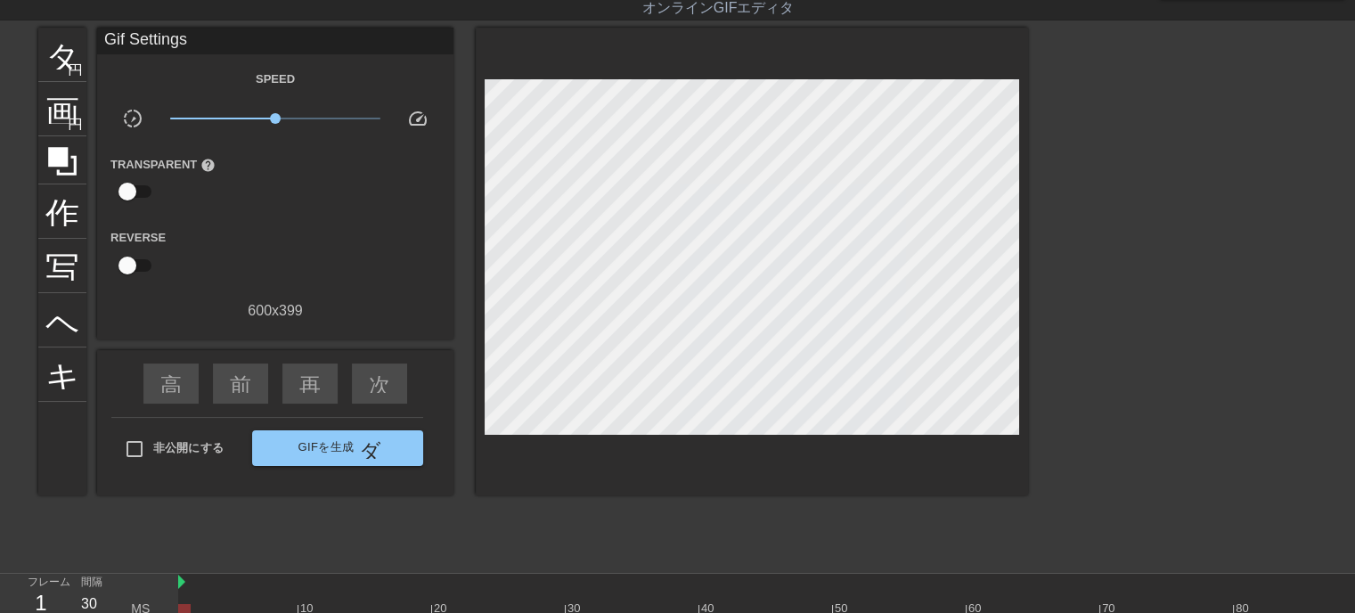
click at [538, 487] on div at bounding box center [752, 262] width 552 height 468
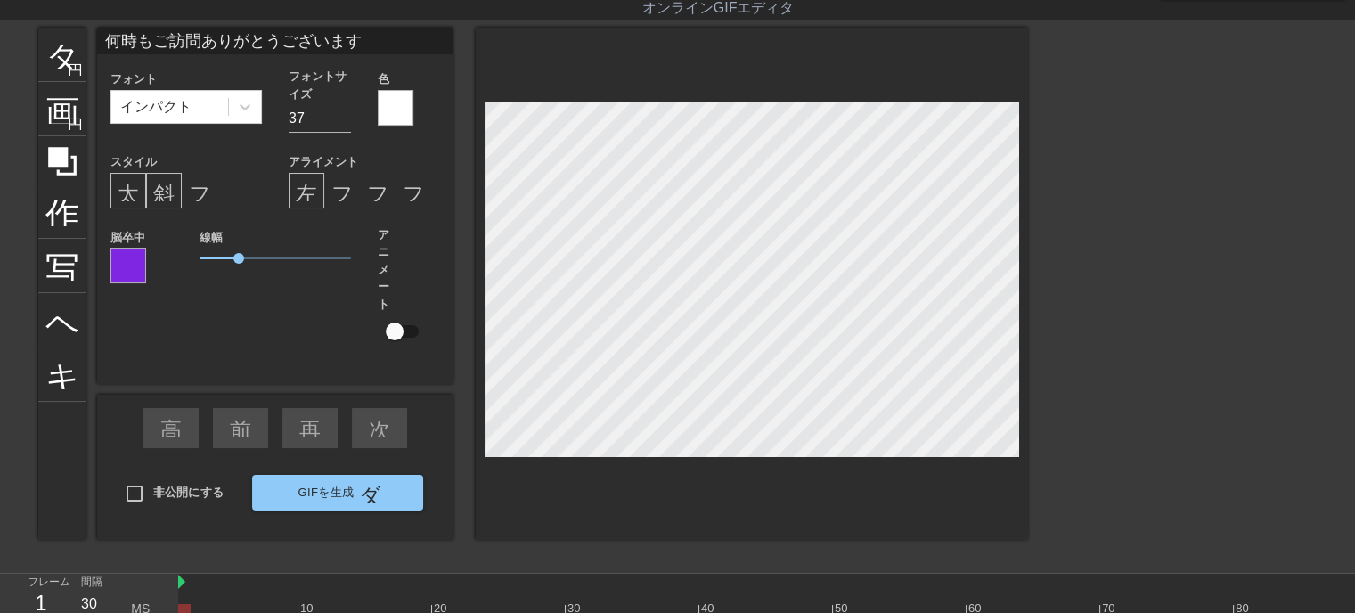
click at [735, 509] on div "タイトル 円を追加 画像 円を追加 作物 写真サイズを大きく選択 ヘルプ キーボード 何時もご訪問ありがとうございます フォント インパクト フォントサイズ …" at bounding box center [533, 295] width 990 height 534
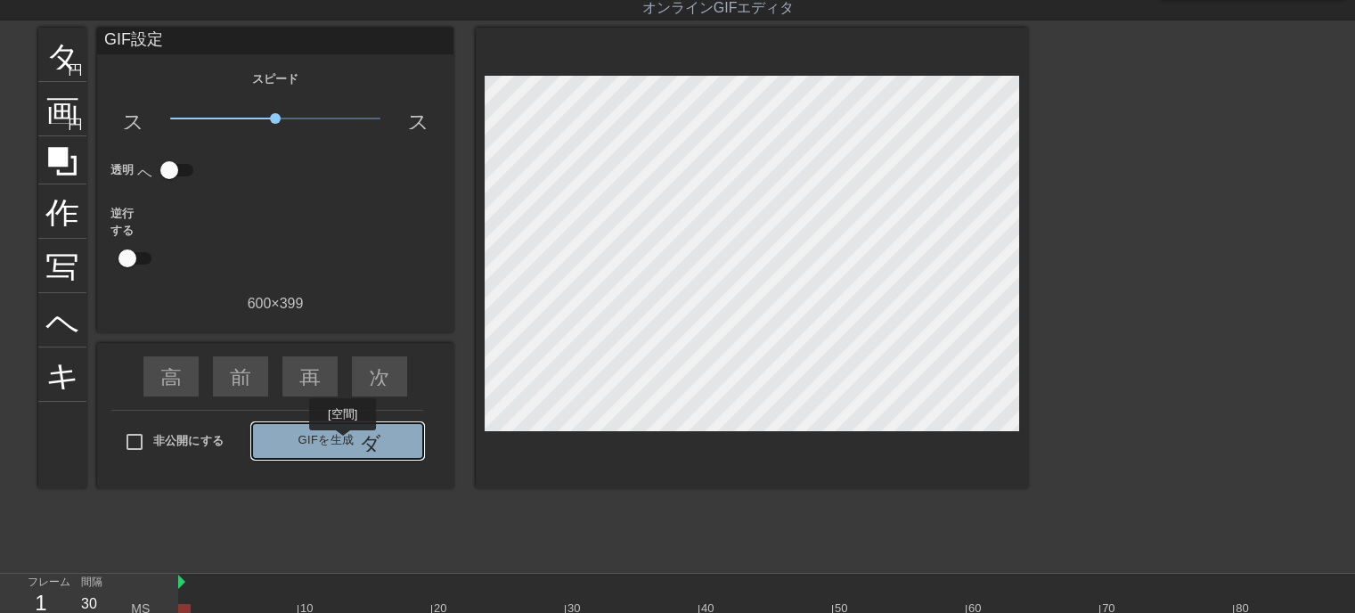
click at [343, 443] on font "GIFを生成" at bounding box center [326, 439] width 56 height 13
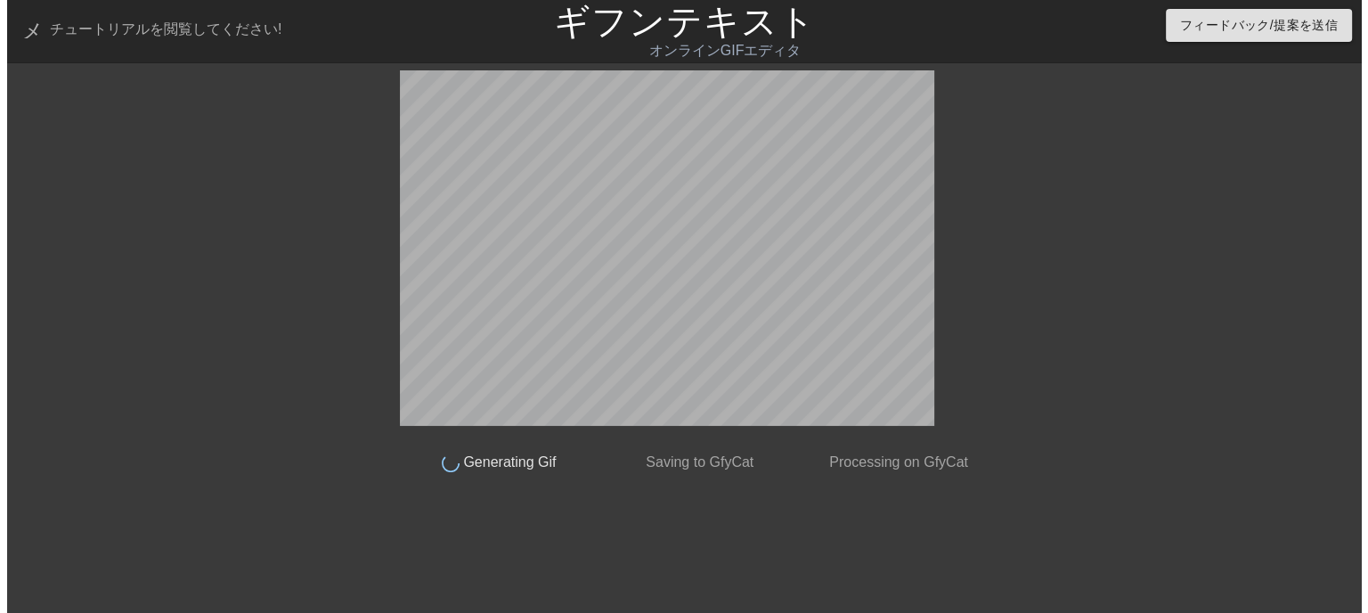
scroll to position [0, 0]
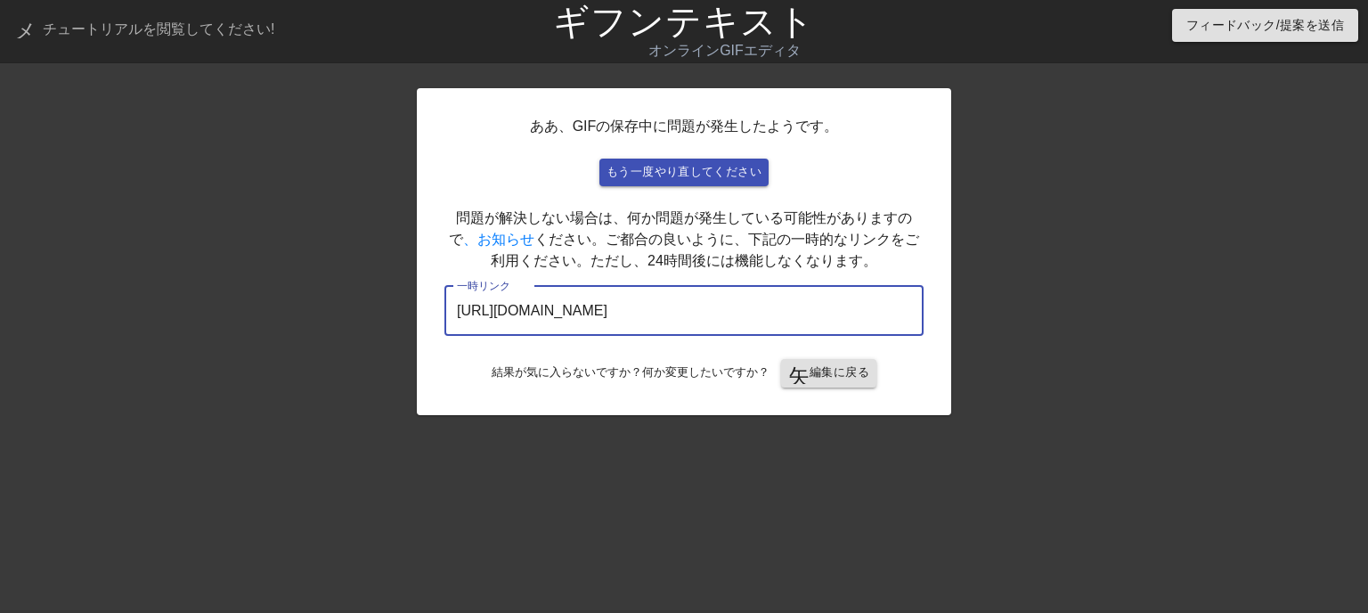
drag, startPoint x: 842, startPoint y: 309, endPoint x: 206, endPoint y: 288, distance: 636.4
click at [206, 288] on div "ああ、GIFの保存中に問題が発生したようです。 もう一度やり直してください 問題が解決しない場合は、何か問題が発生している可能性がありますので 、お知らせ く…" at bounding box center [684, 337] width 1368 height 534
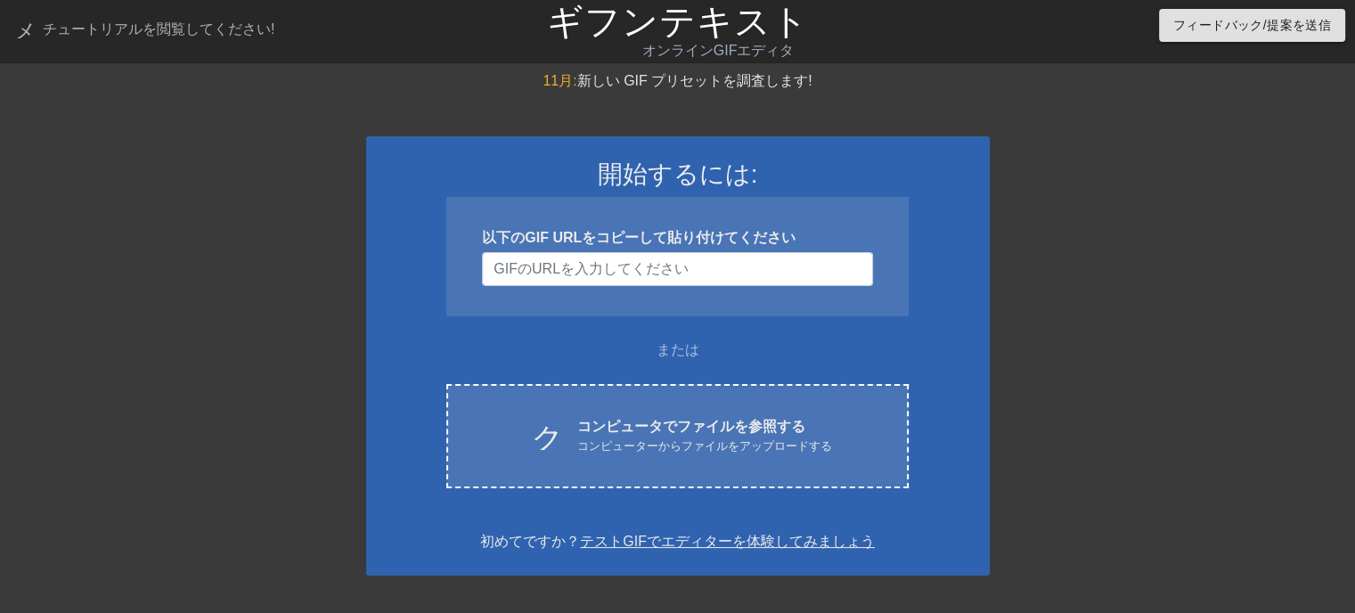
drag, startPoint x: 1181, startPoint y: 266, endPoint x: 1137, endPoint y: 267, distance: 44.5
click at [1173, 269] on div at bounding box center [1144, 337] width 267 height 534
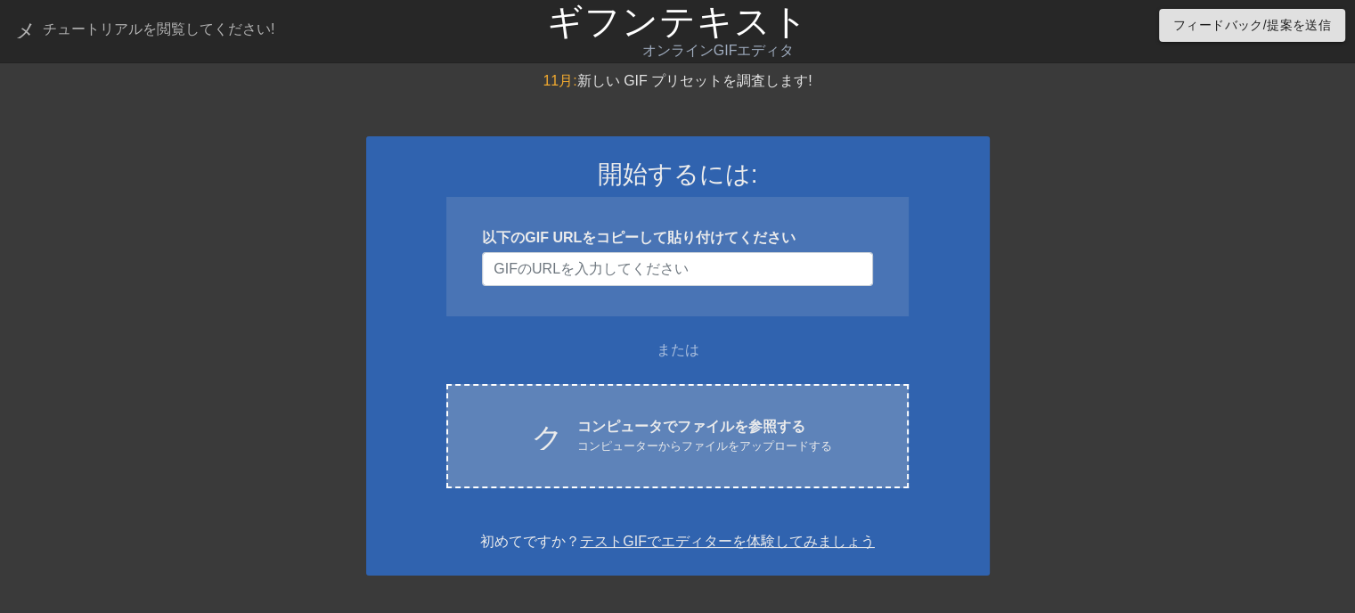
click at [713, 424] on font "コンピュータでファイルを参照する" at bounding box center [691, 426] width 228 height 15
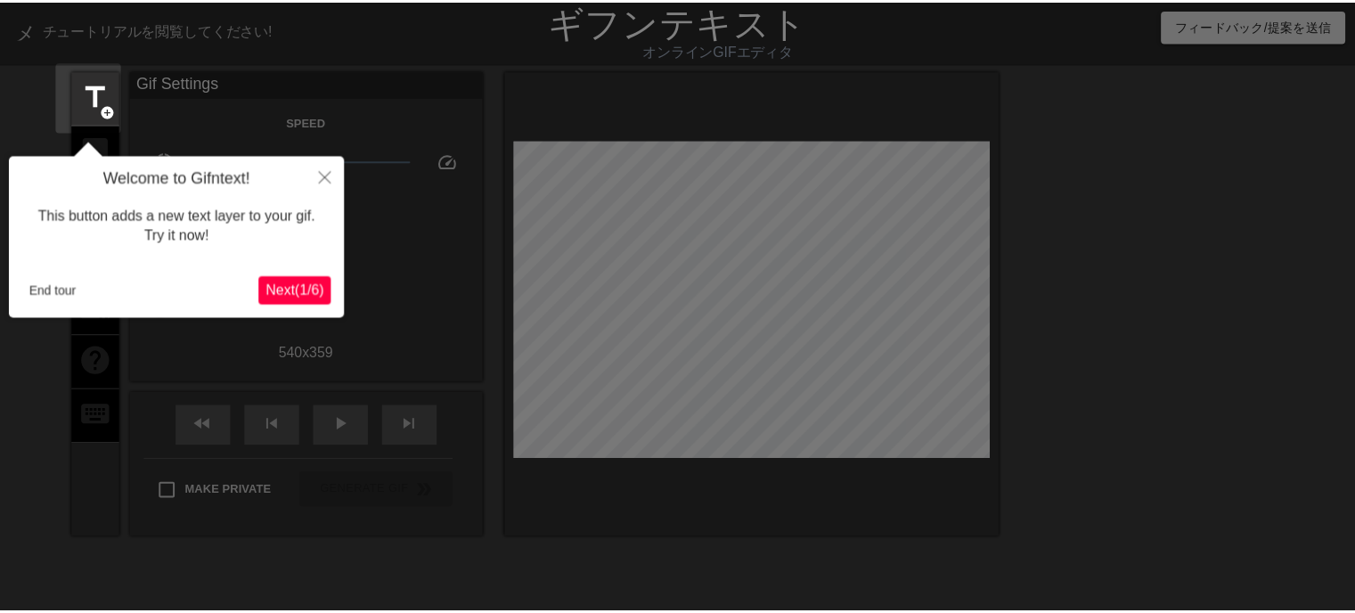
scroll to position [43, 0]
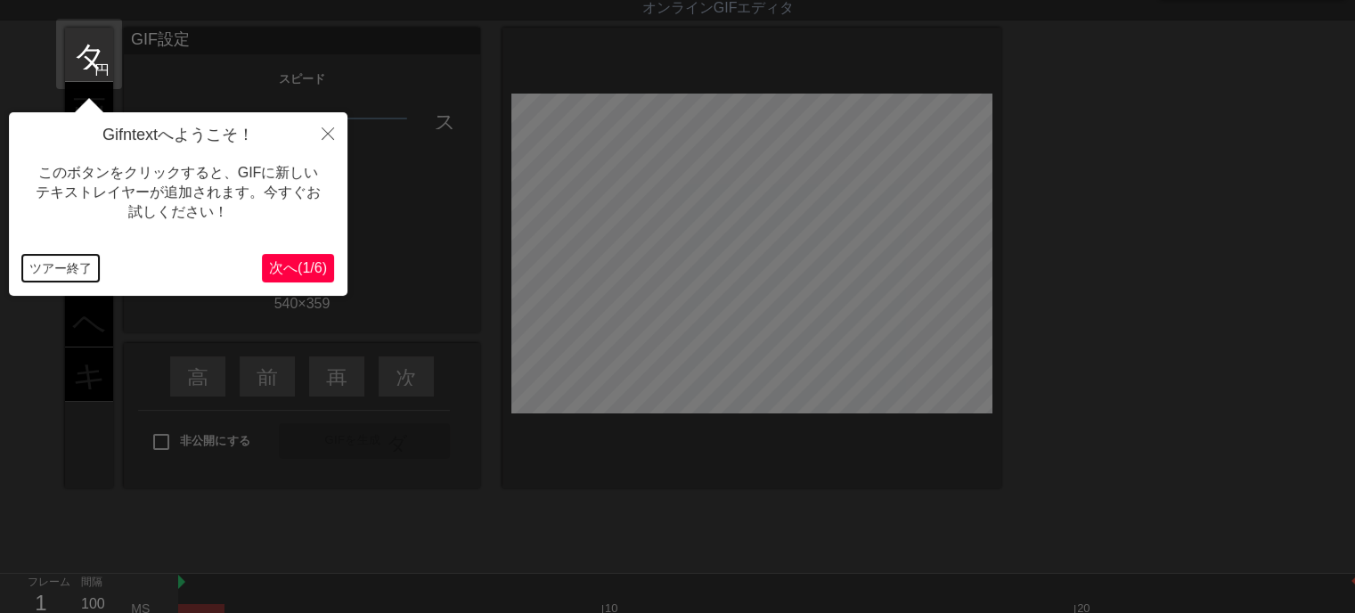
click at [51, 266] on font "ツアー終了" at bounding box center [60, 268] width 62 height 14
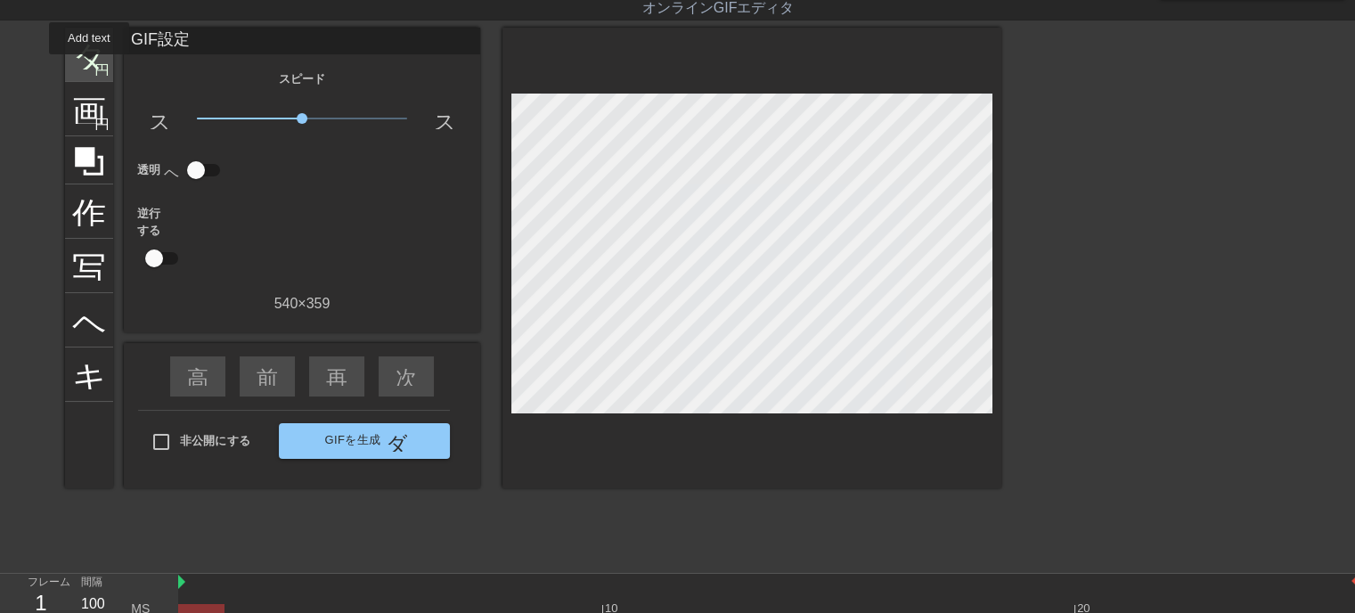
click at [89, 66] on font "タイトル" at bounding box center [141, 53] width 139 height 34
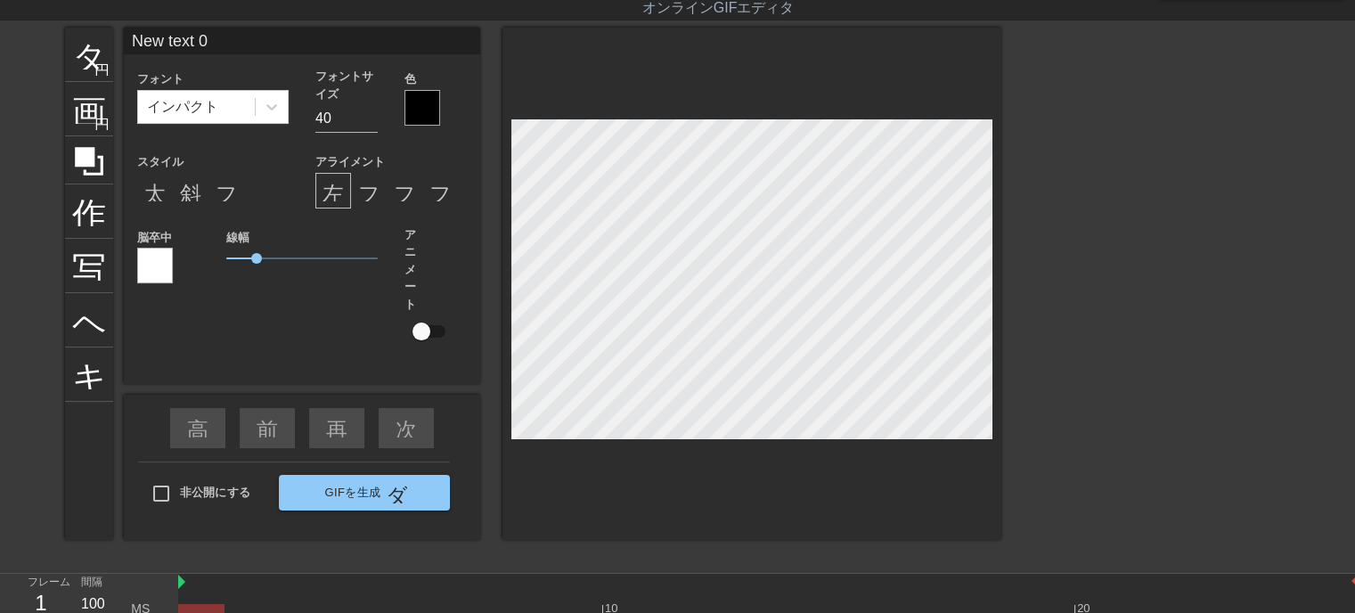
drag, startPoint x: 231, startPoint y: 41, endPoint x: 125, endPoint y: 45, distance: 106.1
click at [125, 45] on input "New text 0" at bounding box center [302, 41] width 356 height 27
type input "何時もご訪問ありがとうございます"
click at [373, 121] on input "31" at bounding box center [346, 118] width 62 height 29
type input "32"
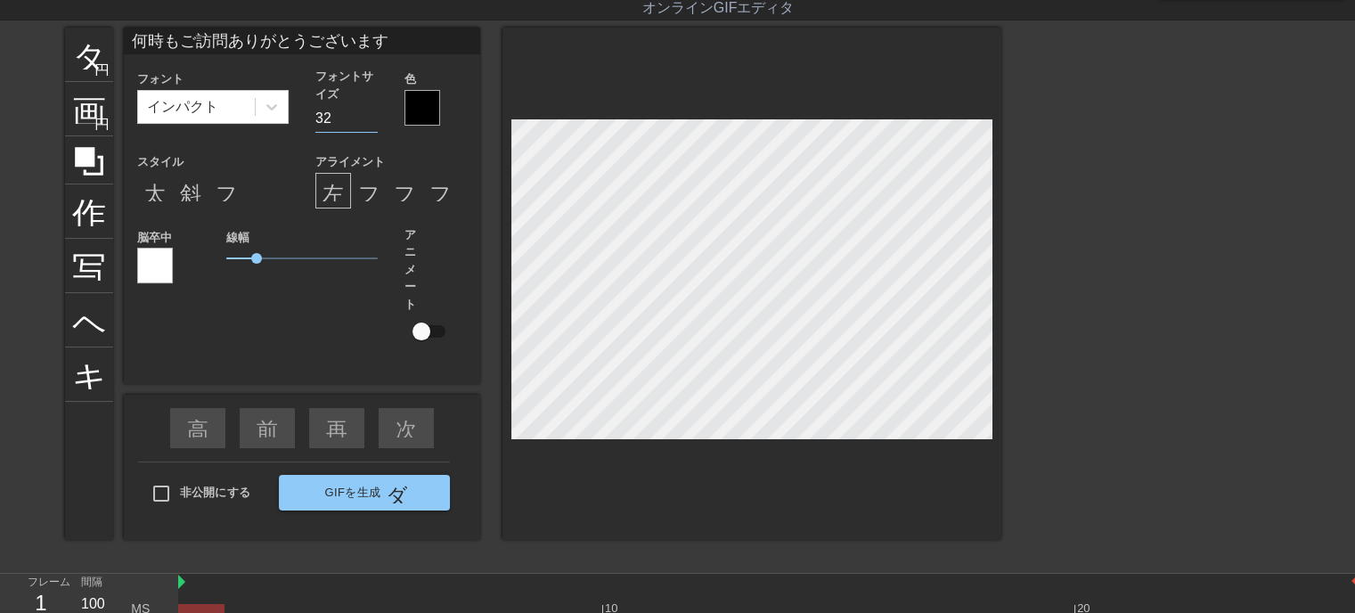
click at [371, 113] on input "32" at bounding box center [346, 118] width 62 height 29
click at [182, 185] on font "斜体形式" at bounding box center [223, 190] width 86 height 21
click at [431, 107] on div at bounding box center [422, 108] width 36 height 36
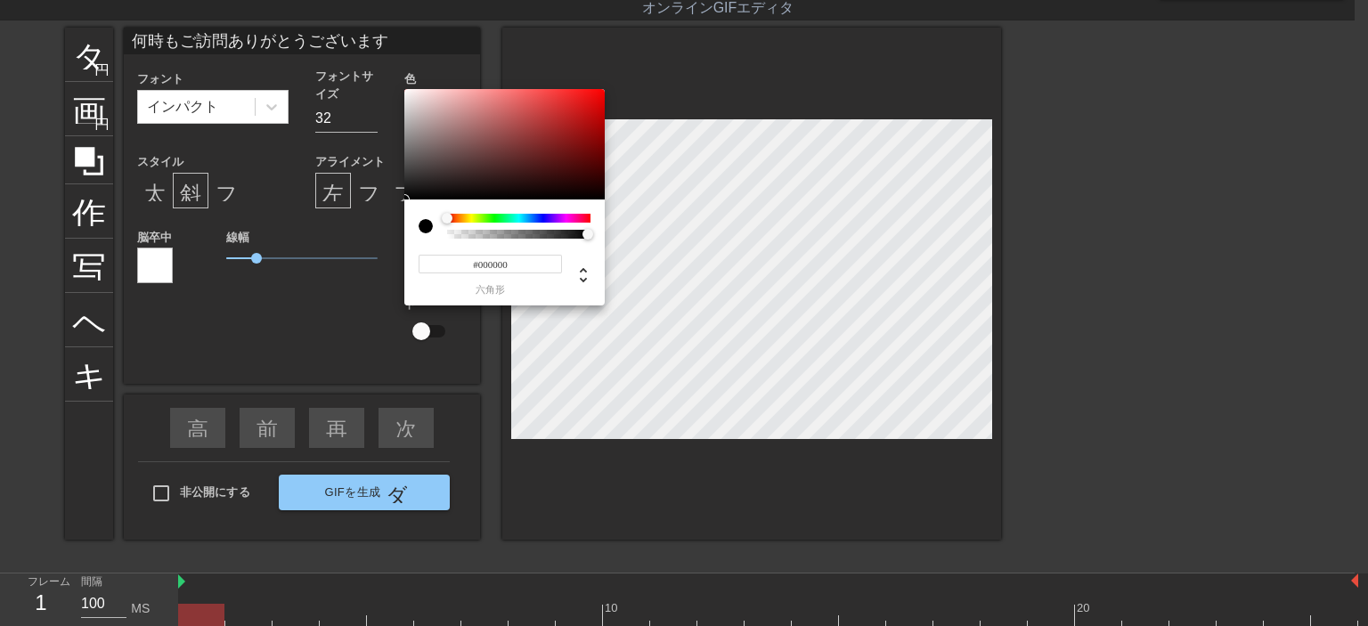
click at [526, 263] on input "#000000" at bounding box center [490, 264] width 143 height 19
type input "#ffff"
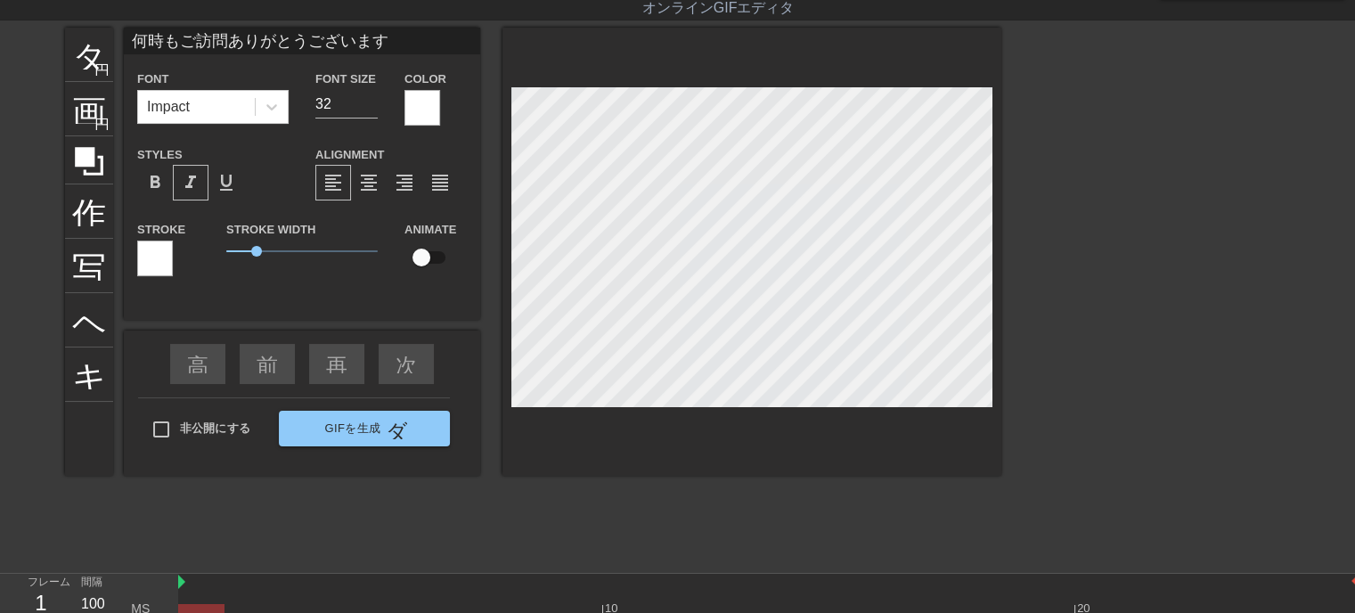
click at [584, 406] on div at bounding box center [751, 252] width 499 height 448
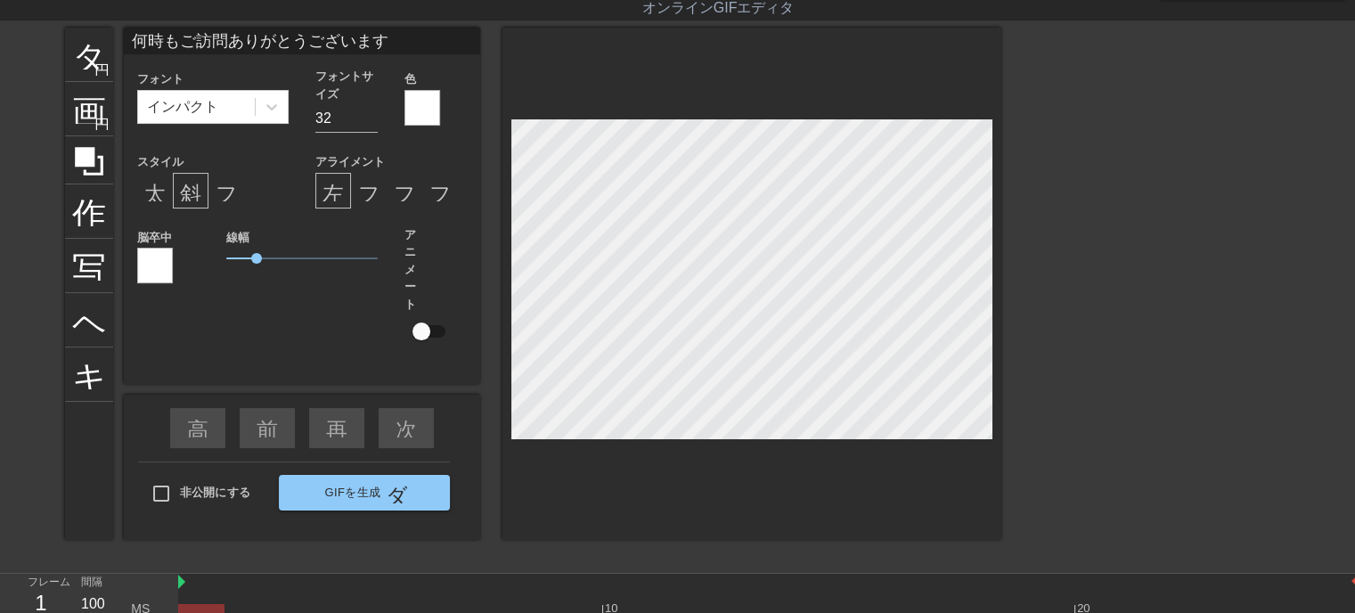
click at [140, 281] on div at bounding box center [155, 266] width 36 height 36
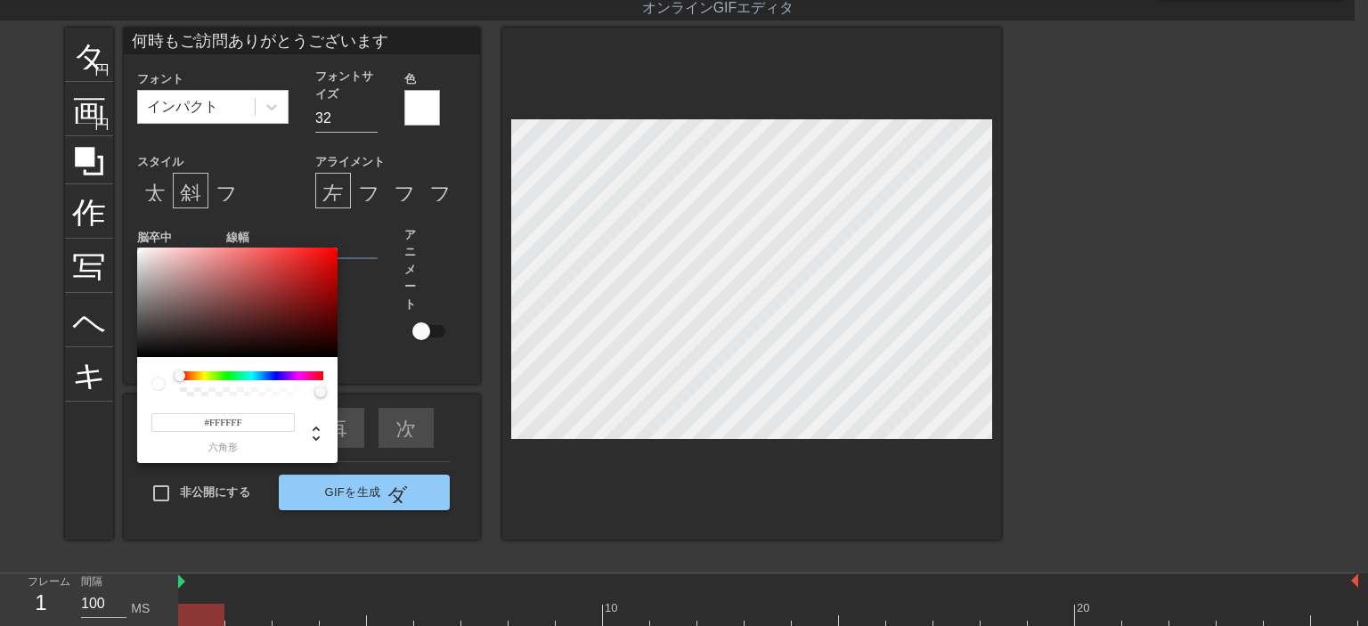
click at [267, 378] on div at bounding box center [251, 375] width 143 height 9
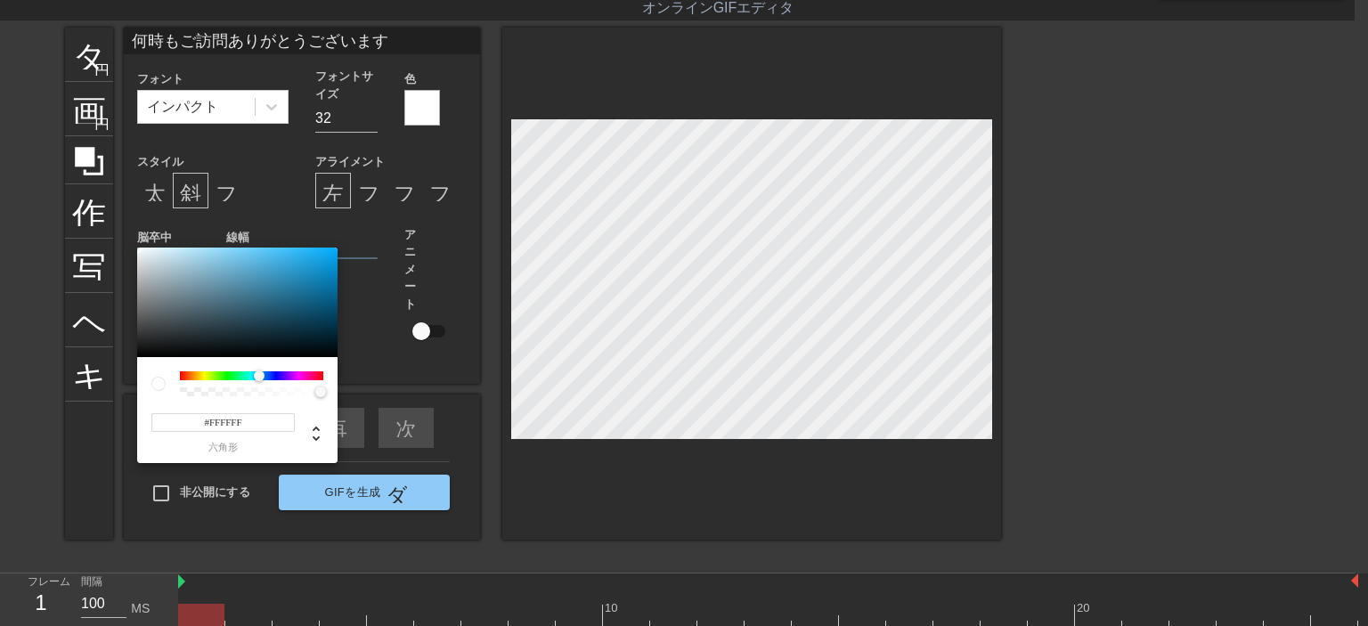
drag, startPoint x: 175, startPoint y: 374, endPoint x: 259, endPoint y: 379, distance: 84.7
click at [259, 379] on div at bounding box center [259, 376] width 11 height 11
click at [306, 257] on div at bounding box center [237, 303] width 200 height 110
click at [271, 253] on div at bounding box center [237, 303] width 200 height 110
type input "#6AC0E7"
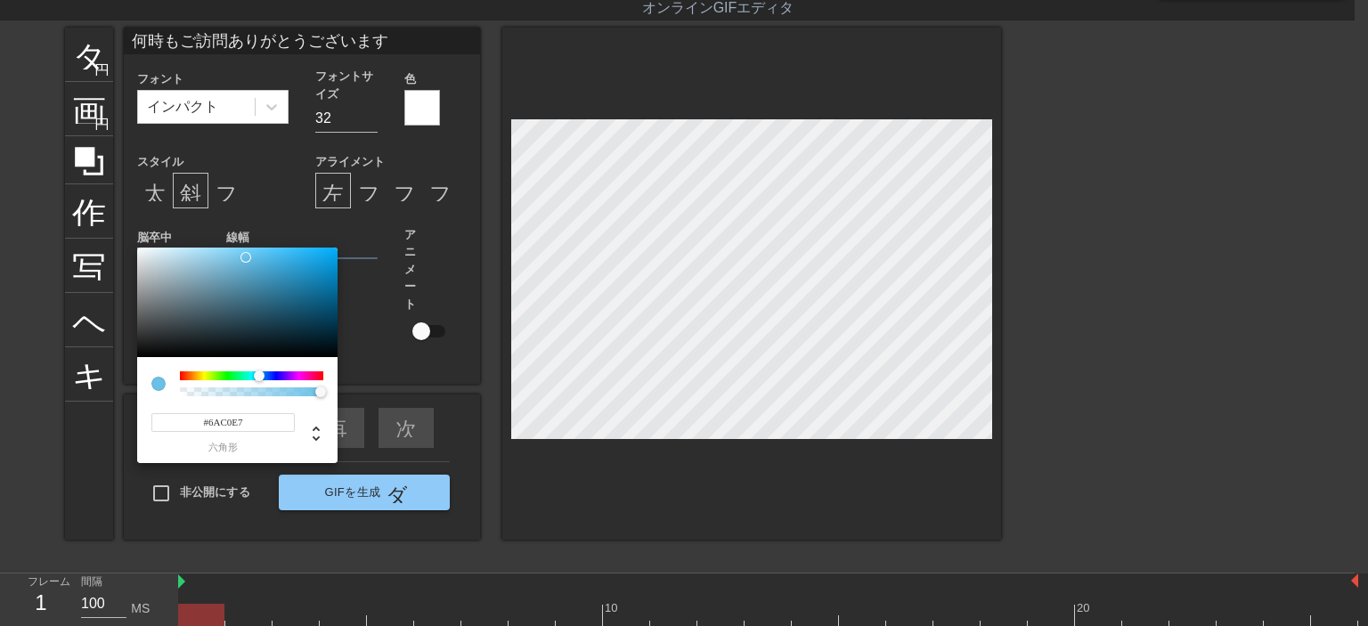
click at [246, 257] on div at bounding box center [237, 303] width 200 height 110
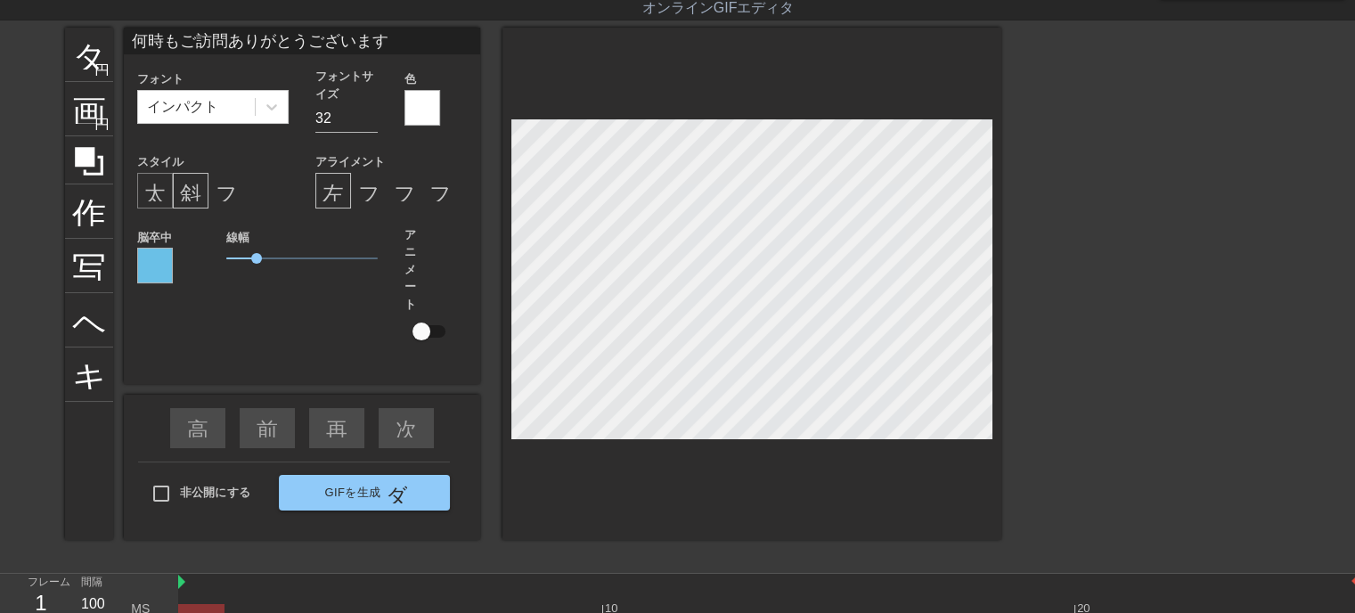
click at [160, 184] on font "太字形式" at bounding box center [187, 190] width 86 height 21
click at [153, 261] on div at bounding box center [155, 266] width 36 height 36
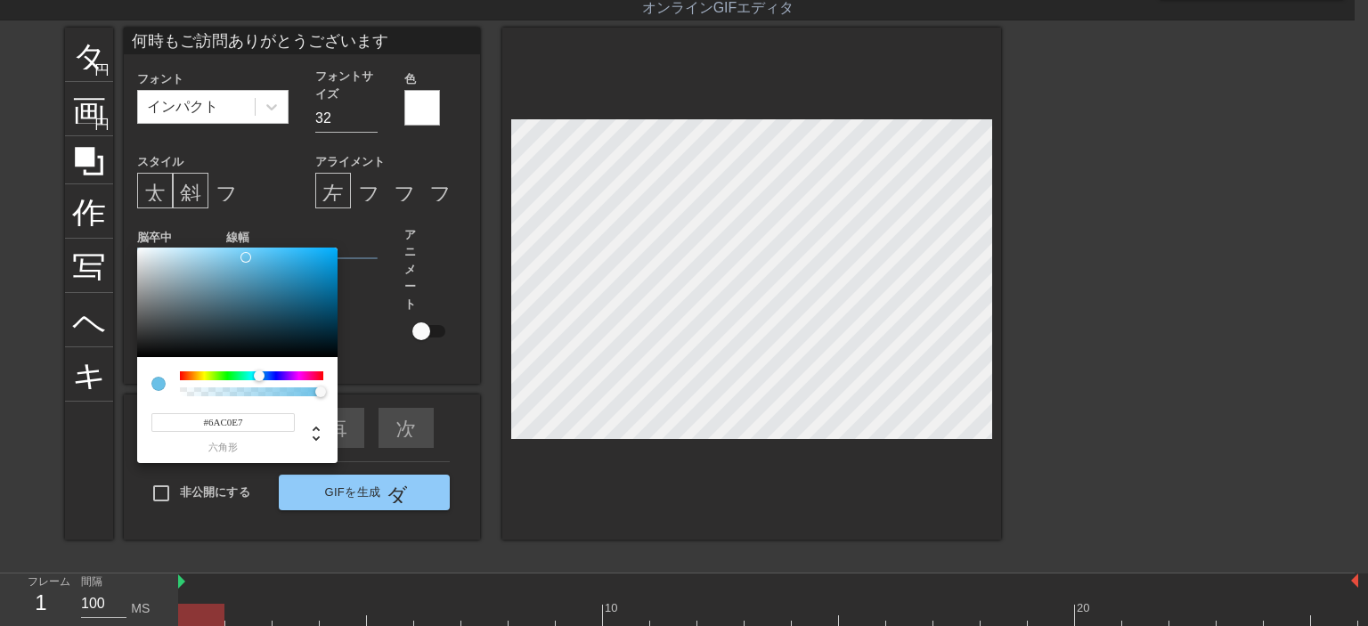
type input "#06A8F1"
click at [332, 253] on div at bounding box center [237, 303] width 200 height 110
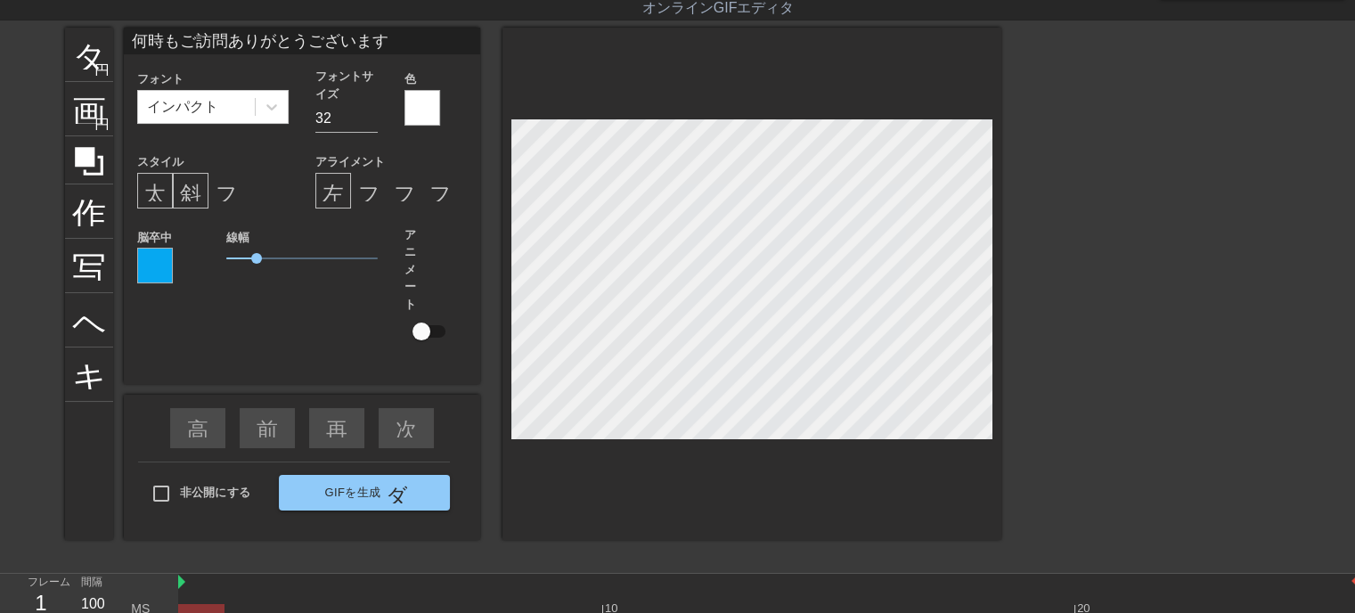
click at [746, 474] on div at bounding box center [751, 284] width 499 height 512
click at [153, 270] on div at bounding box center [155, 266] width 36 height 36
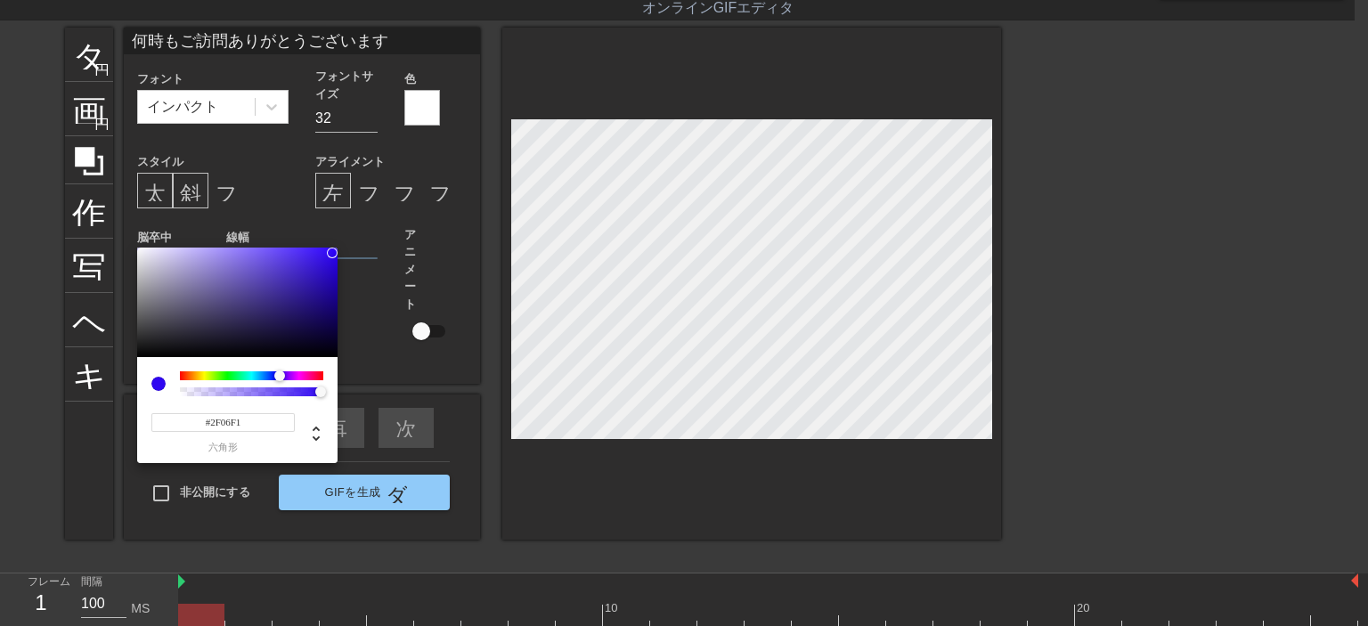
drag, startPoint x: 264, startPoint y: 374, endPoint x: 280, endPoint y: 373, distance: 16.1
click at [280, 373] on div at bounding box center [285, 376] width 11 height 11
type input "#512FF6"
click at [299, 252] on div at bounding box center [237, 303] width 200 height 110
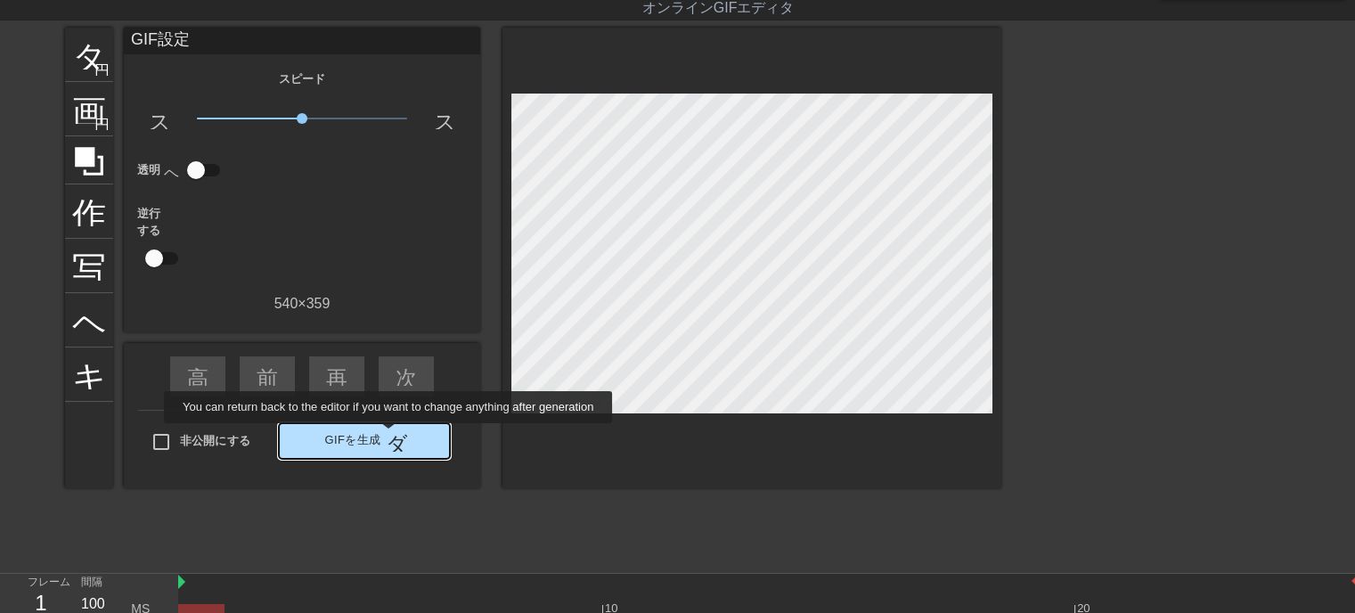
click at [390, 436] on font "ダブルアロー" at bounding box center [452, 440] width 133 height 21
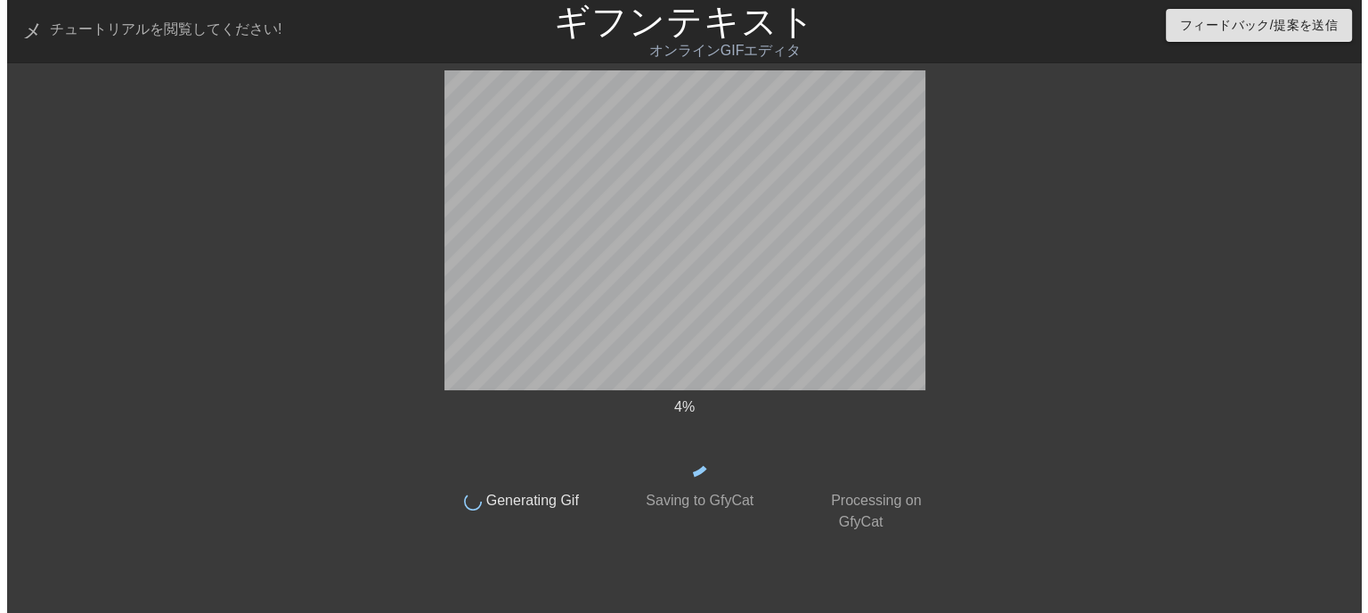
scroll to position [0, 0]
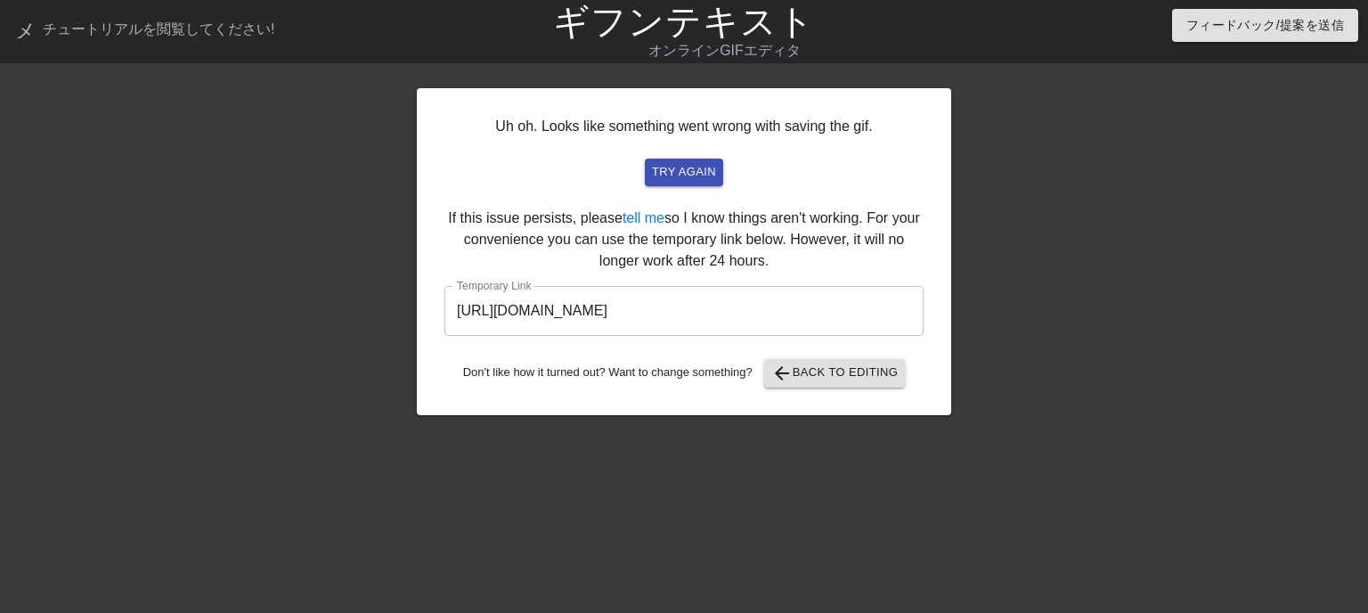
click at [598, 483] on div "Uh oh. Looks like something went wrong with saving the gif. try again If this i…" at bounding box center [684, 337] width 534 height 534
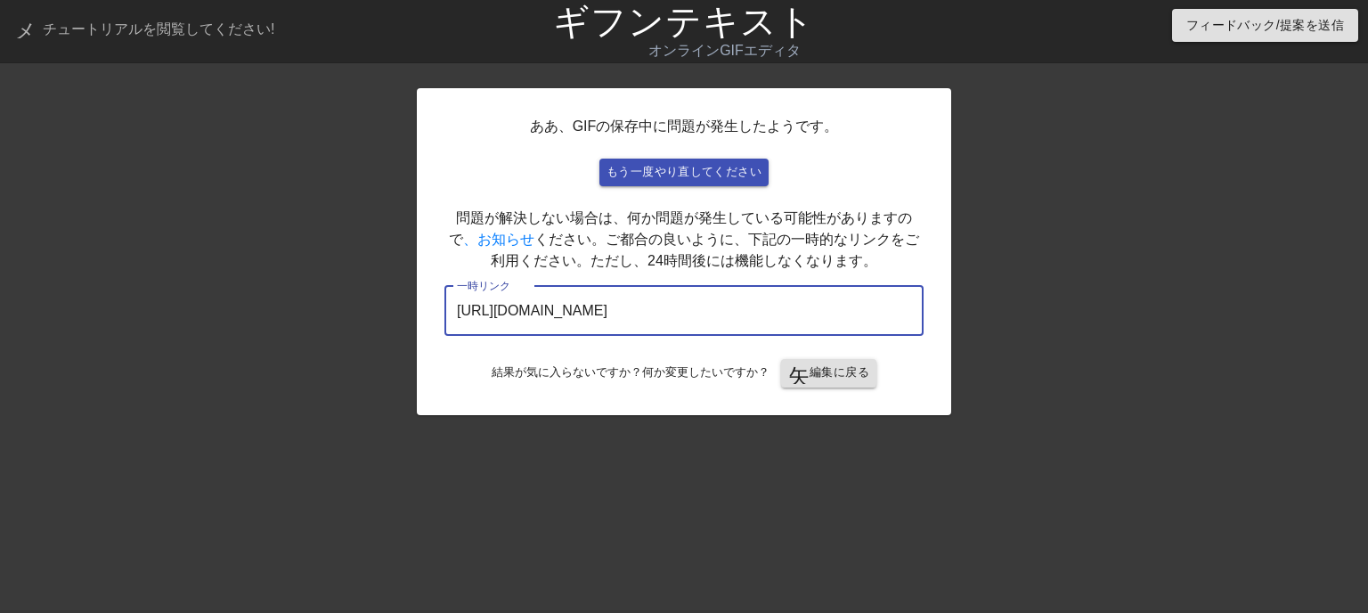
drag, startPoint x: 837, startPoint y: 309, endPoint x: 338, endPoint y: 310, distance: 498.8
click at [338, 310] on div "ああ、GIFの保存中に問題が発生したようです。 もう一度やり直してください 問題が解決しない場合は、何か問題が発生している可能性がありますので 、お知らせ く…" at bounding box center [684, 337] width 1368 height 534
click at [839, 371] on font "編集に戻る" at bounding box center [840, 371] width 60 height 13
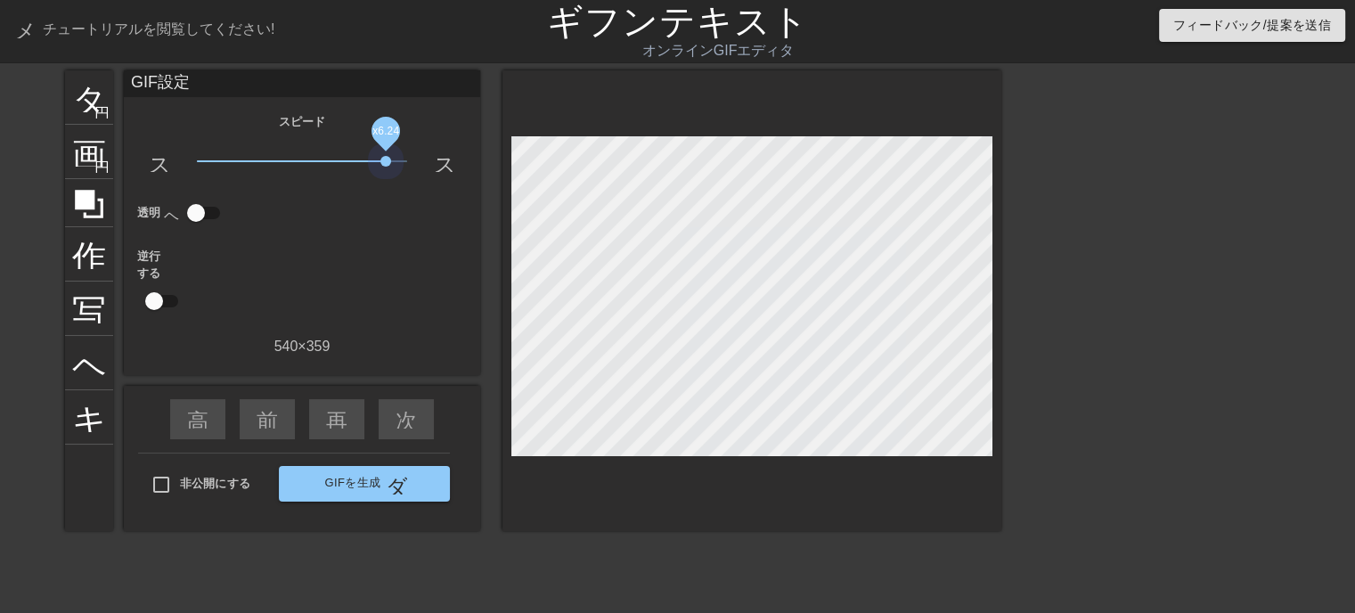
click at [386, 158] on span "x6.24" at bounding box center [302, 161] width 211 height 21
click at [393, 153] on span "x7.33" at bounding box center [302, 161] width 211 height 21
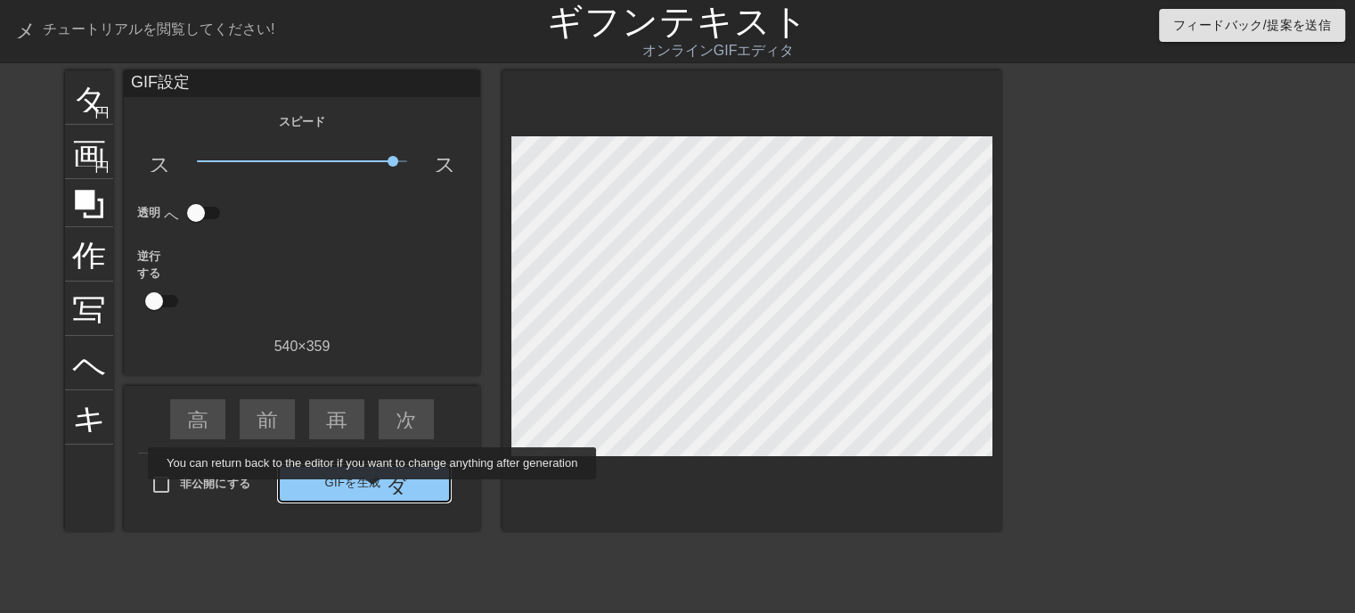
click at [374, 489] on font "GIFを生成" at bounding box center [352, 483] width 56 height 20
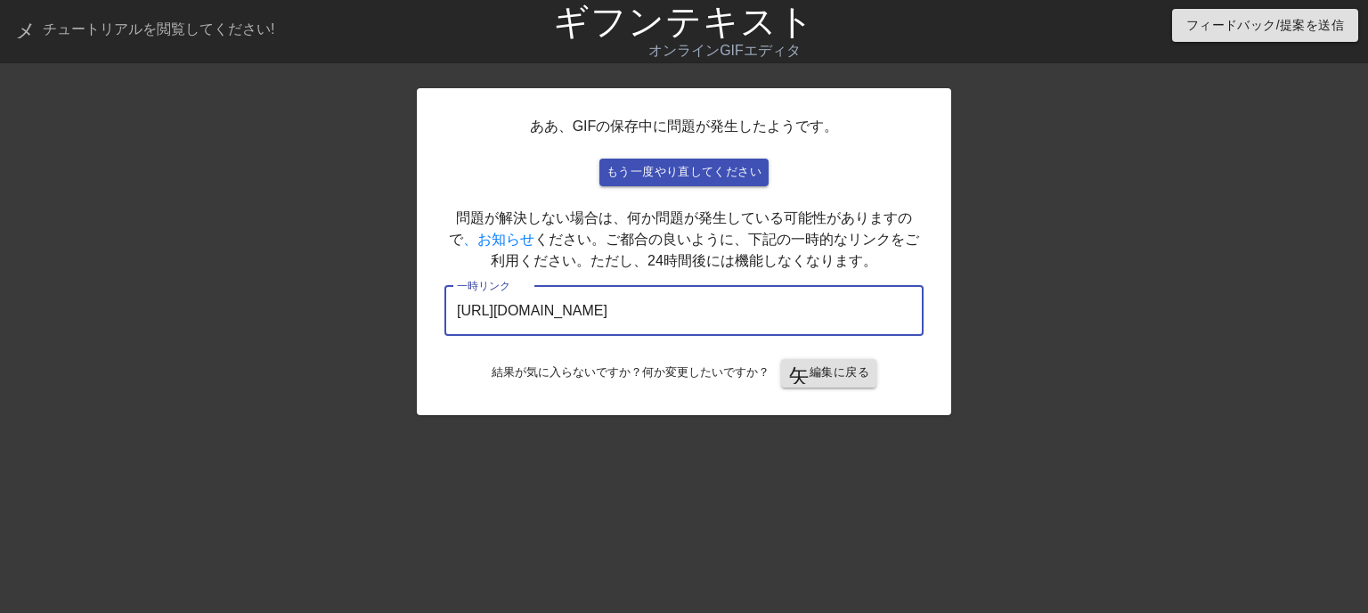
drag, startPoint x: 827, startPoint y: 310, endPoint x: 337, endPoint y: 318, distance: 490.0
click at [337, 318] on div "ああ、GIFの保存中に問題が発生したようです。 もう一度やり直してください 問題が解決しない場合は、何か問題が発生している可能性がありますので 、お知らせ く…" at bounding box center [684, 337] width 1368 height 534
